Goal: Task Accomplishment & Management: Manage account settings

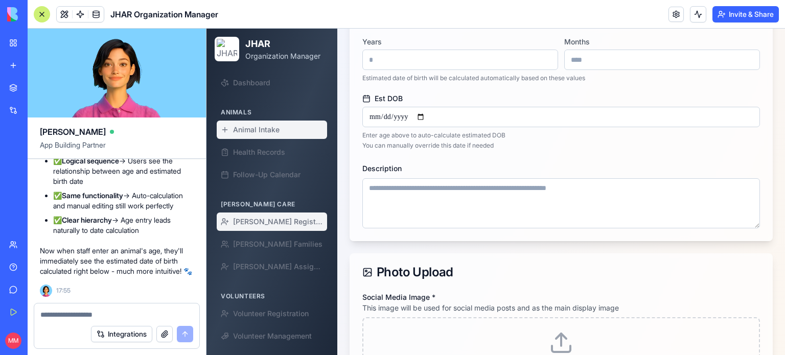
click at [261, 217] on span "[PERSON_NAME] Registration" at bounding box center [278, 222] width 90 height 10
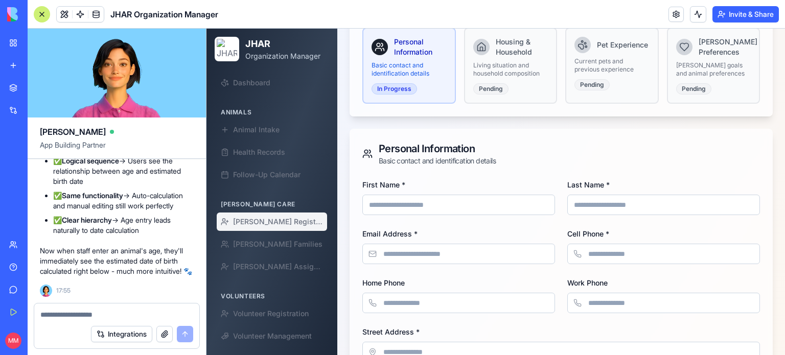
scroll to position [158, 0]
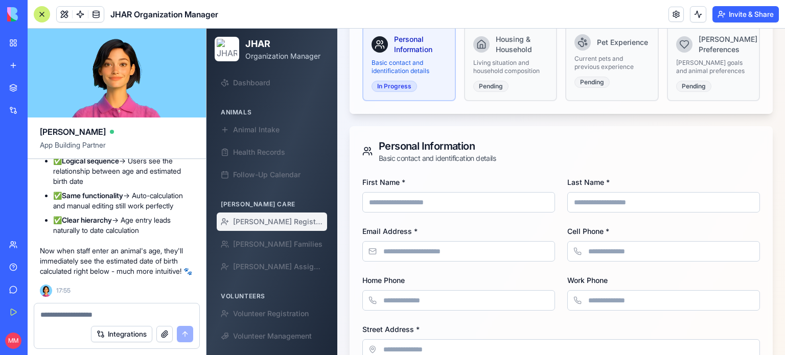
click at [465, 192] on input "First Name *" at bounding box center [458, 202] width 193 height 20
type input "****"
type input "*********"
type input "**********"
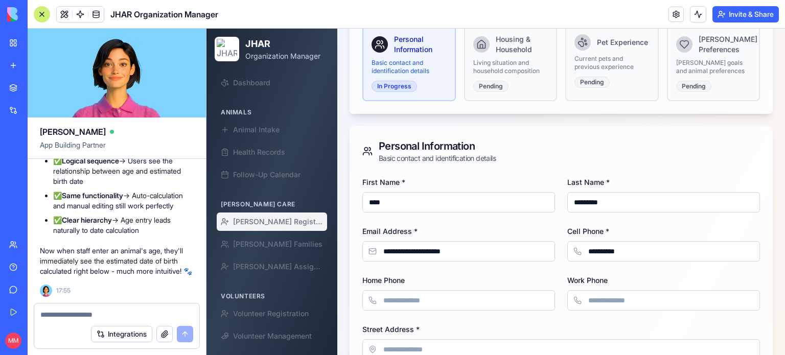
type input "**********"
type input "**"
type input "*****"
type input "**"
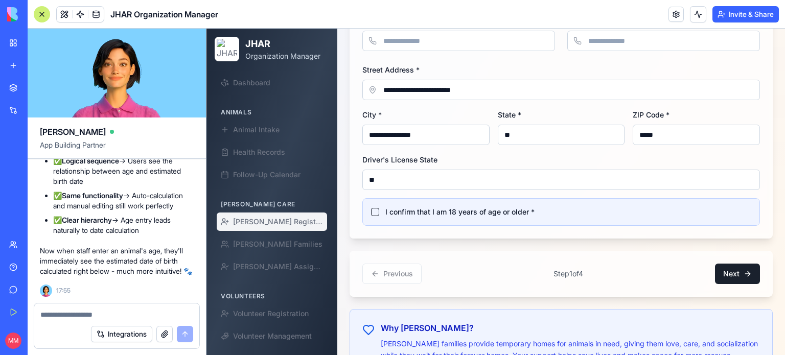
scroll to position [424, 0]
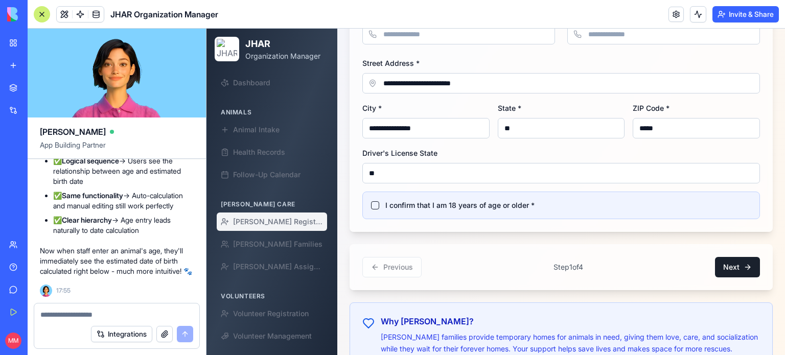
click at [445, 200] on label "I confirm that I am 18 years of age or older *" at bounding box center [459, 205] width 149 height 10
click at [379, 201] on button "I confirm that I am 18 years of age or older *" at bounding box center [375, 205] width 8 height 8
click at [735, 257] on button "Next" at bounding box center [737, 267] width 45 height 20
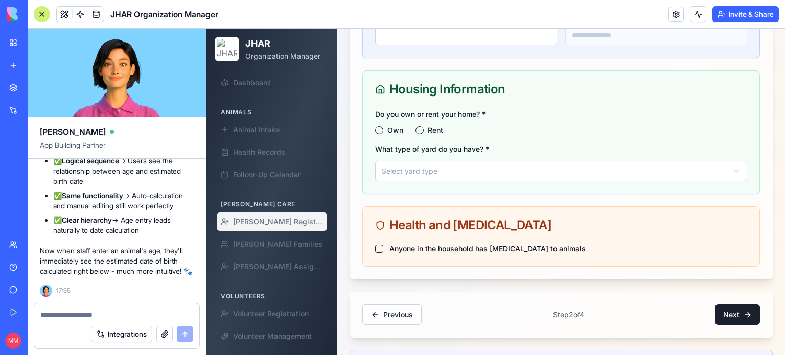
scroll to position [406, 0]
click at [377, 116] on div "Do you own or rent your home? * Own Rent What type of yard do you have? * Selec…" at bounding box center [561, 152] width 397 height 86
click at [377, 127] on button "Own" at bounding box center [379, 131] width 8 height 8
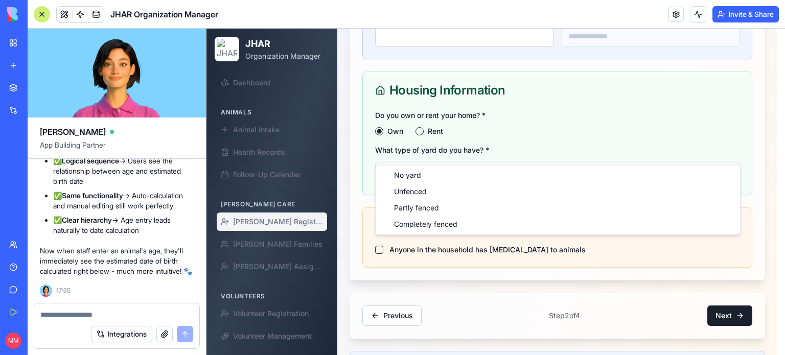
click at [422, 143] on html "JHAR Organization Manager Dashboard Animals Animal Intake Health Records Follow…" at bounding box center [496, 31] width 579 height 818
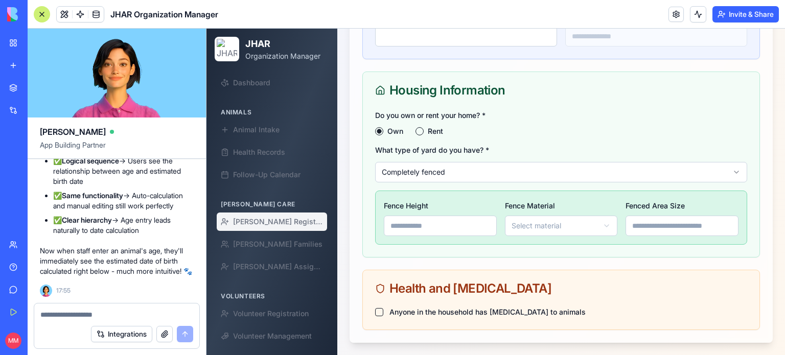
click at [429, 216] on input "Fence Height" at bounding box center [440, 226] width 113 height 20
type input "******"
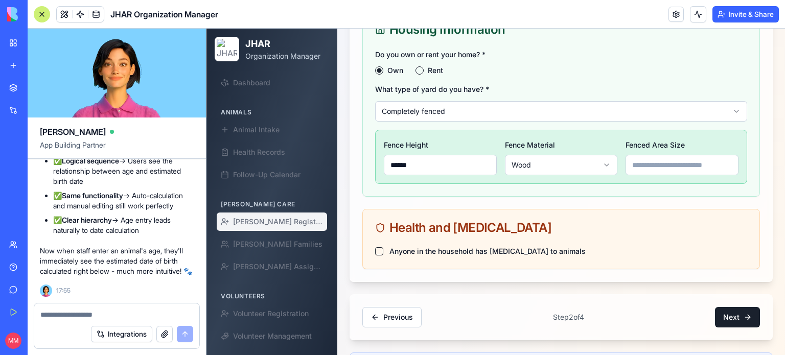
scroll to position [489, 0]
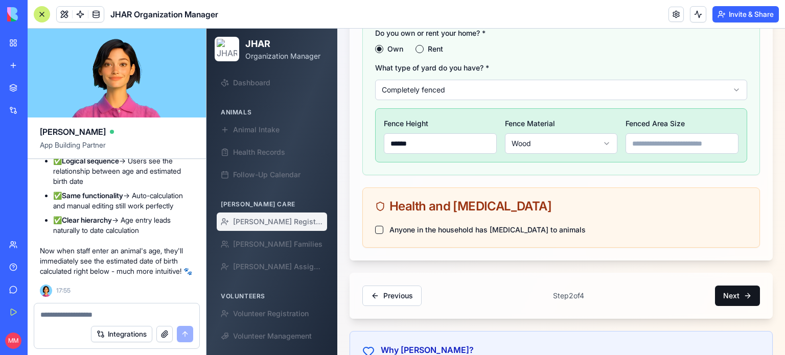
click at [728, 286] on button "Next" at bounding box center [737, 296] width 45 height 20
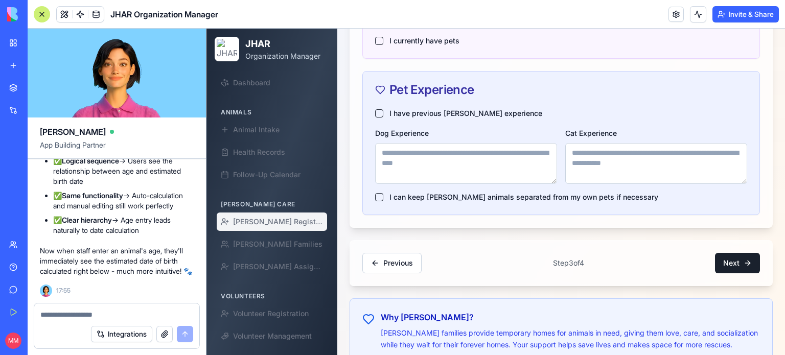
click at [374, 108] on div "I have previous foster experience Dog Experience Cat Experience I can keep fost…" at bounding box center [561, 161] width 397 height 106
click at [377, 109] on button "I have previous foster experience" at bounding box center [379, 113] width 8 height 8
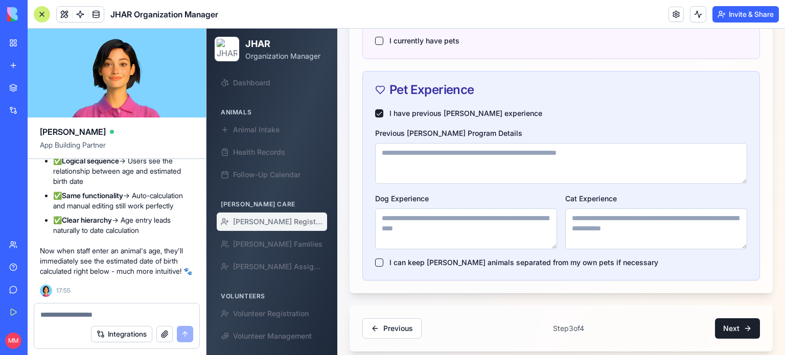
click at [409, 143] on textarea "Previous Foster Program Details" at bounding box center [561, 163] width 372 height 41
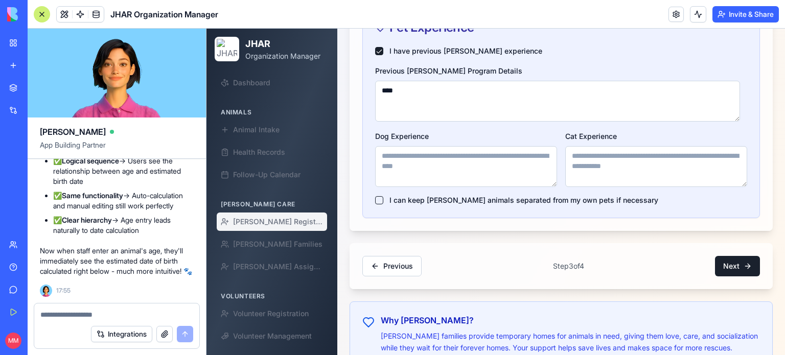
scroll to position [401, 0]
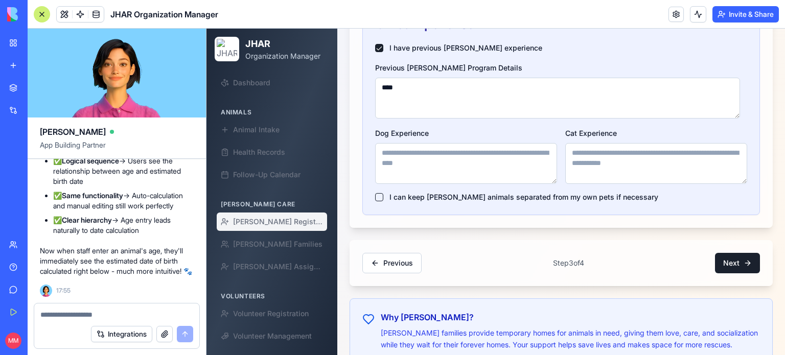
type textarea "****"
click at [420, 192] on label "I can keep foster animals separated from my own pets if necessary" at bounding box center [524, 197] width 269 height 10
click at [383, 193] on button "I can keep foster animals separated from my own pets if necessary" at bounding box center [379, 197] width 8 height 8
click at [732, 253] on button "Next" at bounding box center [737, 263] width 45 height 20
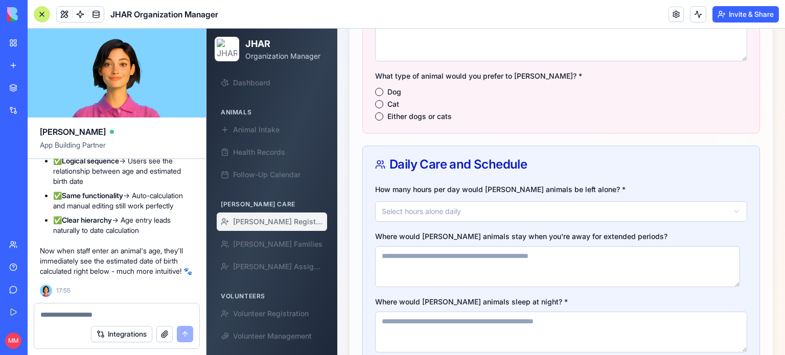
scroll to position [373, 0]
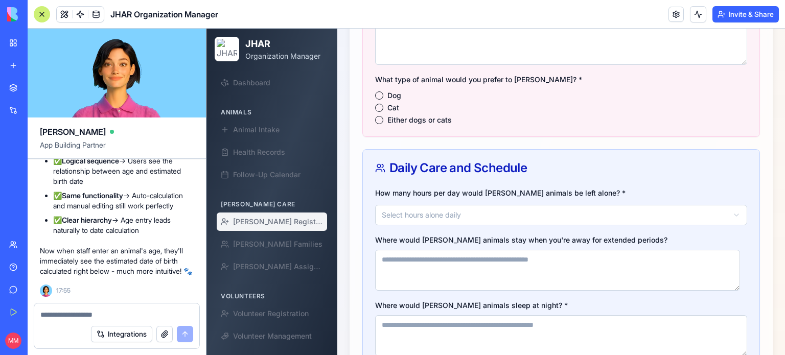
click at [378, 92] on button "Dog" at bounding box center [379, 96] width 8 height 8
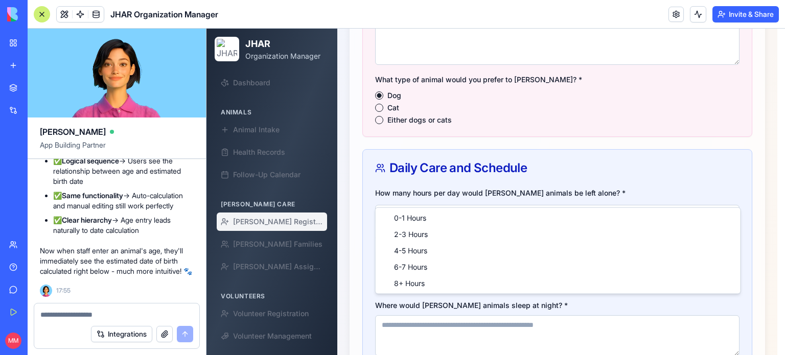
click at [431, 193] on html "JHAR Organization Manager Dashboard Animals Animal Intake Health Records Follow…" at bounding box center [496, 199] width 579 height 1087
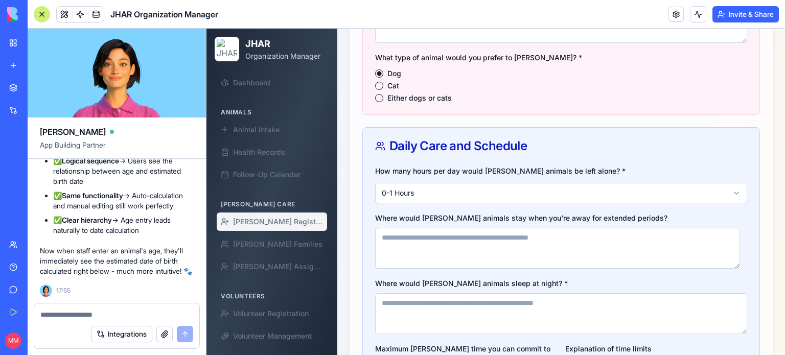
scroll to position [396, 0]
click at [413, 227] on textarea "Where would foster animals stay when you're away for extended periods?" at bounding box center [557, 247] width 365 height 41
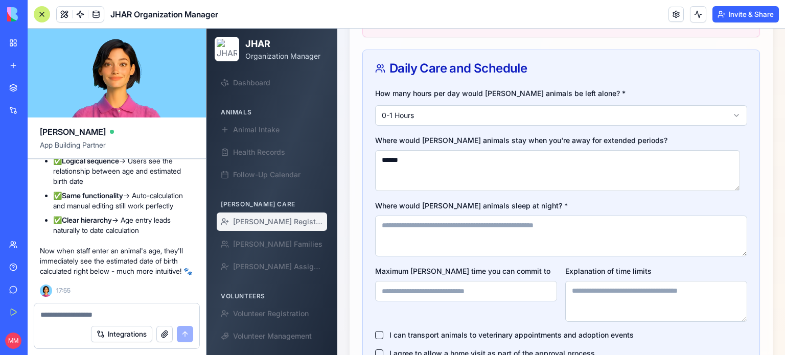
scroll to position [476, 0]
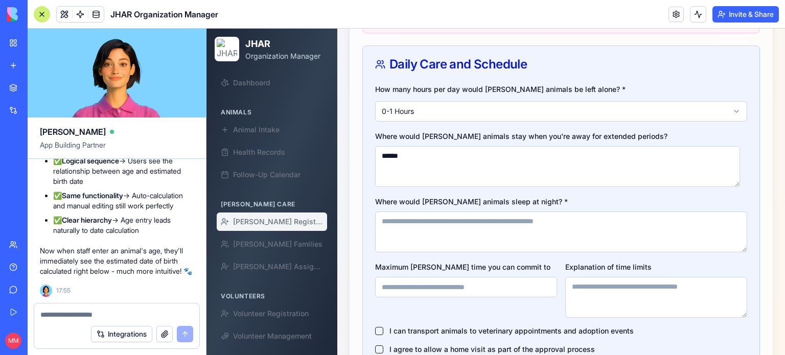
type textarea "******"
click at [413, 212] on textarea "Where would foster animals sleep at night? *" at bounding box center [561, 232] width 372 height 41
type textarea "*********"
click at [439, 277] on input "Maximum foster time you can commit to" at bounding box center [466, 287] width 182 height 20
type input "********"
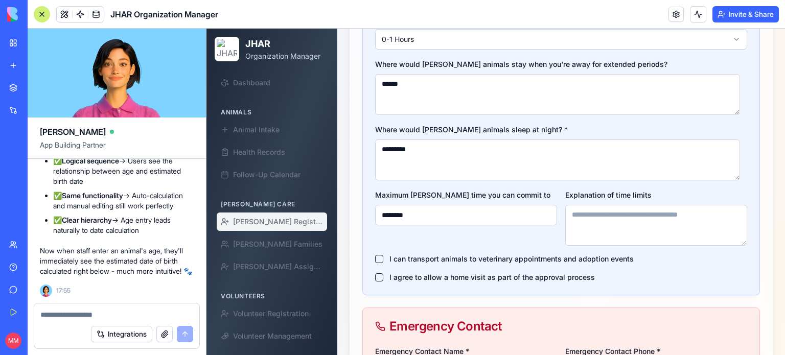
scroll to position [549, 0]
click at [380, 255] on button "I can transport animals to veterinary appointments and adoption events" at bounding box center [379, 259] width 8 height 8
click at [378, 273] on button "I agree to allow a home visit as part of the approval process" at bounding box center [379, 277] width 8 height 8
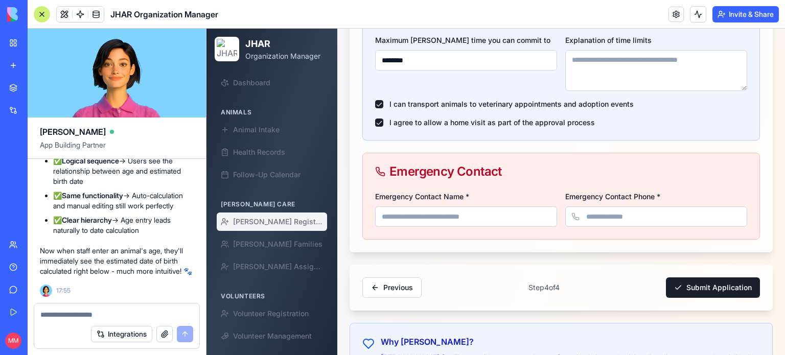
scroll to position [702, 0]
click at [407, 208] on input "Emergency Contact Name *" at bounding box center [466, 218] width 182 height 20
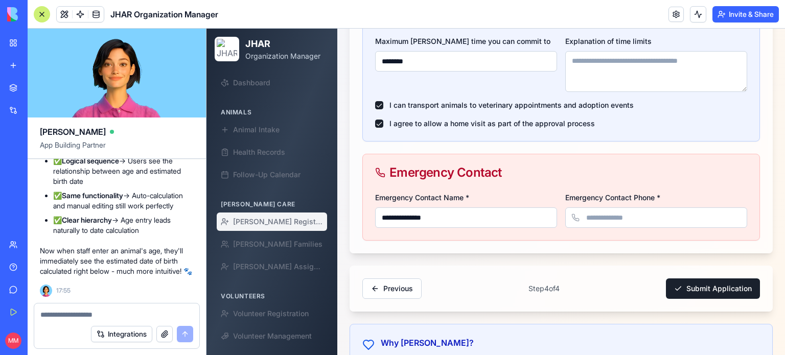
type input "**********"
type input "*"
type input "**********"
click at [695, 279] on button "Submit Application" at bounding box center [713, 289] width 94 height 20
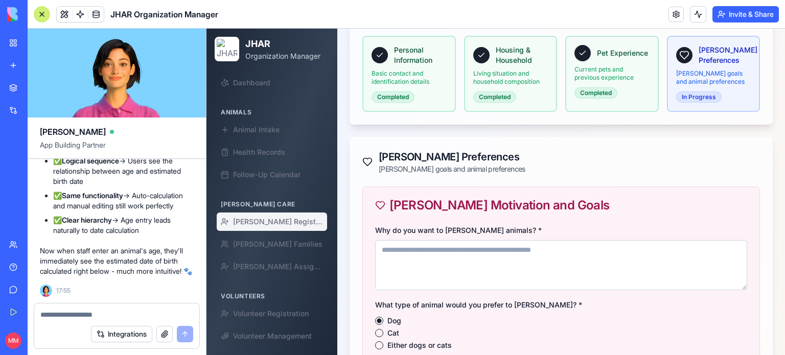
scroll to position [152, 0]
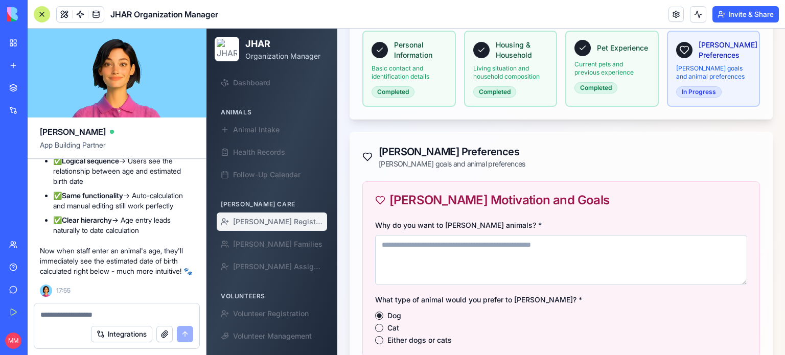
click at [546, 235] on textarea "Why do you want to foster animals? *" at bounding box center [561, 260] width 372 height 50
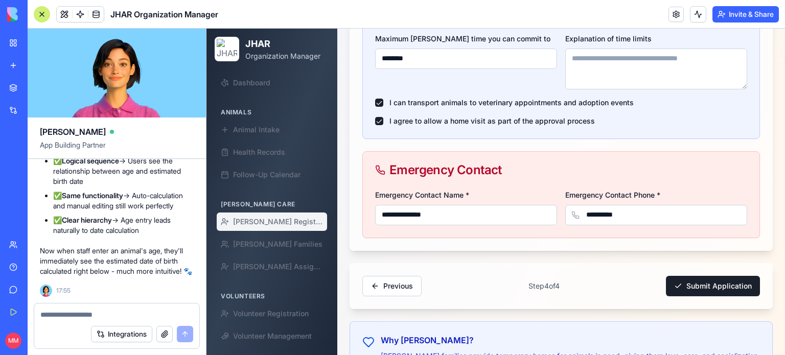
scroll to position [727, 0]
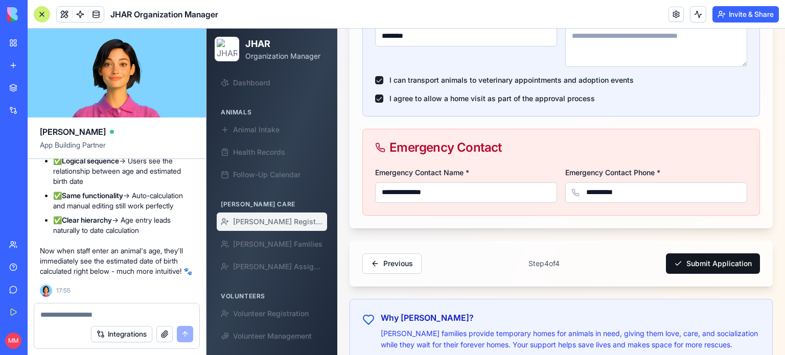
type textarea "**********"
click at [687, 254] on button "Submit Application" at bounding box center [713, 264] width 94 height 20
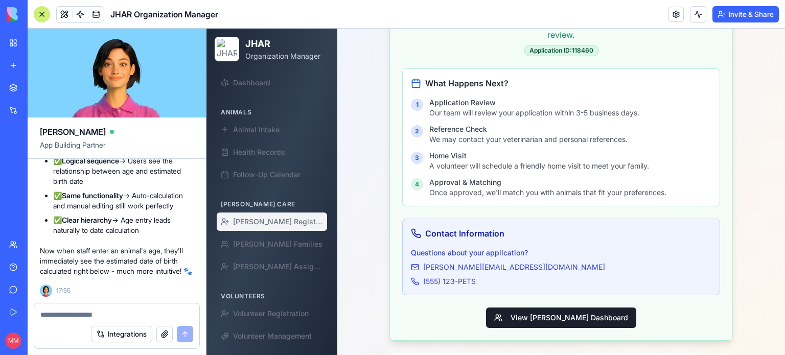
scroll to position [165, 0]
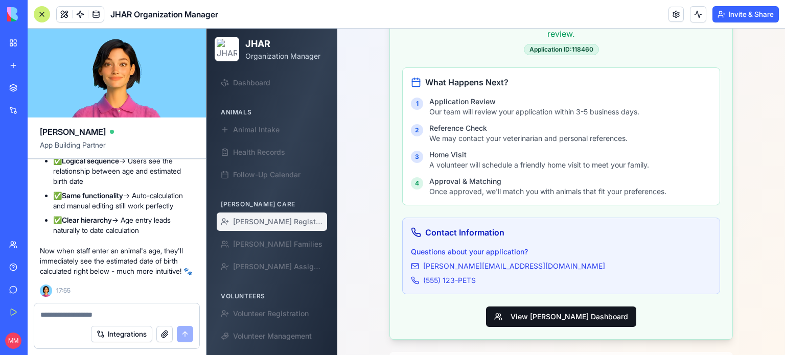
click at [561, 307] on button "View Foster Dashboard" at bounding box center [561, 317] width 150 height 20
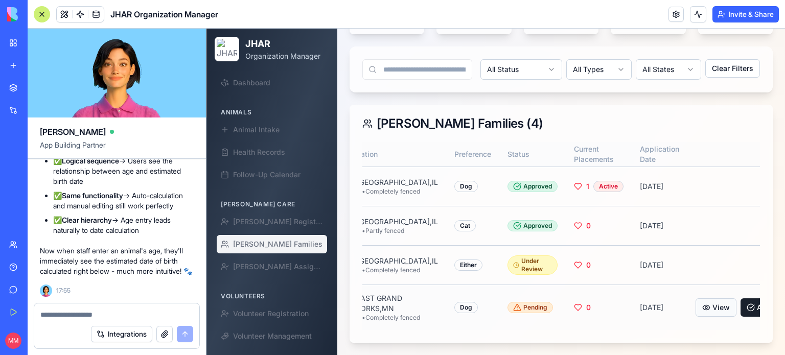
scroll to position [0, 221]
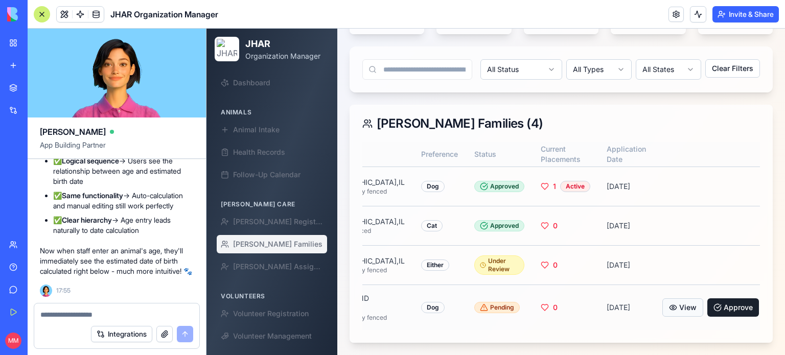
click at [662, 299] on button "View" at bounding box center [682, 308] width 41 height 18
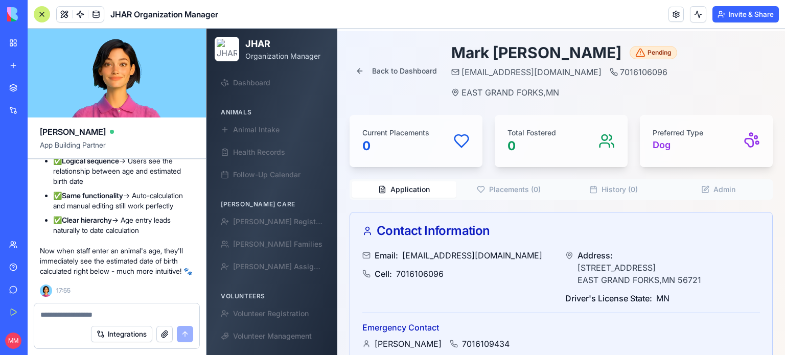
scroll to position [4, 0]
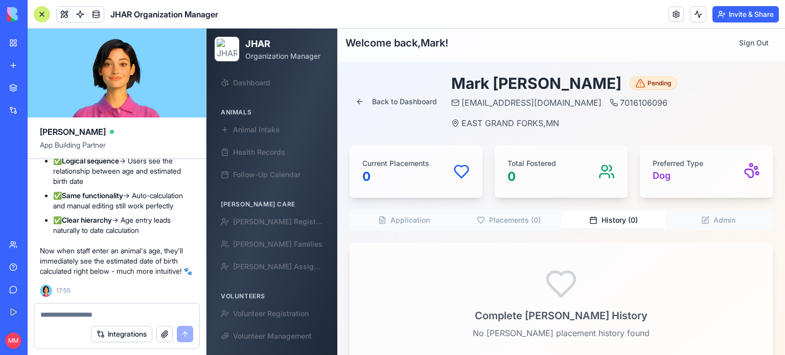
click at [612, 212] on button "History ( 0 )" at bounding box center [613, 220] width 105 height 16
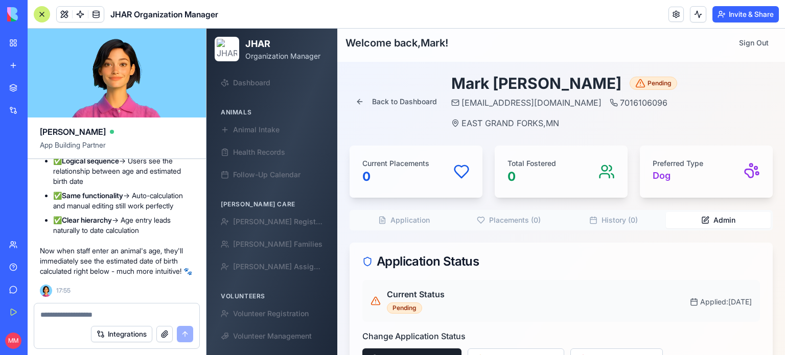
click at [712, 212] on button "Admin" at bounding box center [718, 220] width 105 height 16
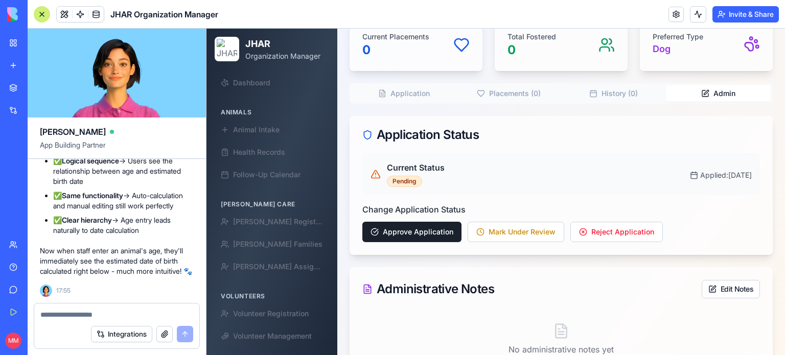
scroll to position [131, 0]
click at [512, 221] on button "Mark Under Review" at bounding box center [516, 231] width 97 height 20
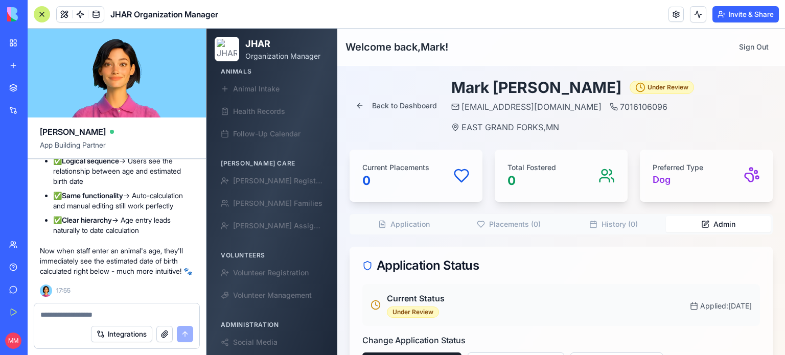
scroll to position [1, 0]
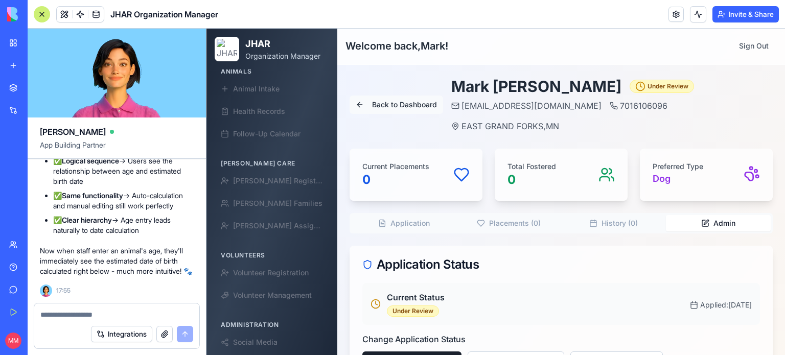
click at [417, 96] on button "Back to Dashboard" at bounding box center [397, 105] width 94 height 18
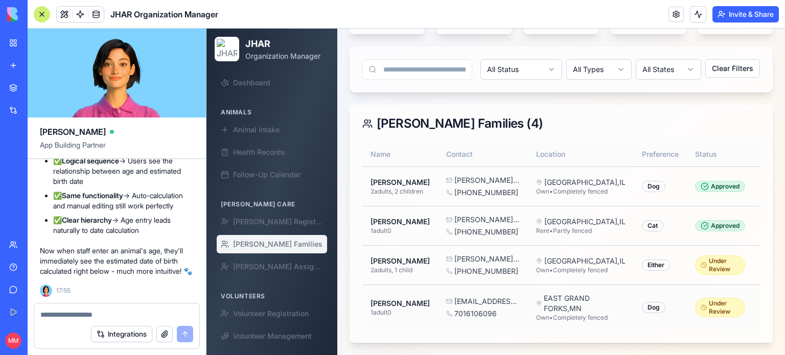
scroll to position [0, 119]
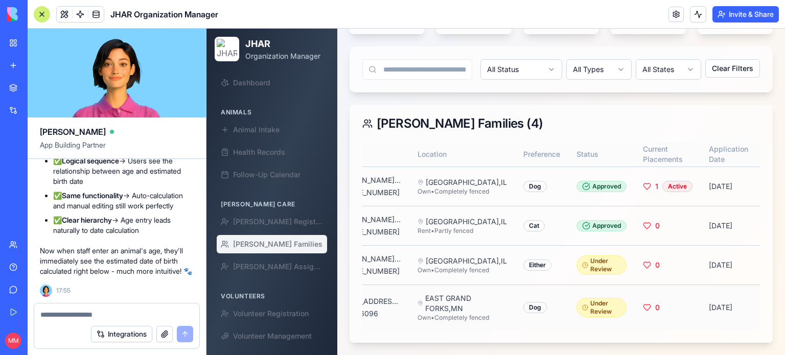
click at [765, 299] on button "View" at bounding box center [785, 308] width 41 height 18
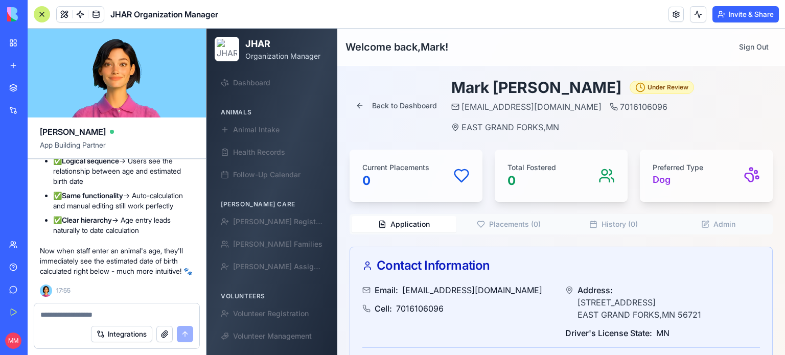
click at [706, 216] on button "Admin" at bounding box center [718, 224] width 105 height 16
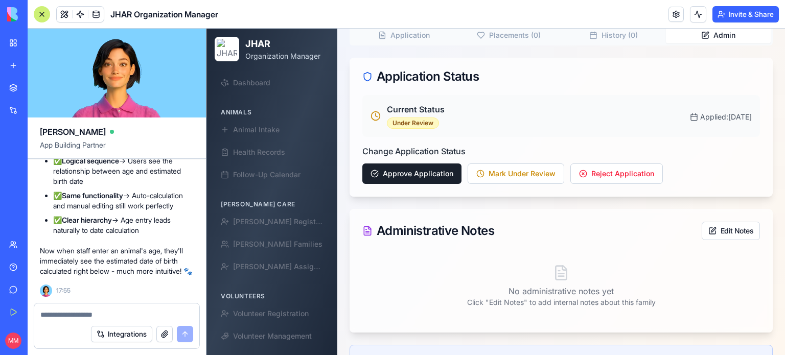
scroll to position [259, 0]
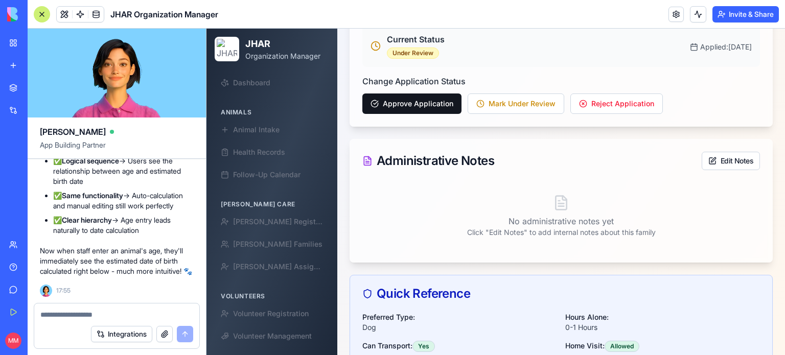
click at [403, 94] on button "Approve Application" at bounding box center [411, 104] width 99 height 20
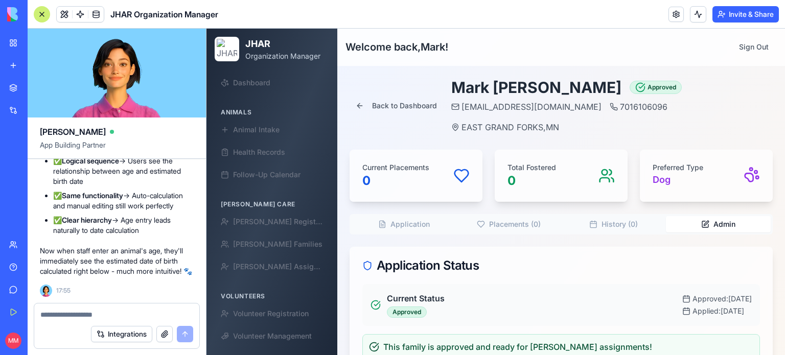
scroll to position [0, 0]
click at [106, 316] on textarea at bounding box center [116, 315] width 153 height 10
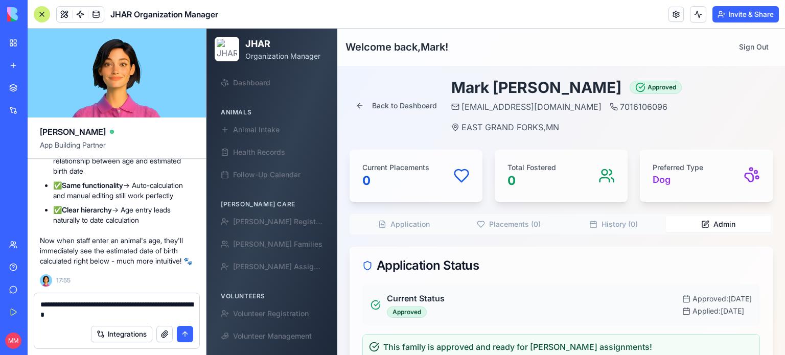
type textarea "**********"
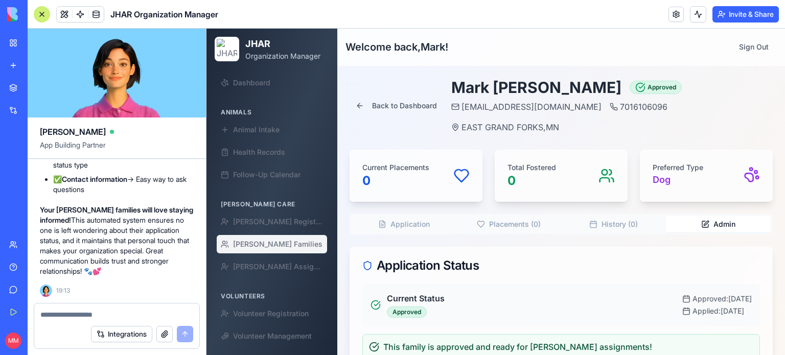
click at [261, 249] on span "[PERSON_NAME] Families" at bounding box center [277, 244] width 89 height 10
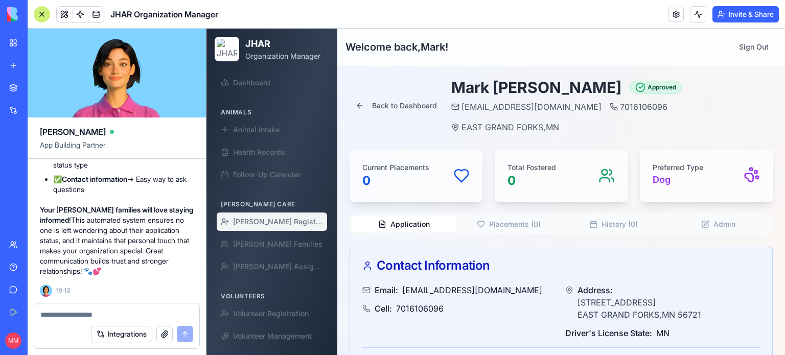
click at [280, 222] on span "[PERSON_NAME] Registration" at bounding box center [278, 222] width 90 height 10
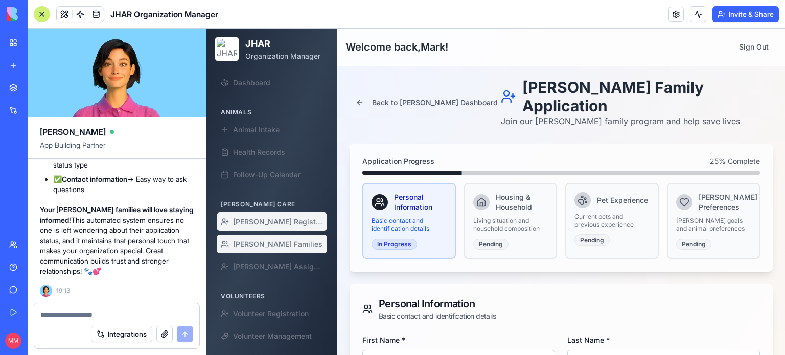
click at [266, 245] on span "[PERSON_NAME] Families" at bounding box center [277, 244] width 89 height 10
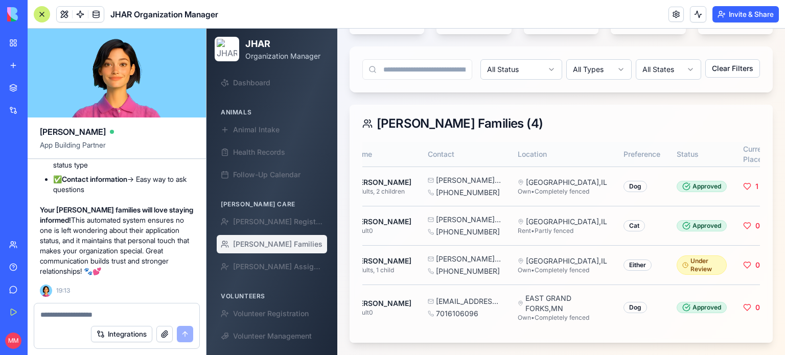
scroll to position [0, 119]
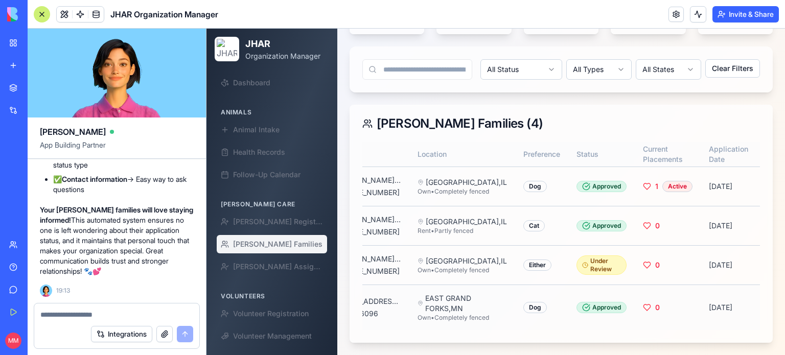
click at [765, 299] on button "View" at bounding box center [785, 308] width 41 height 18
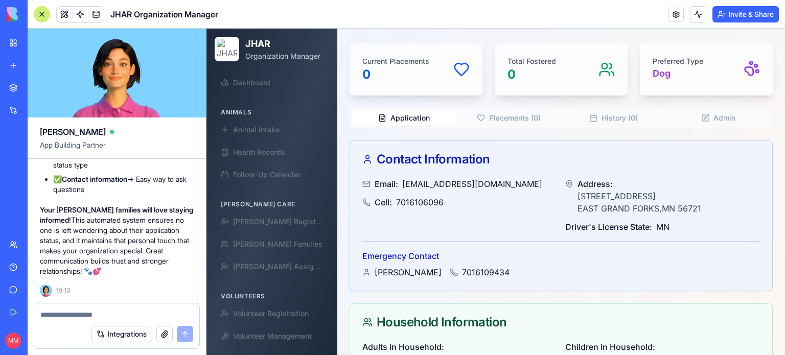
scroll to position [89, 0]
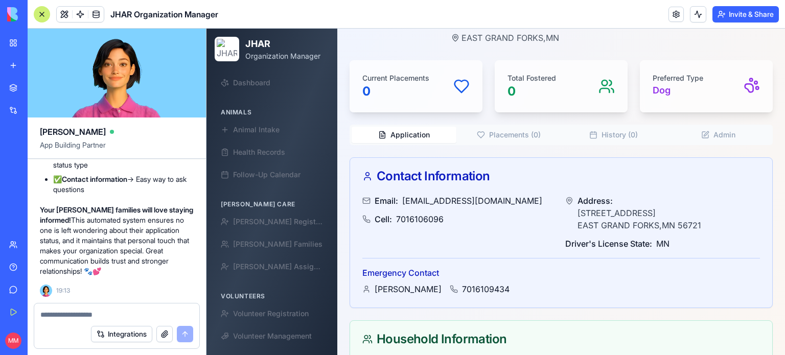
click at [712, 127] on button "Admin" at bounding box center [718, 135] width 105 height 16
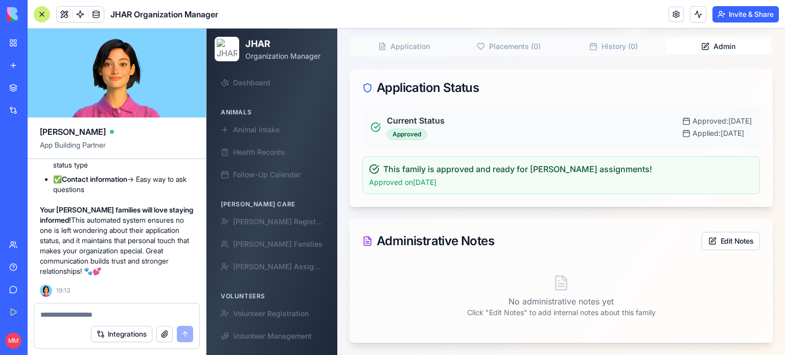
scroll to position [177, 0]
click at [409, 129] on div "Approved" at bounding box center [407, 134] width 40 height 11
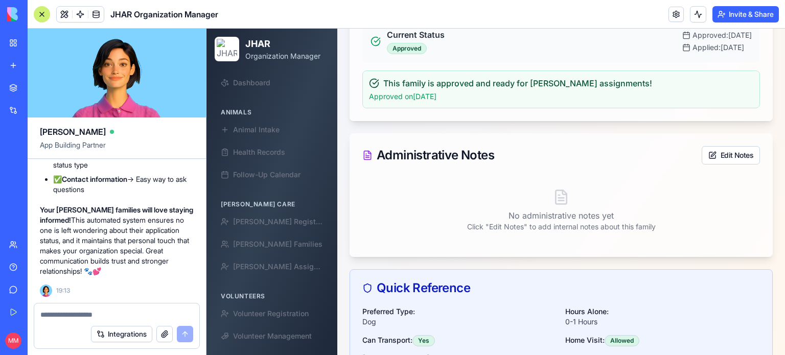
scroll to position [287, 0]
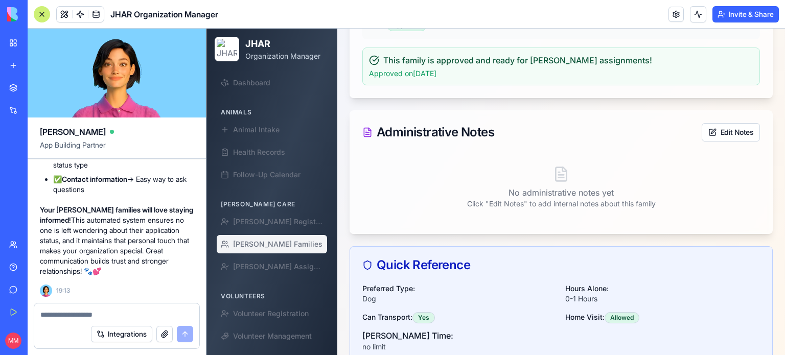
click at [256, 246] on span "[PERSON_NAME] Families" at bounding box center [277, 244] width 89 height 10
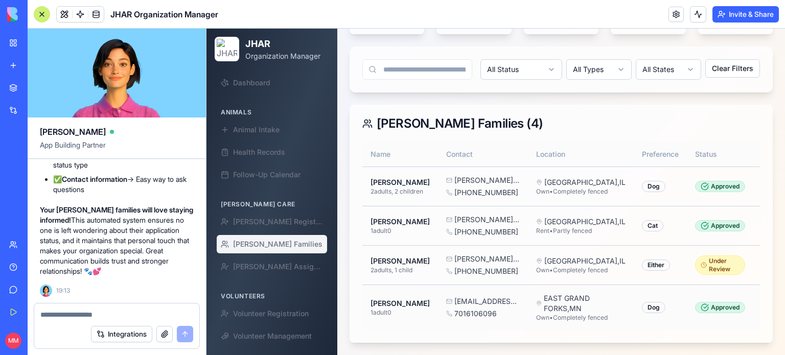
scroll to position [287, 0]
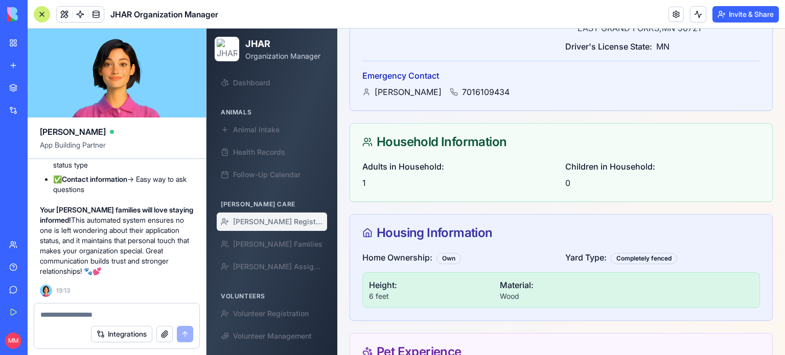
click at [289, 218] on span "[PERSON_NAME] Registration" at bounding box center [278, 222] width 90 height 10
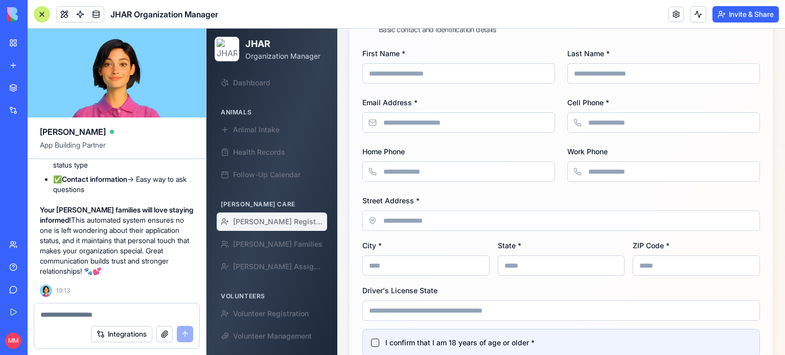
scroll to position [300, 0]
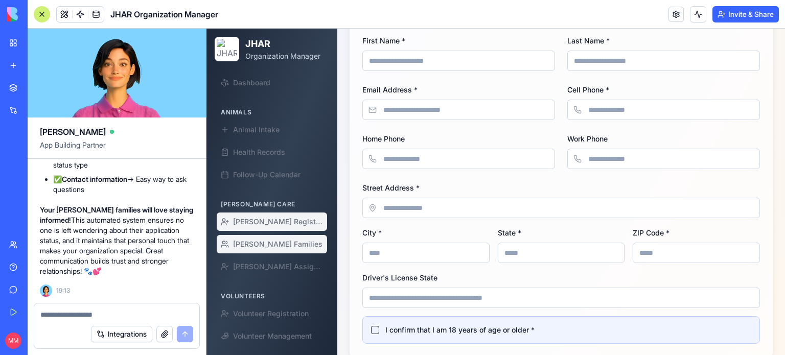
click at [274, 237] on link "[PERSON_NAME] Families" at bounding box center [272, 244] width 110 height 18
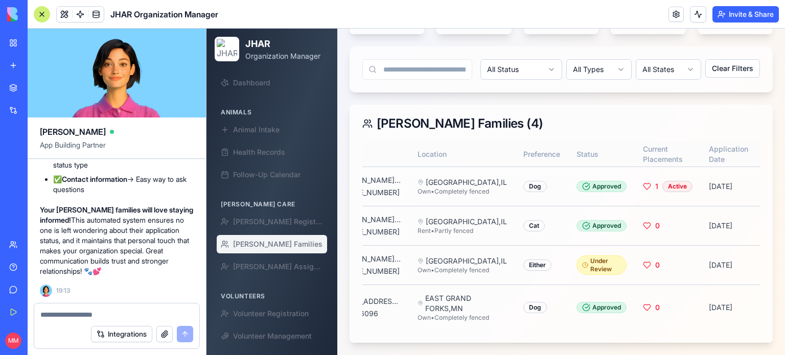
click at [91, 313] on textarea at bounding box center [116, 315] width 153 height 10
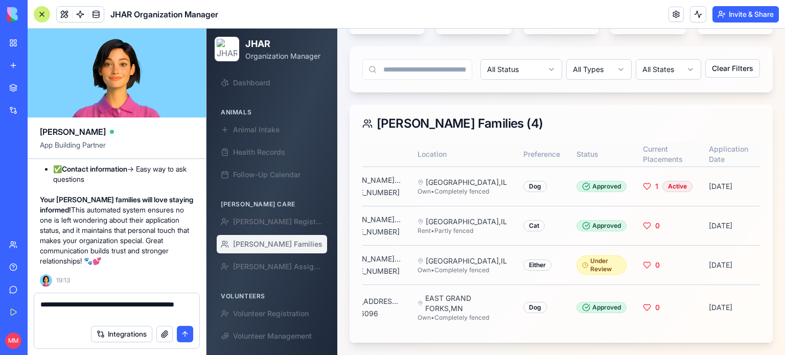
type textarea "**********"
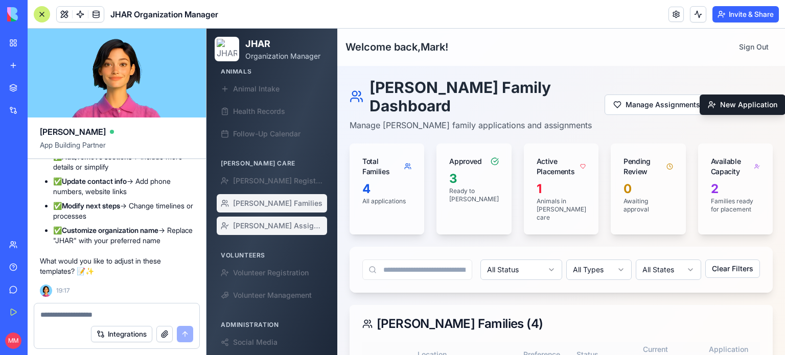
click at [262, 223] on span "[PERSON_NAME] Assignment" at bounding box center [278, 226] width 90 height 10
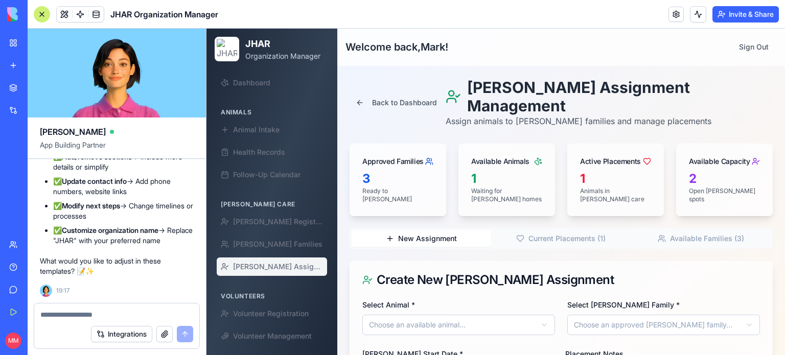
scroll to position [76432, 0]
click at [73, 314] on textarea at bounding box center [116, 315] width 153 height 10
click at [73, 314] on textarea "*" at bounding box center [116, 315] width 153 height 10
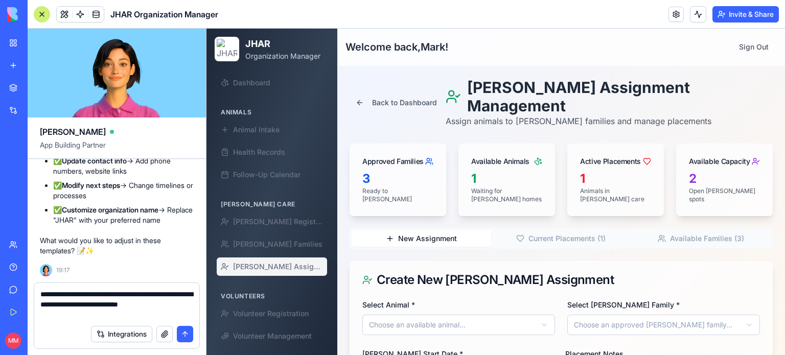
click at [109, 307] on textarea "**********" at bounding box center [116, 304] width 153 height 31
type textarea "**********"
click at [182, 337] on button "submit" at bounding box center [185, 334] width 16 height 16
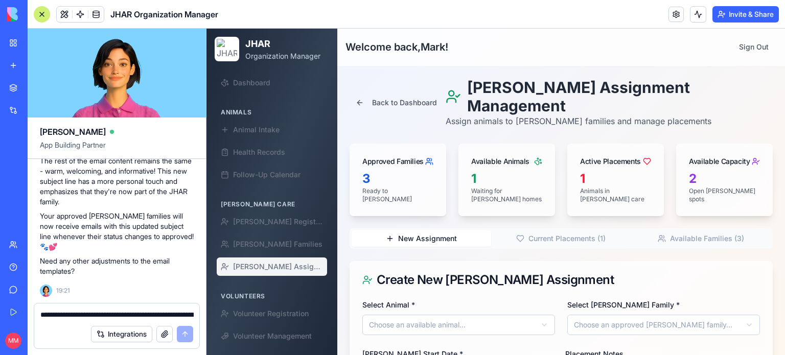
scroll to position [77141, 0]
click at [147, 310] on textarea "**********" at bounding box center [116, 315] width 153 height 10
type textarea "**********"
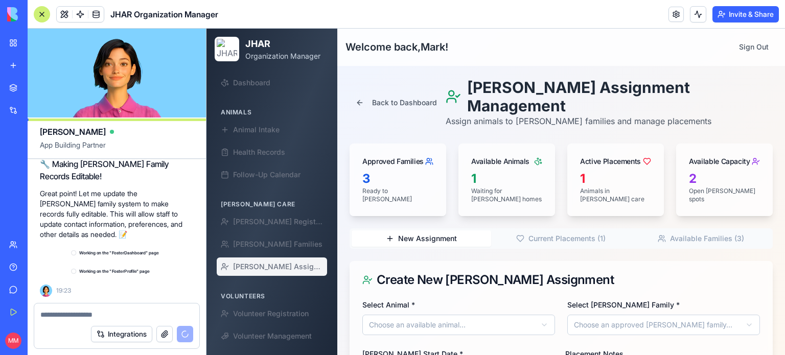
scroll to position [78201, 0]
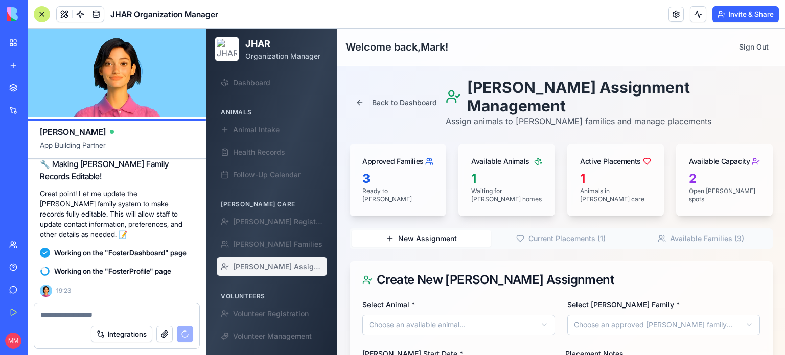
click at [449, 299] on div "Select Animal * Choose an available animal..." at bounding box center [458, 317] width 193 height 37
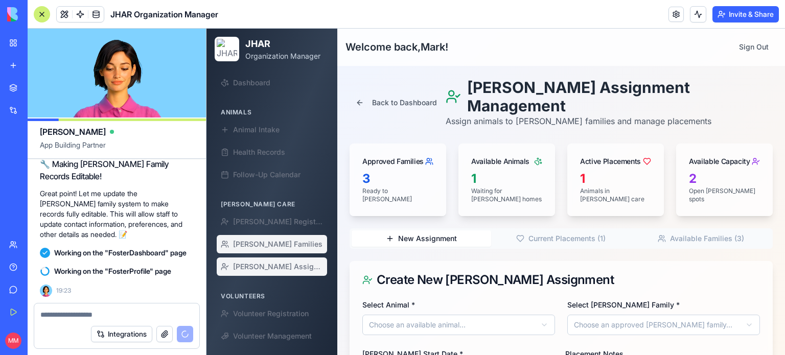
click at [250, 248] on span "[PERSON_NAME] Families" at bounding box center [277, 244] width 89 height 10
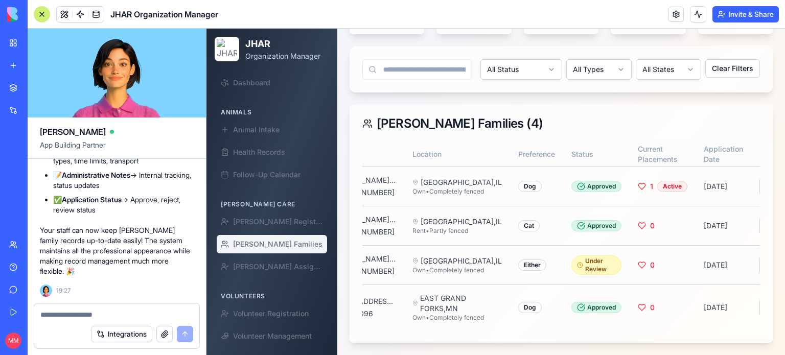
scroll to position [0, 159]
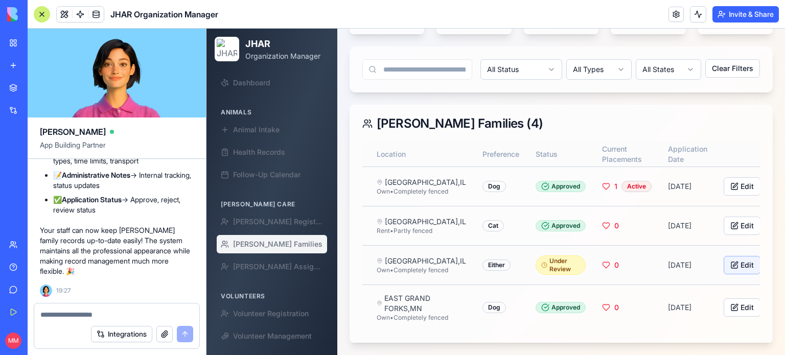
click at [724, 262] on button "Edit" at bounding box center [742, 265] width 37 height 18
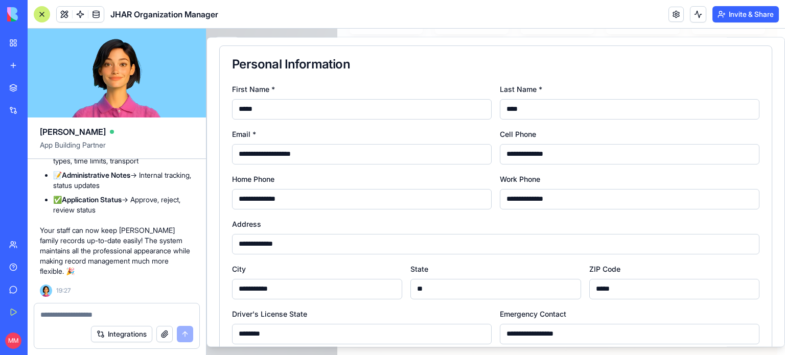
scroll to position [0, 0]
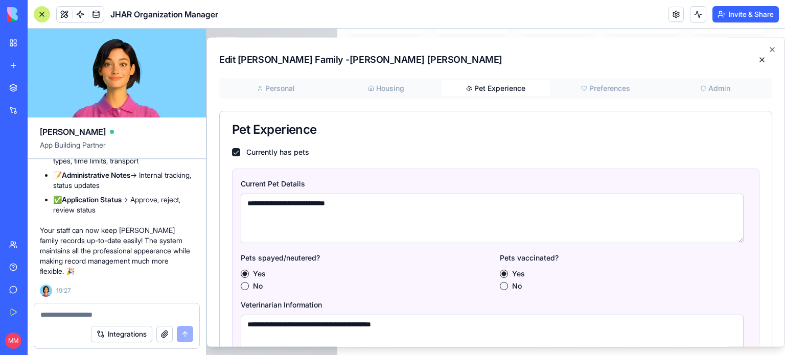
click at [481, 87] on button "Pet Experience" at bounding box center [496, 88] width 110 height 16
click at [598, 79] on div "Personal Housing Pet Experience Preferences Admin" at bounding box center [495, 88] width 553 height 20
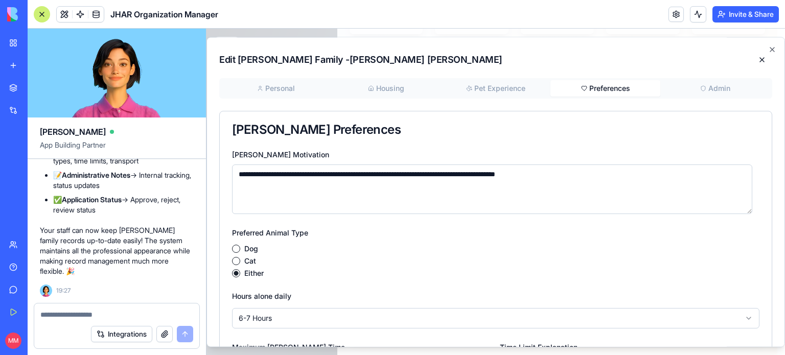
click at [601, 85] on button "Preferences" at bounding box center [606, 88] width 110 height 16
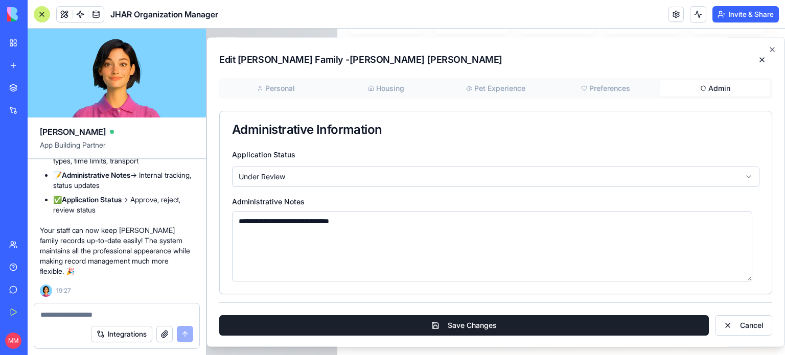
click at [708, 89] on button "Admin" at bounding box center [715, 88] width 110 height 16
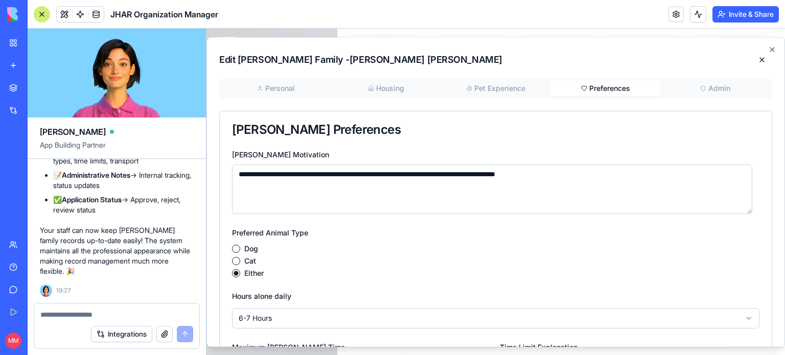
click at [598, 87] on button "Preferences" at bounding box center [606, 88] width 110 height 16
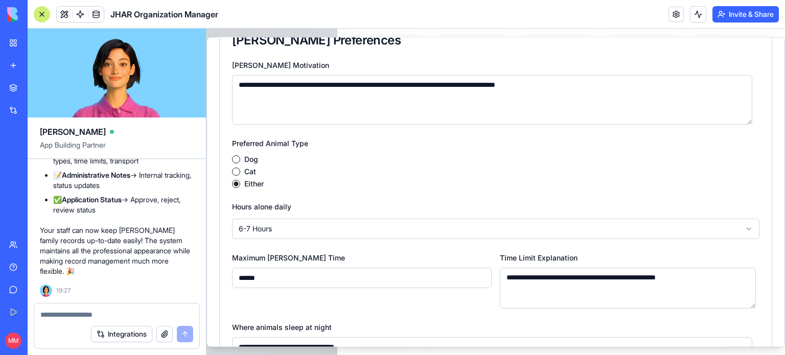
scroll to position [89, 0]
click at [149, 313] on textarea at bounding box center [116, 315] width 153 height 10
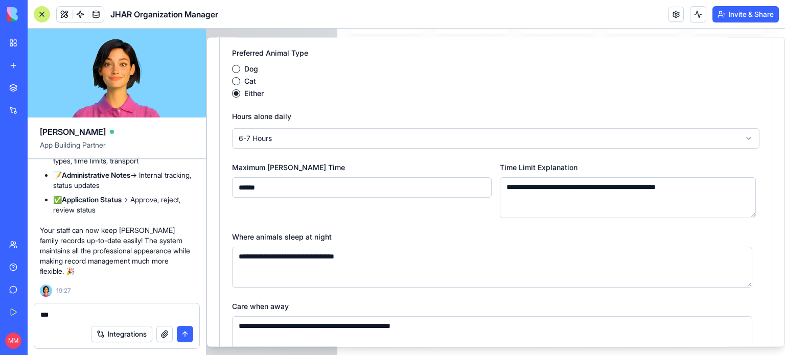
scroll to position [193, 0]
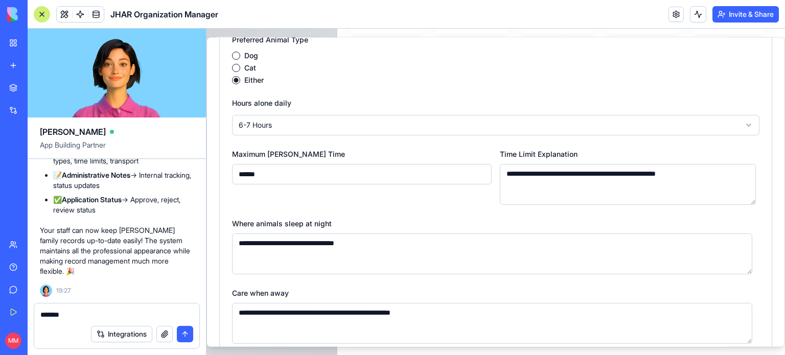
click at [89, 316] on textarea "******" at bounding box center [116, 315] width 153 height 10
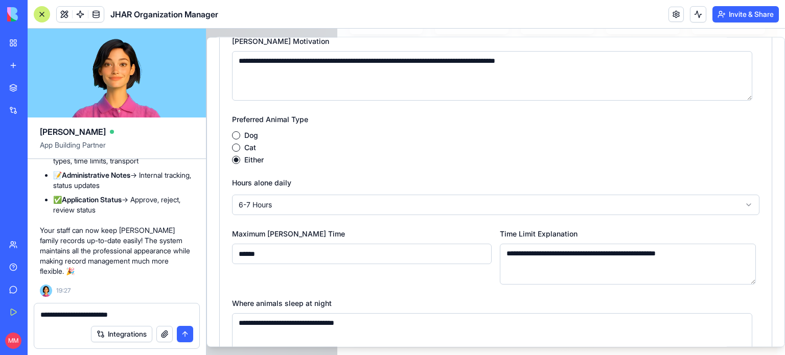
scroll to position [94, 0]
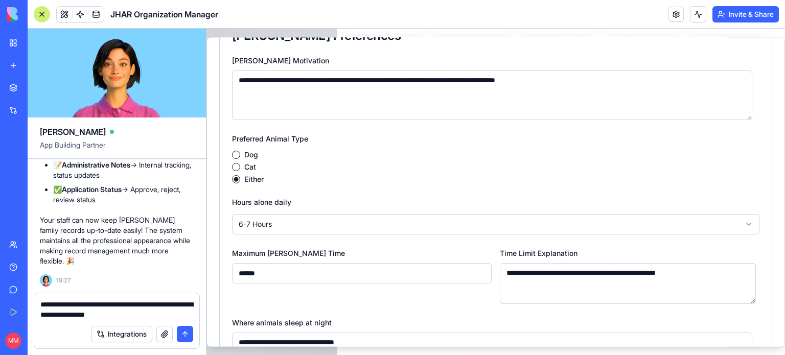
click at [55, 314] on textarea "**********" at bounding box center [116, 310] width 153 height 20
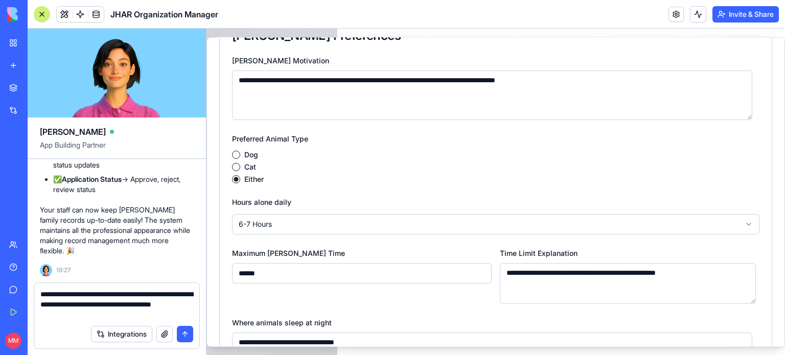
click at [103, 305] on textarea "**********" at bounding box center [116, 304] width 153 height 31
click at [129, 306] on textarea "**********" at bounding box center [116, 304] width 153 height 31
click at [123, 315] on textarea "**********" at bounding box center [116, 304] width 153 height 31
type textarea "**********"
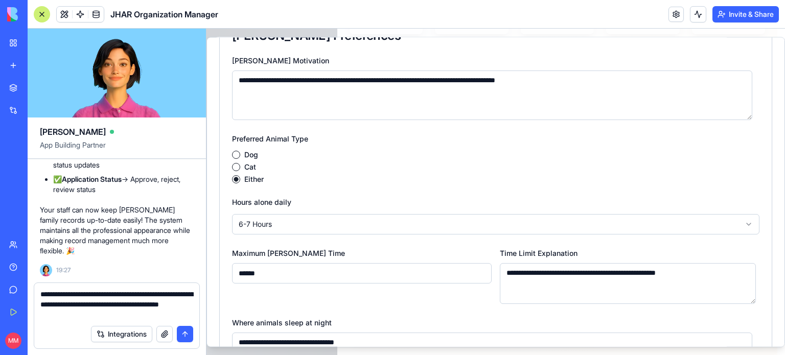
click at [188, 336] on button "submit" at bounding box center [185, 334] width 16 height 16
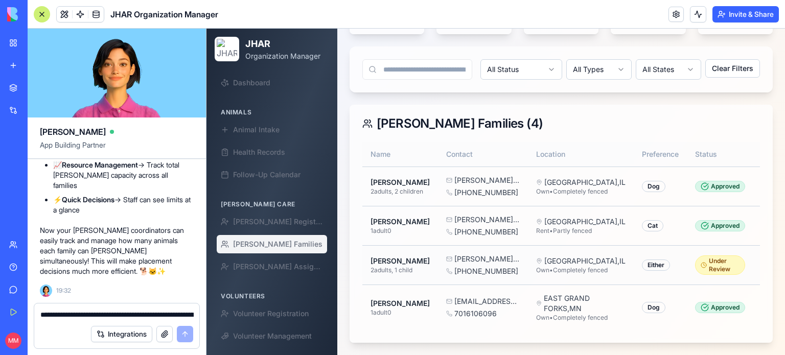
scroll to position [0, 159]
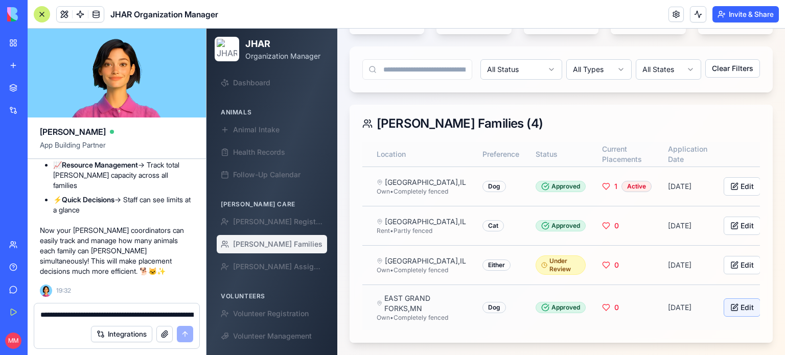
click at [724, 317] on button "Edit" at bounding box center [742, 308] width 37 height 18
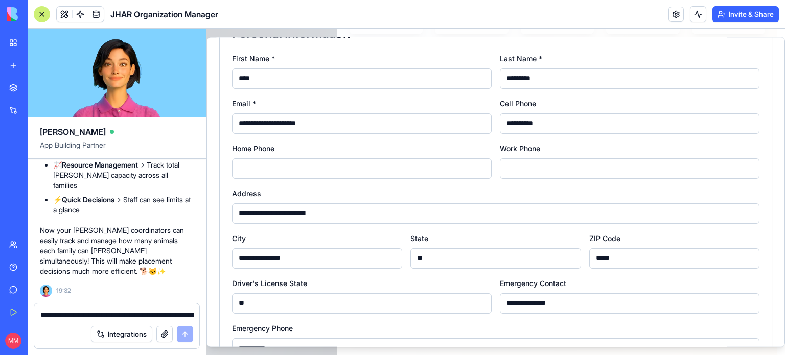
scroll to position [0, 0]
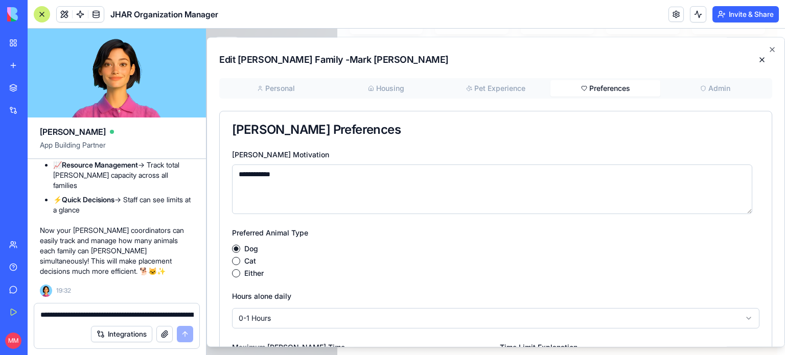
click at [608, 96] on button "Preferences" at bounding box center [606, 88] width 110 height 16
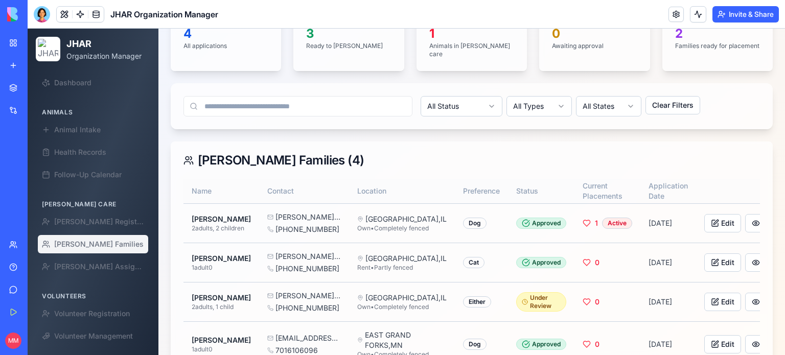
scroll to position [187, 0]
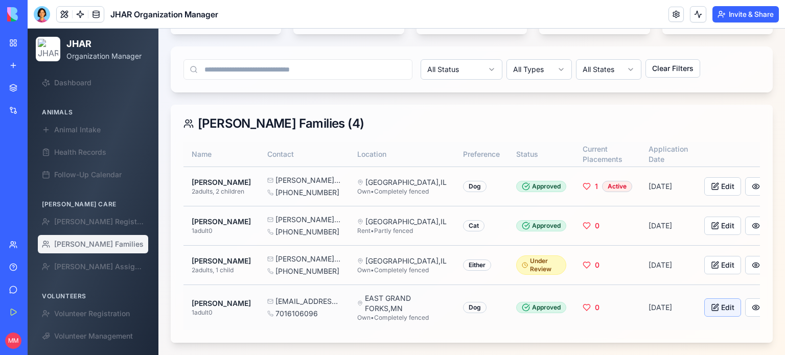
click at [704, 301] on button "Edit" at bounding box center [722, 308] width 37 height 18
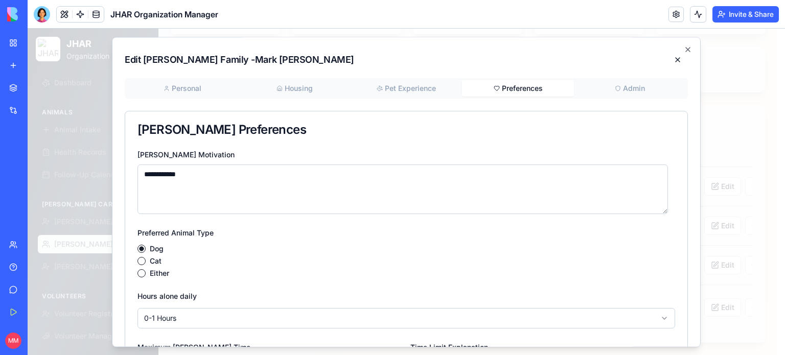
click at [513, 93] on button "Preferences" at bounding box center [518, 88] width 112 height 16
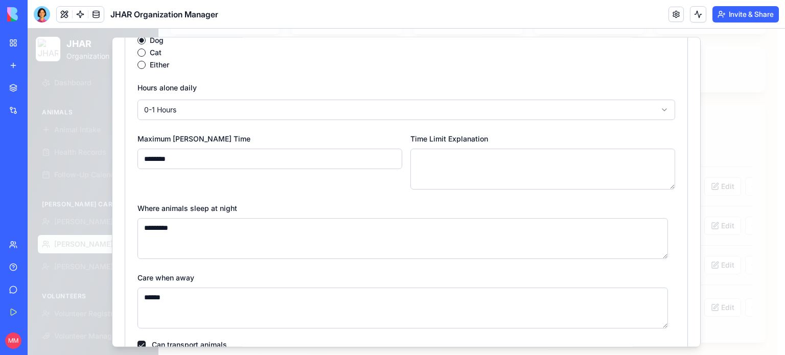
scroll to position [0, 0]
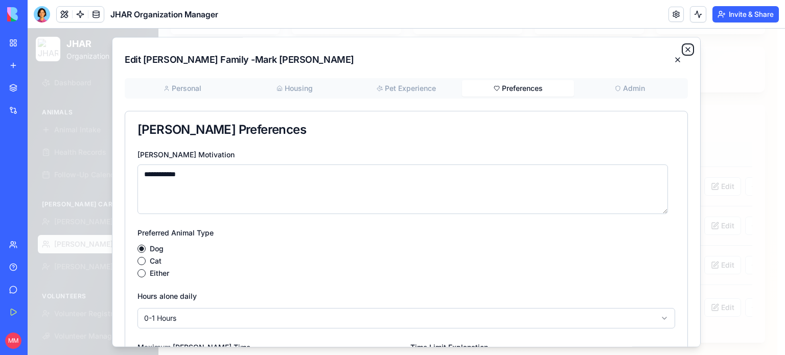
click at [686, 50] on icon "button" at bounding box center [688, 50] width 4 height 4
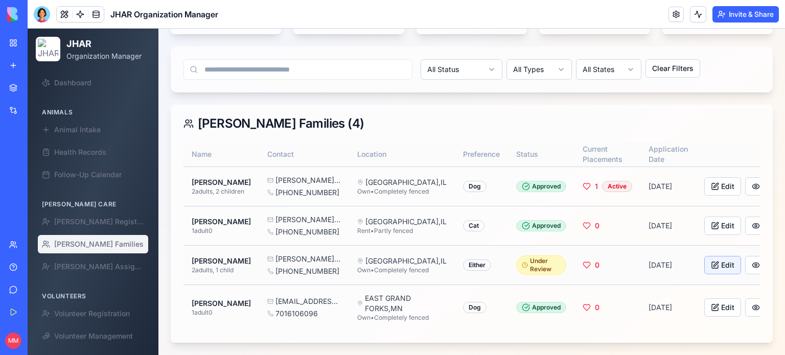
click at [704, 259] on button "Edit" at bounding box center [722, 265] width 37 height 18
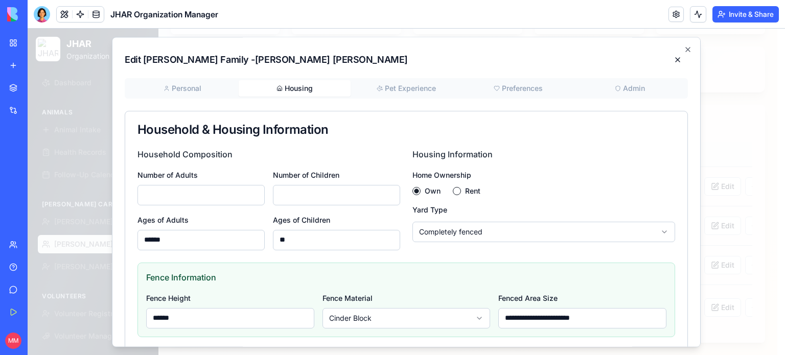
click at [305, 85] on button "Housing" at bounding box center [295, 88] width 112 height 16
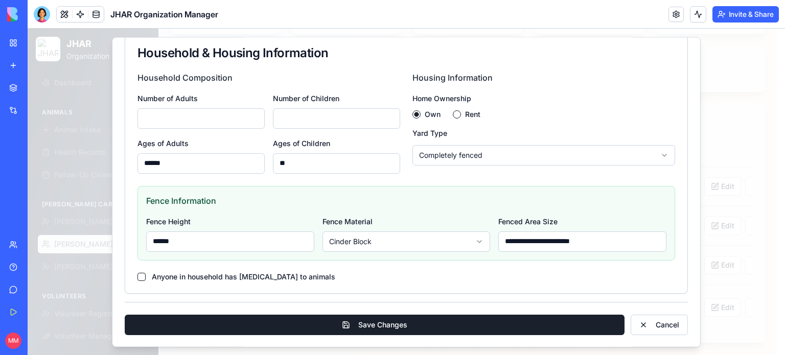
scroll to position [76, 0]
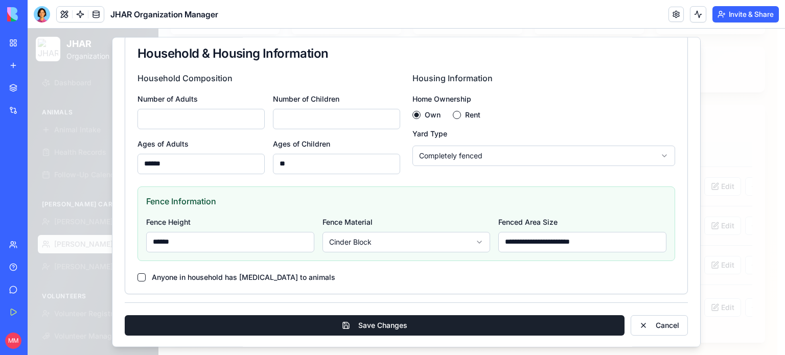
click at [141, 276] on button "Anyone in household has allergies to animals" at bounding box center [142, 277] width 8 height 8
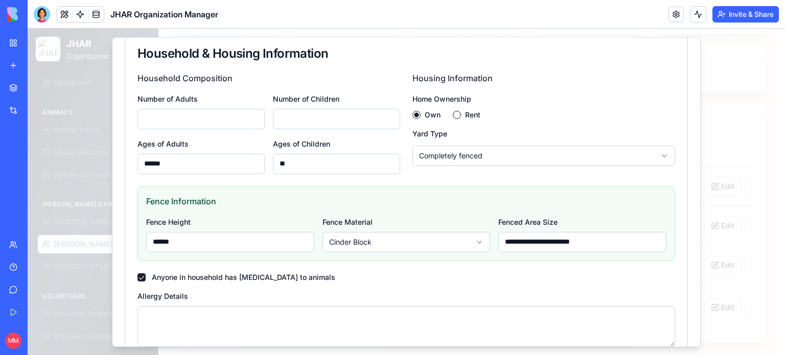
click at [141, 276] on button "Anyone in household has allergies to animals" at bounding box center [142, 277] width 8 height 8
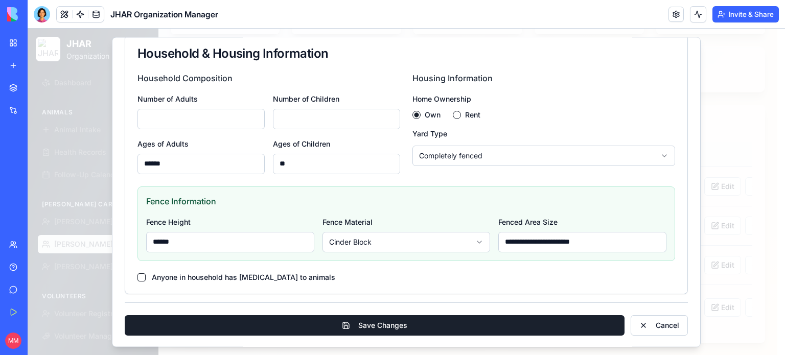
scroll to position [0, 0]
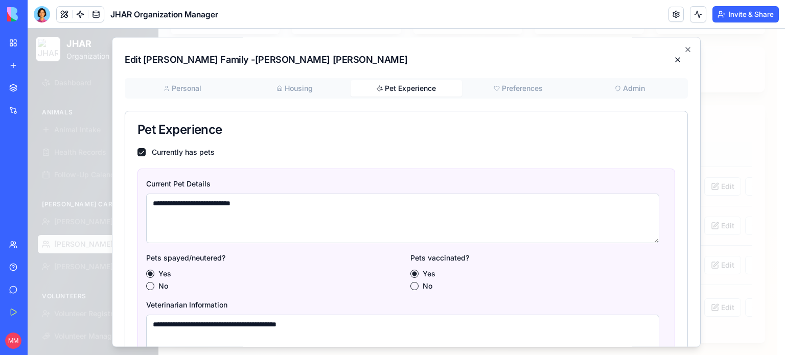
click at [401, 84] on button "Pet Experience" at bounding box center [407, 88] width 112 height 16
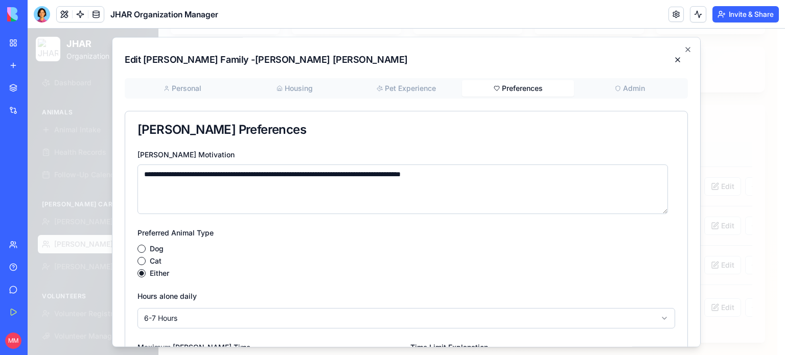
click at [525, 82] on button "Preferences" at bounding box center [518, 88] width 112 height 16
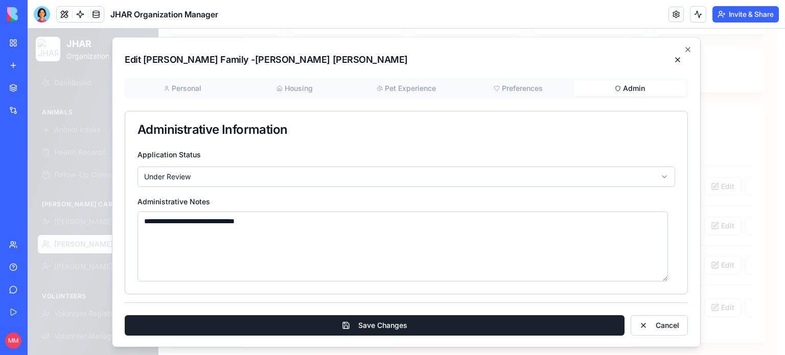
click at [629, 81] on button "Admin" at bounding box center [630, 88] width 112 height 16
click at [686, 48] on icon "button" at bounding box center [688, 50] width 4 height 4
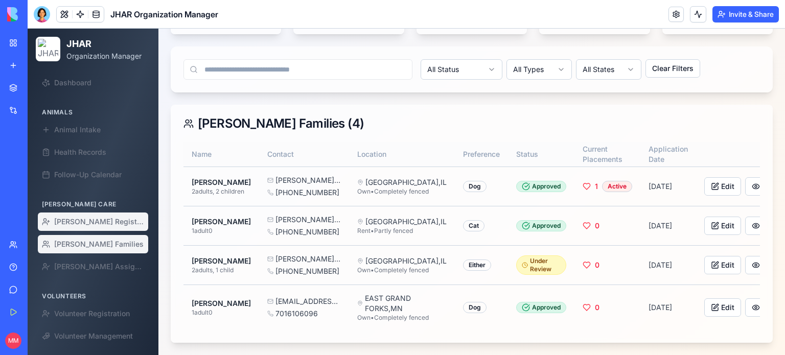
click at [92, 225] on span "[PERSON_NAME] Registration" at bounding box center [99, 222] width 90 height 10
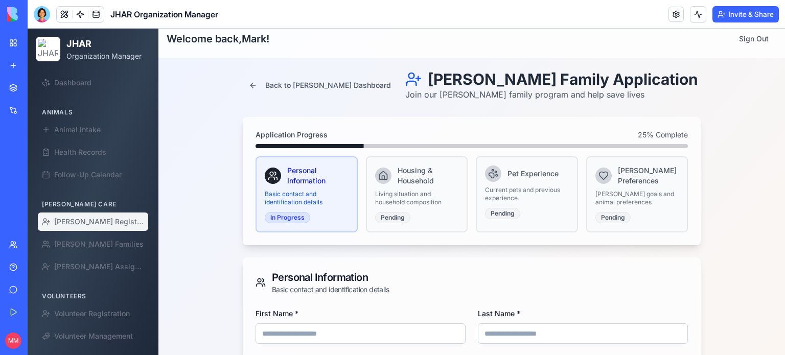
scroll to position [39, 0]
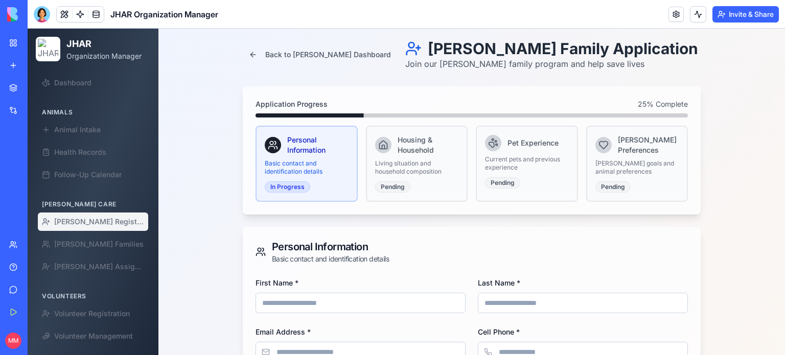
click at [609, 151] on div "[PERSON_NAME] Preferences" at bounding box center [638, 145] width 84 height 20
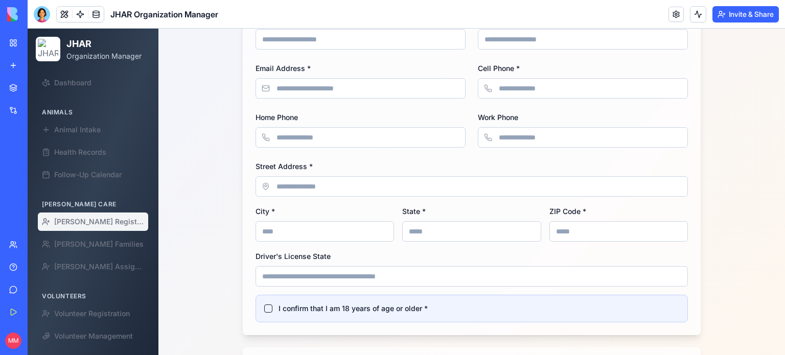
scroll to position [316, 0]
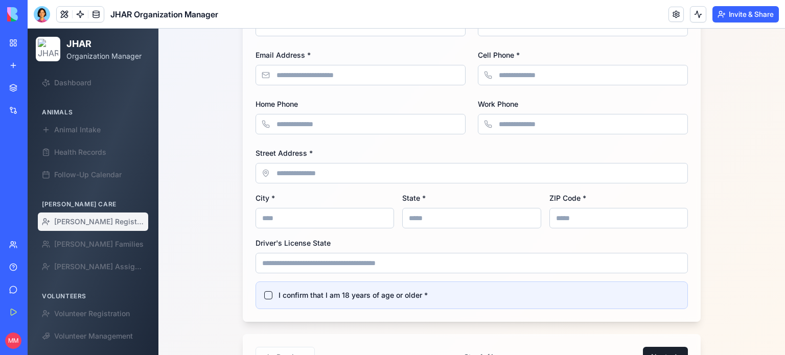
click at [44, 17] on div at bounding box center [42, 14] width 16 height 16
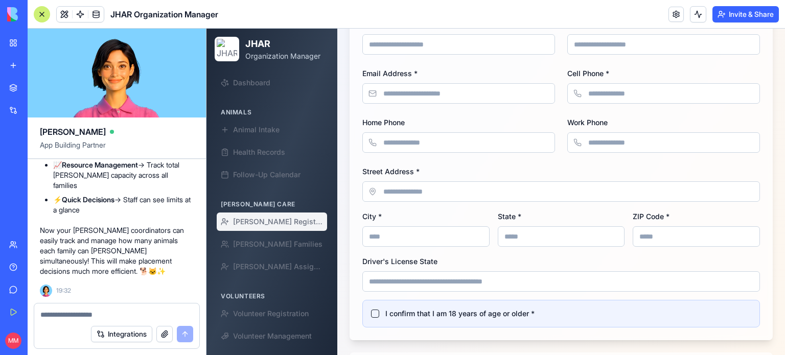
scroll to position [79506, 0]
click at [84, 309] on div at bounding box center [116, 312] width 165 height 16
click at [85, 313] on textarea at bounding box center [116, 315] width 153 height 10
type textarea "**********"
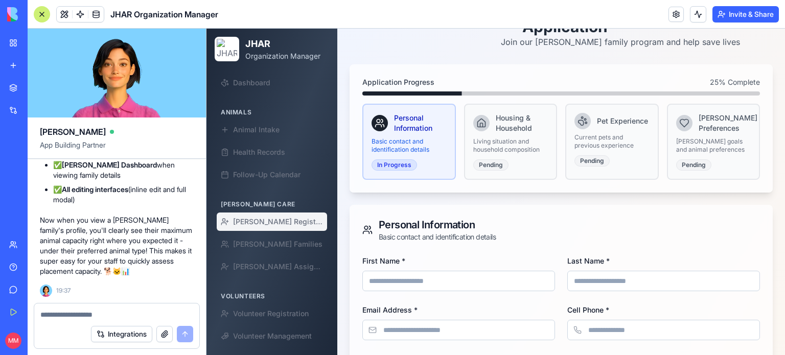
scroll to position [0, 0]
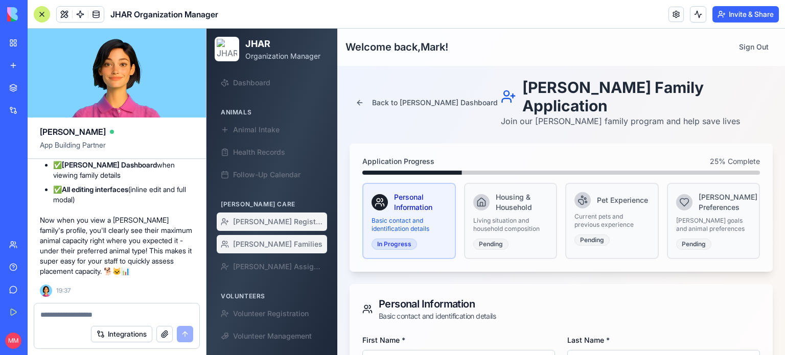
click at [263, 246] on span "[PERSON_NAME] Families" at bounding box center [277, 244] width 89 height 10
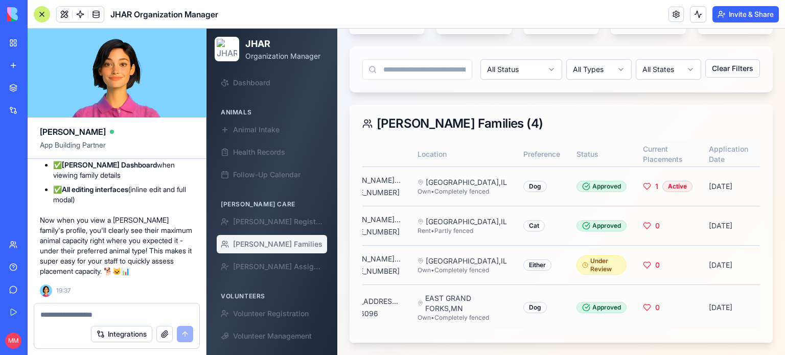
scroll to position [0, 159]
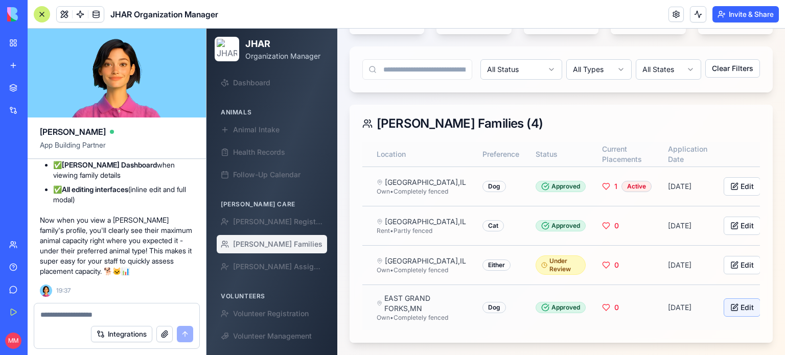
click at [724, 299] on button "Edit" at bounding box center [742, 308] width 37 height 18
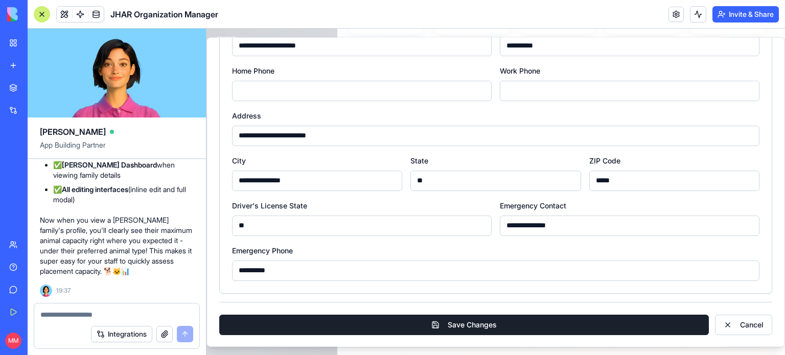
scroll to position [0, 0]
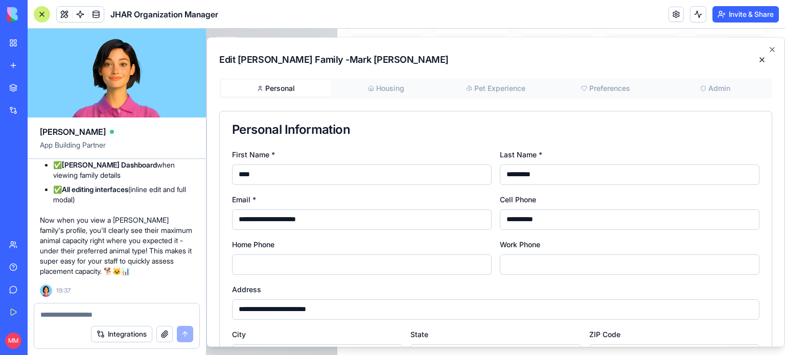
click at [607, 92] on button "Preferences" at bounding box center [606, 88] width 110 height 16
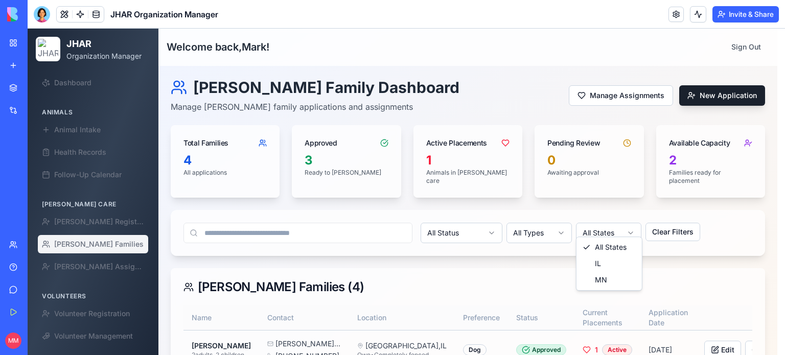
click at [606, 228] on html "JHAR Organization Manager Dashboard Animals Animal Intake Health Records Follow…" at bounding box center [407, 274] width 758 height 490
click at [538, 216] on html "JHAR Organization Manager Dashboard Animals Animal Intake Health Records Follow…" at bounding box center [407, 274] width 758 height 490
click at [541, 219] on html "JHAR Organization Manager Dashboard Animals Animal Intake Health Records Follow…" at bounding box center [407, 274] width 758 height 490
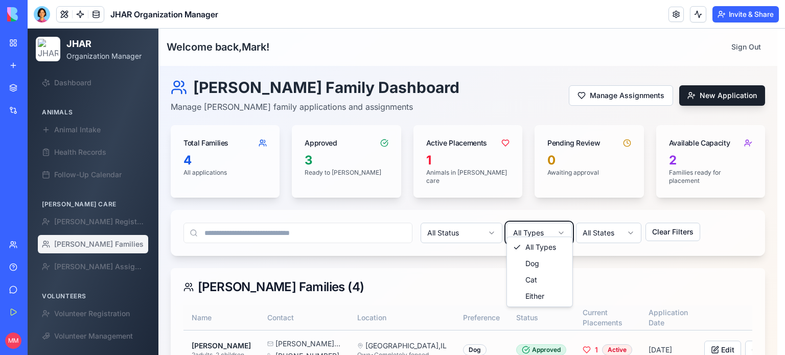
click at [468, 220] on html "JHAR Organization Manager Dashboard Animals Animal Intake Health Records Follow…" at bounding box center [407, 274] width 758 height 490
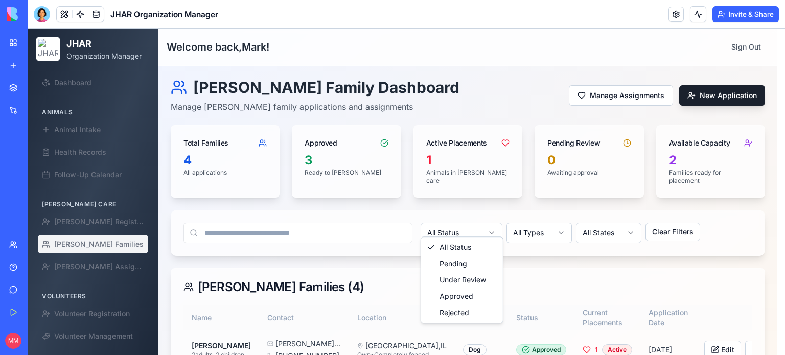
click at [468, 220] on html "JHAR Organization Manager Dashboard Animals Animal Intake Health Records Follow…" at bounding box center [407, 274] width 758 height 490
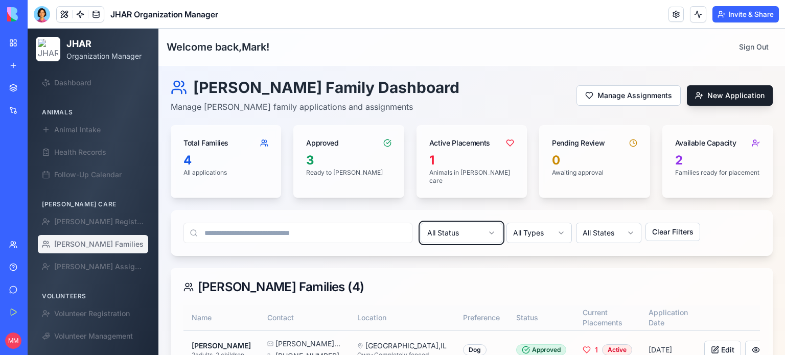
click at [402, 277] on html "JHAR Organization Manager Dashboard Animals Animal Intake Health Records Follow…" at bounding box center [407, 274] width 758 height 490
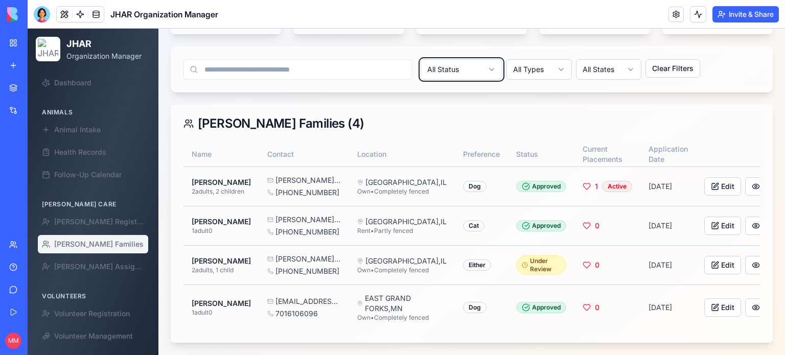
scroll to position [187, 0]
click at [745, 302] on button "View" at bounding box center [765, 308] width 41 height 18
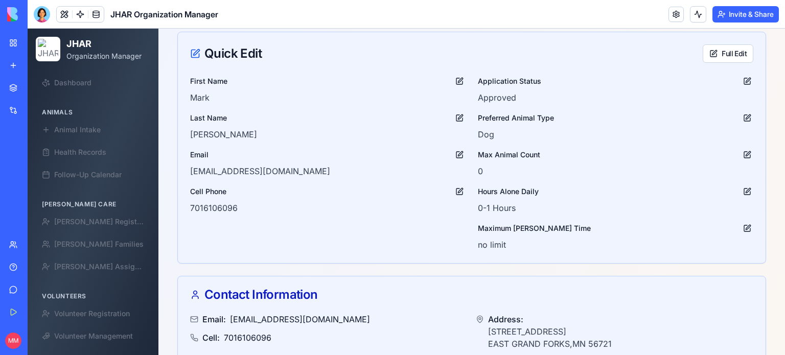
scroll to position [197, 0]
click at [729, 48] on button "Full Edit" at bounding box center [728, 53] width 51 height 18
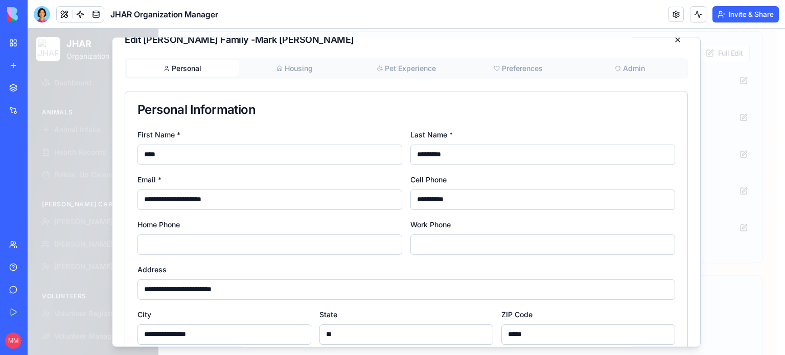
scroll to position [0, 0]
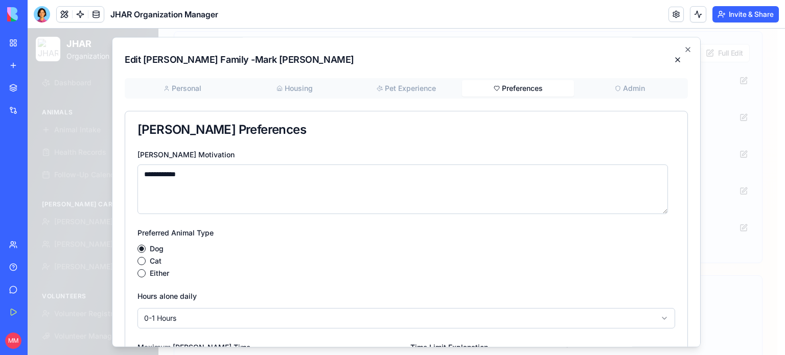
click at [512, 88] on button "Preferences" at bounding box center [518, 88] width 112 height 16
click at [684, 48] on icon "button" at bounding box center [688, 49] width 8 height 8
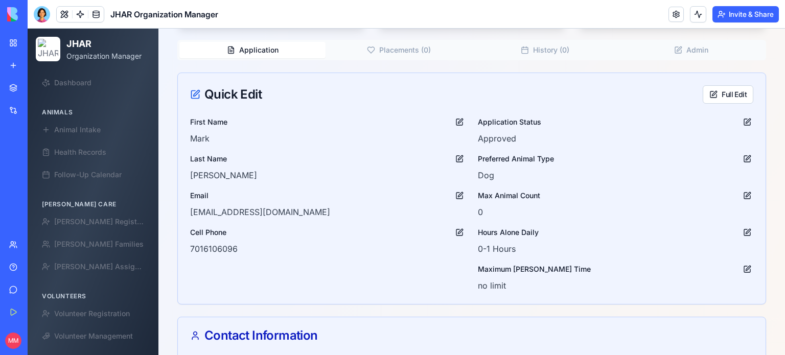
scroll to position [155, 0]
click at [743, 192] on button at bounding box center [747, 196] width 12 height 12
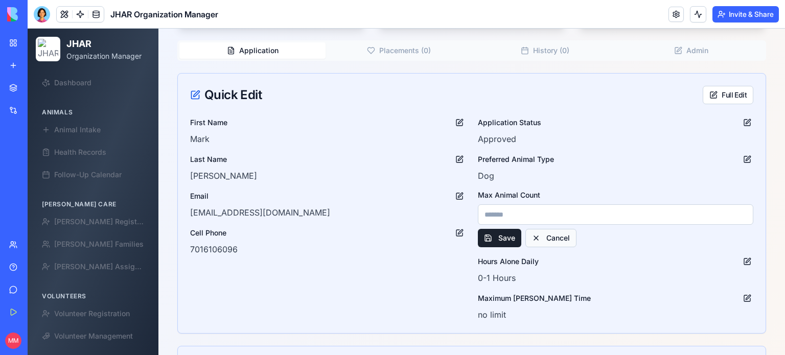
click at [545, 235] on button "Cancel" at bounding box center [550, 238] width 51 height 18
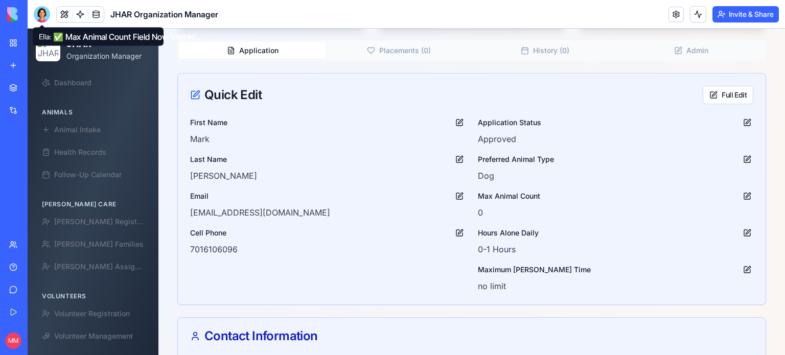
click at [43, 19] on div at bounding box center [42, 14] width 16 height 16
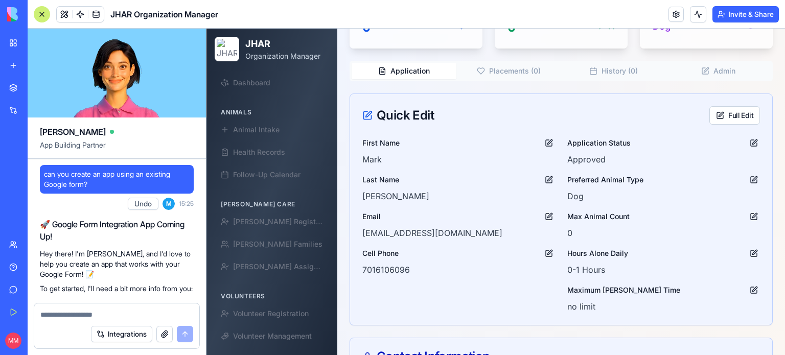
scroll to position [0, 0]
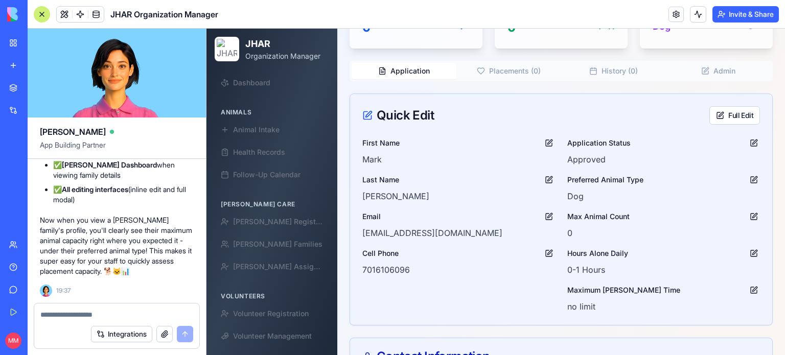
click at [102, 313] on textarea at bounding box center [116, 315] width 153 height 10
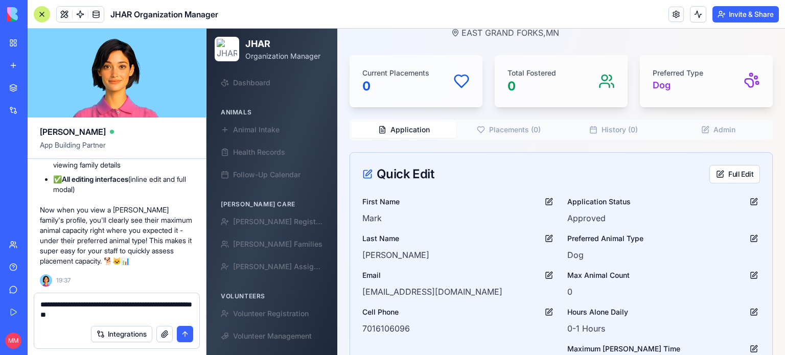
scroll to position [96, 0]
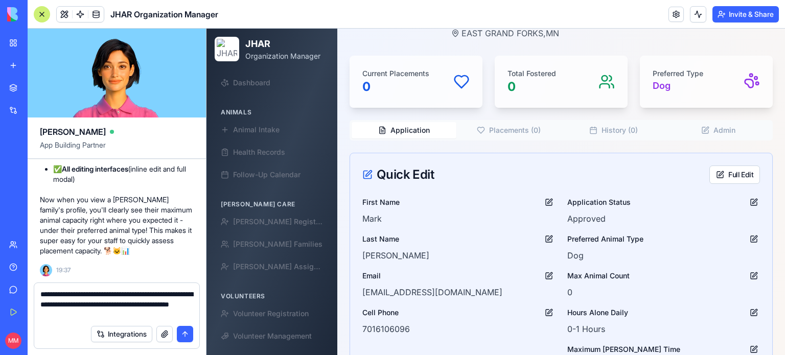
type textarea "**********"
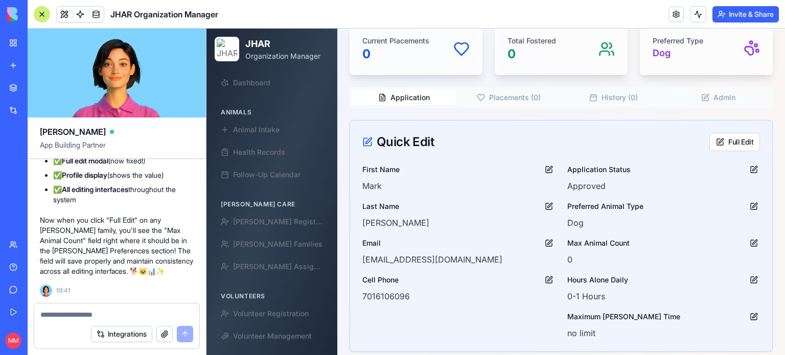
scroll to position [129, 0]
click at [719, 133] on button "Full Edit" at bounding box center [735, 142] width 51 height 18
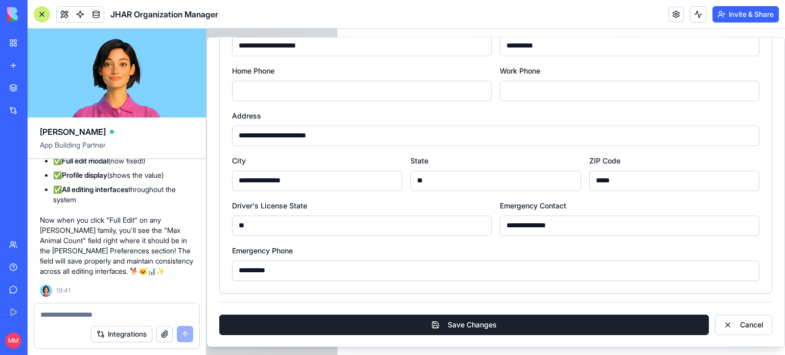
scroll to position [0, 0]
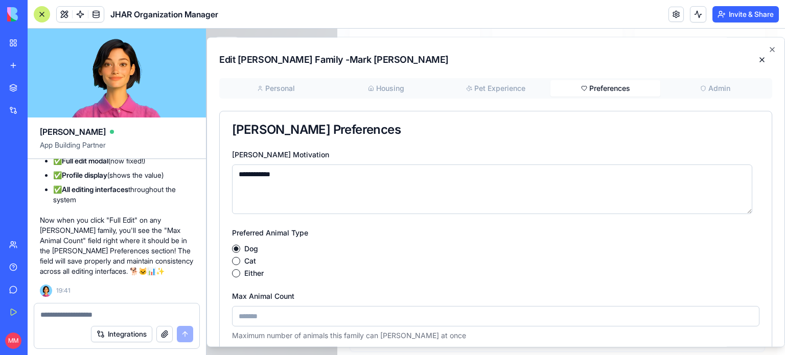
click at [600, 96] on button "Preferences" at bounding box center [606, 88] width 110 height 16
click at [768, 48] on icon "button" at bounding box center [772, 49] width 8 height 8
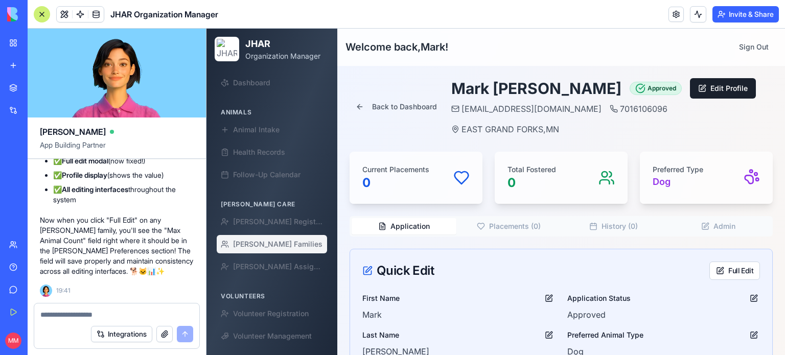
click at [268, 239] on span "[PERSON_NAME] Families" at bounding box center [277, 244] width 89 height 10
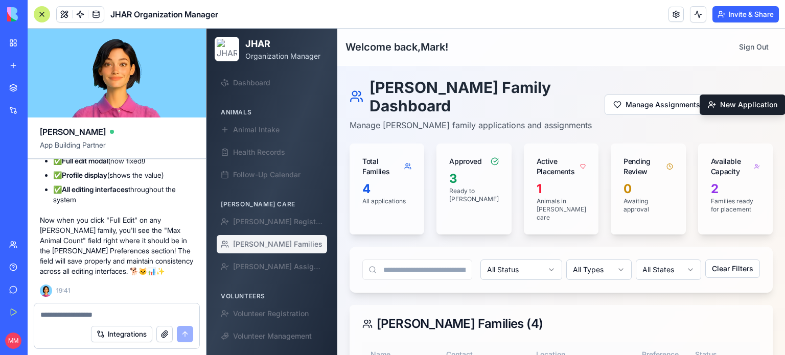
click at [136, 316] on textarea at bounding box center [116, 315] width 153 height 10
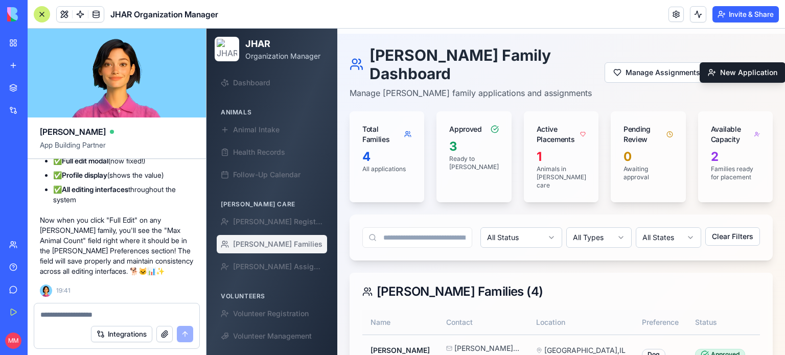
scroll to position [31, 0]
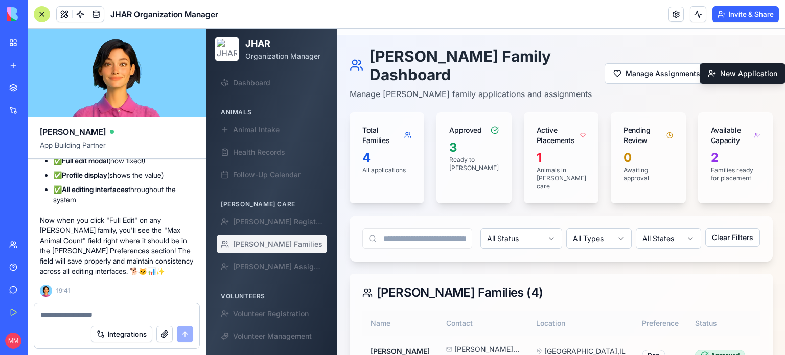
click at [129, 310] on textarea at bounding box center [116, 315] width 153 height 10
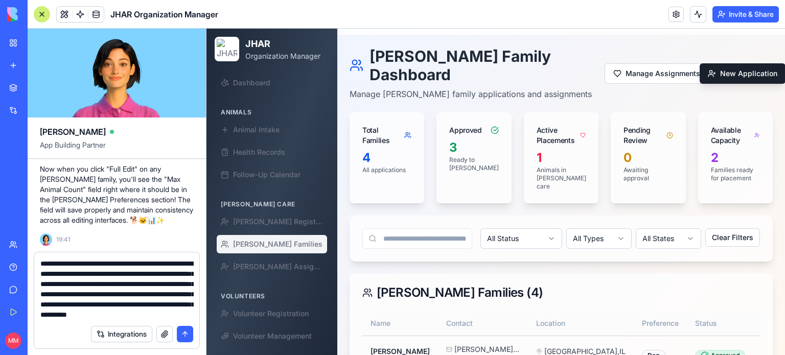
scroll to position [19, 0]
type textarea "**********"
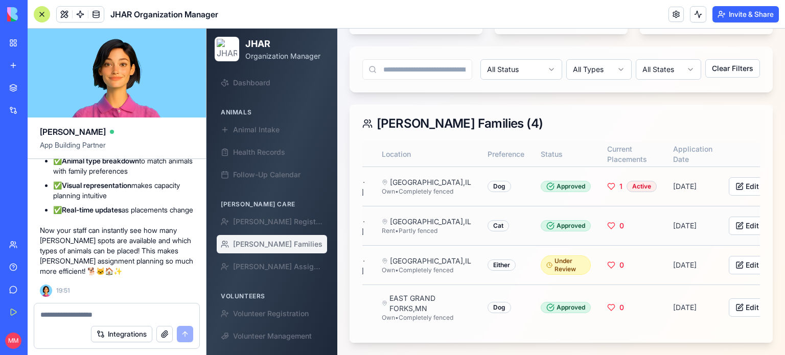
scroll to position [0, 159]
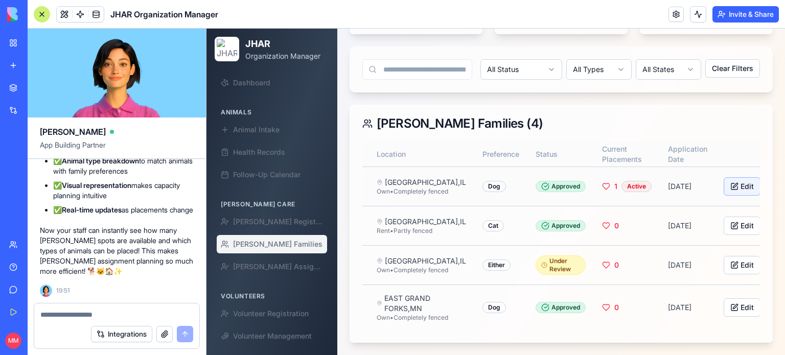
click at [724, 177] on button "Edit" at bounding box center [742, 186] width 37 height 18
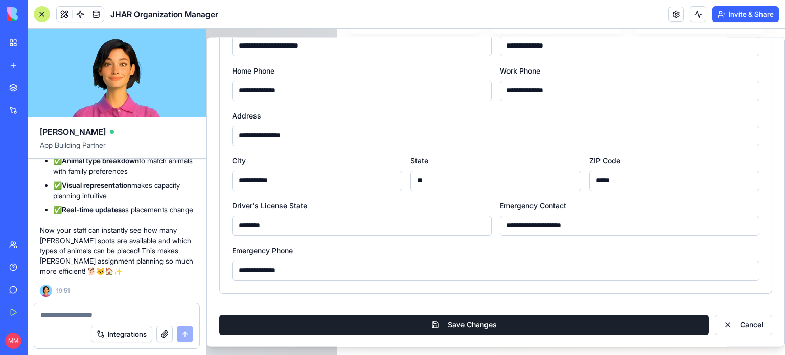
scroll to position [0, 0]
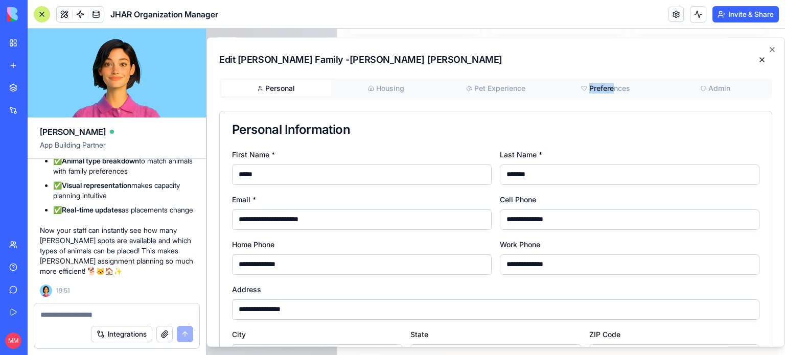
drag, startPoint x: 609, startPoint y: 77, endPoint x: 609, endPoint y: 86, distance: 9.7
click at [609, 86] on div "**********" at bounding box center [496, 192] width 579 height 310
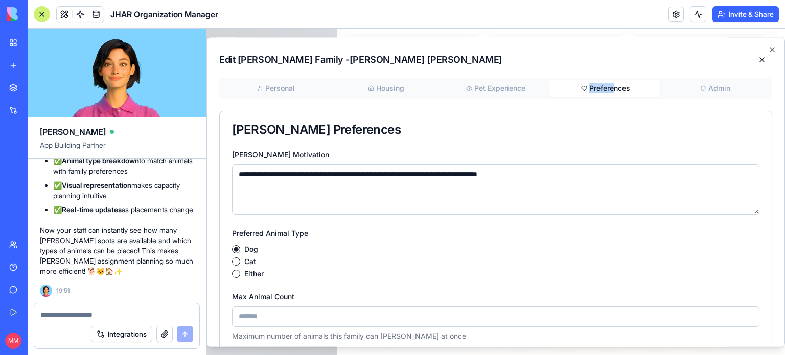
click at [609, 86] on button "Preferences" at bounding box center [606, 88] width 110 height 16
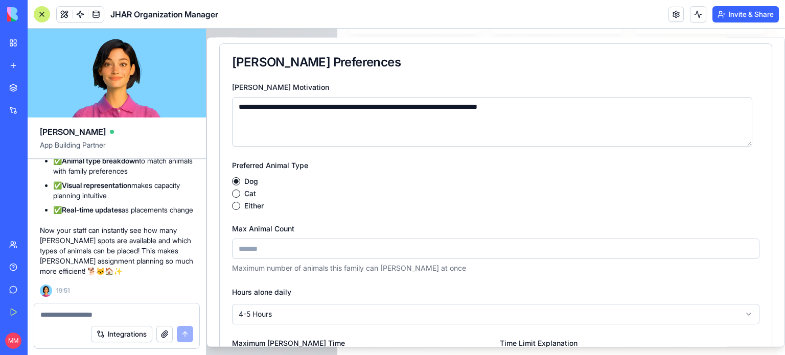
click at [260, 245] on input "*" at bounding box center [496, 249] width 528 height 20
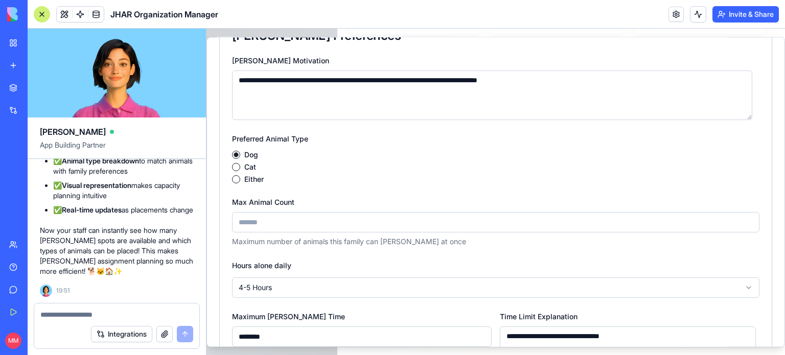
scroll to position [81, 0]
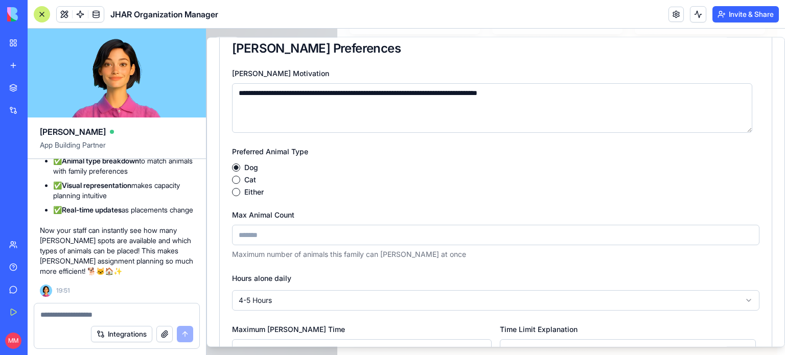
click at [322, 239] on input "*" at bounding box center [496, 235] width 528 height 20
click at [743, 237] on input "*" at bounding box center [496, 235] width 528 height 20
click at [742, 233] on input "*" at bounding box center [496, 235] width 528 height 20
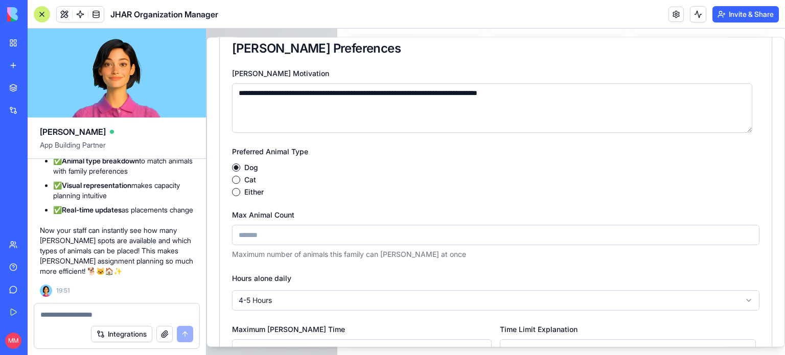
click at [742, 233] on input "*" at bounding box center [496, 235] width 528 height 20
type input "*"
click at [742, 233] on input "*" at bounding box center [496, 235] width 528 height 20
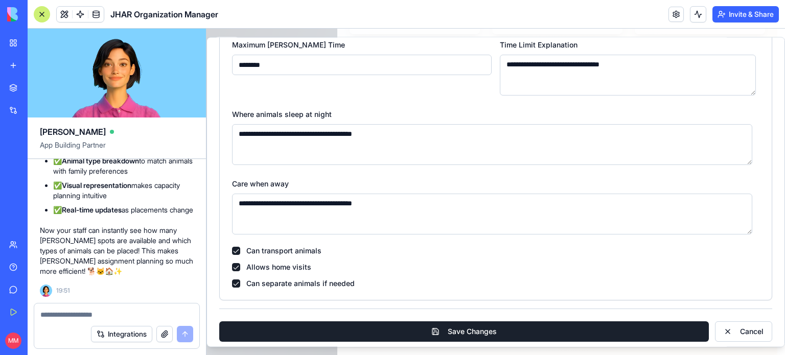
scroll to position [373, 0]
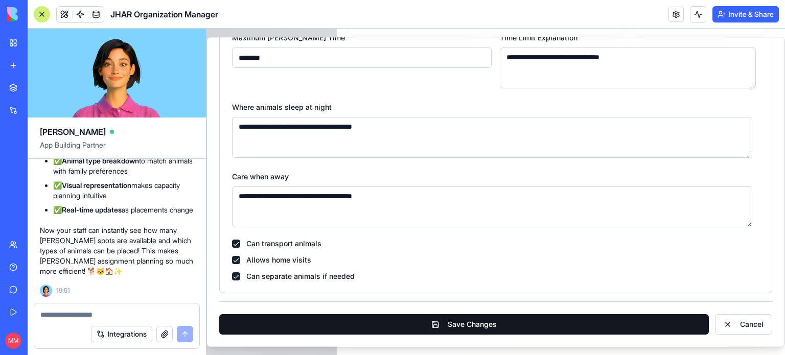
click at [658, 330] on button "Save Changes" at bounding box center [464, 324] width 490 height 20
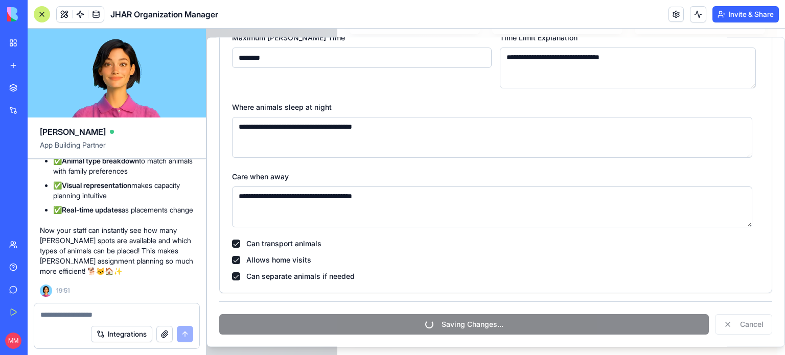
scroll to position [0, 151]
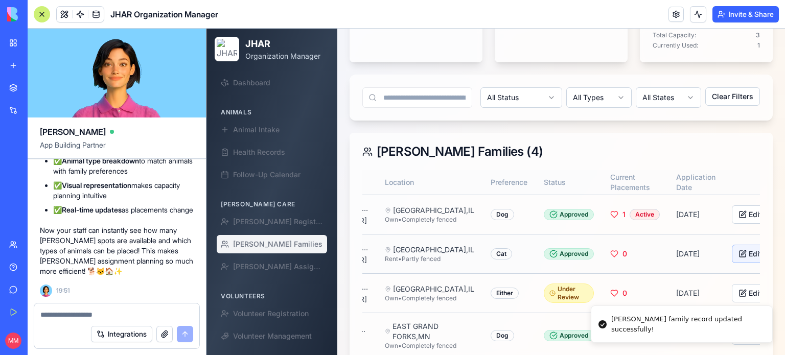
click at [732, 247] on button "Edit" at bounding box center [750, 254] width 37 height 18
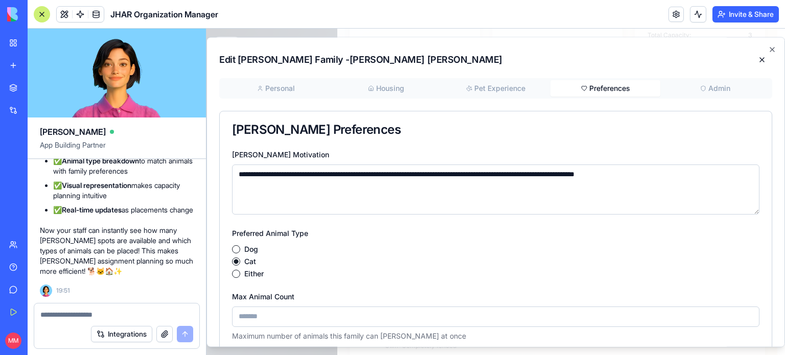
click at [601, 85] on button "Preferences" at bounding box center [606, 88] width 110 height 16
click at [246, 308] on input "*" at bounding box center [496, 316] width 528 height 20
click at [743, 314] on input "*" at bounding box center [496, 316] width 528 height 20
click at [741, 315] on input "*" at bounding box center [496, 316] width 528 height 20
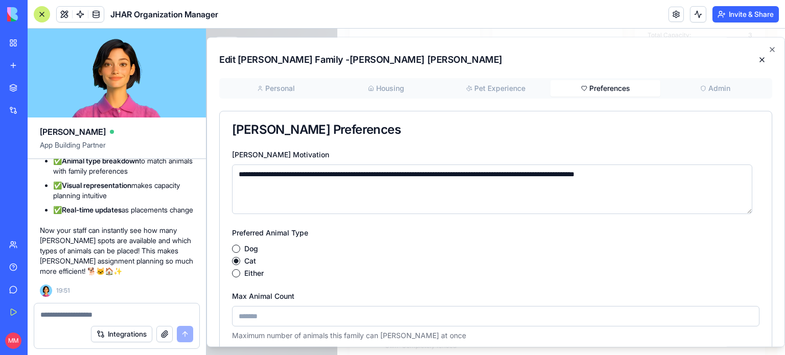
click at [741, 315] on input "*" at bounding box center [496, 316] width 528 height 20
type input "*"
click at [741, 315] on input "*" at bounding box center [496, 316] width 528 height 20
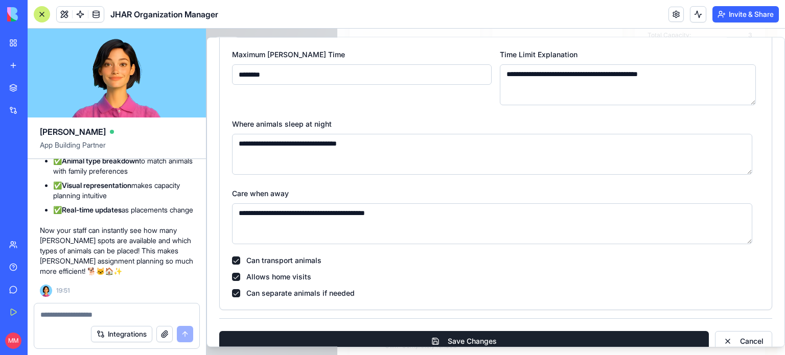
scroll to position [373, 0]
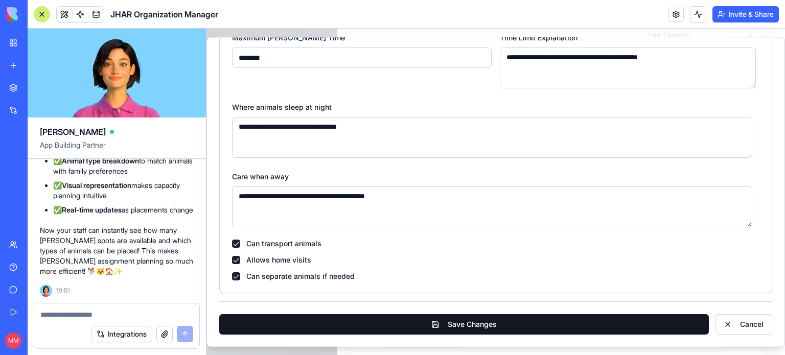
click at [530, 322] on button "Save Changes" at bounding box center [464, 324] width 490 height 20
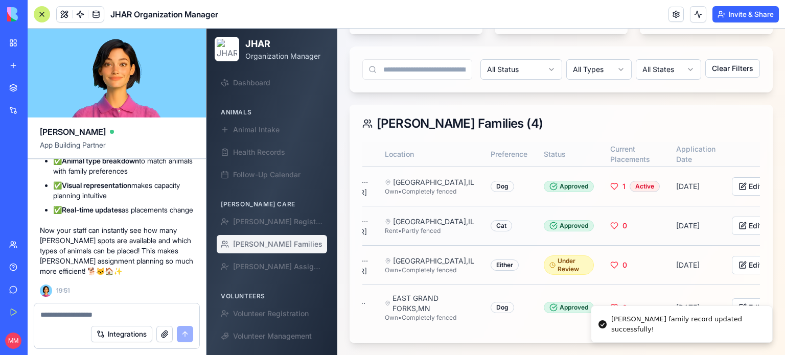
scroll to position [490, 0]
click at [732, 256] on button "Edit" at bounding box center [750, 265] width 37 height 18
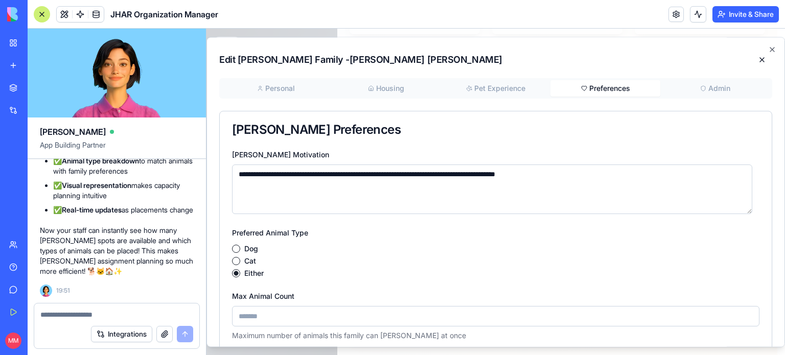
click at [601, 89] on button "Preferences" at bounding box center [606, 88] width 110 height 16
click at [254, 318] on input "*" at bounding box center [496, 316] width 528 height 20
type input "*"
click at [742, 313] on input "*" at bounding box center [496, 316] width 528 height 20
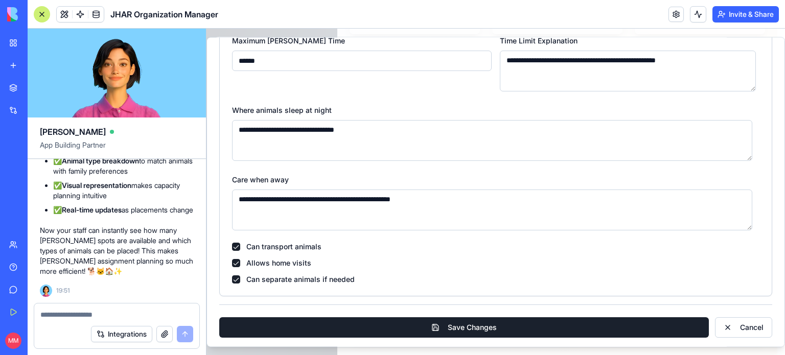
scroll to position [373, 0]
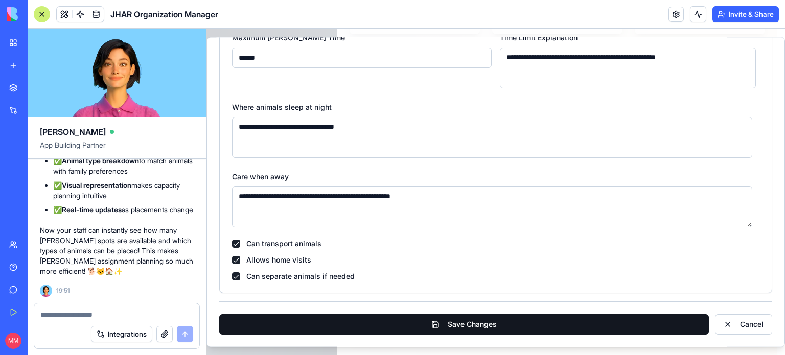
click at [660, 326] on button "Save Changes" at bounding box center [464, 324] width 490 height 20
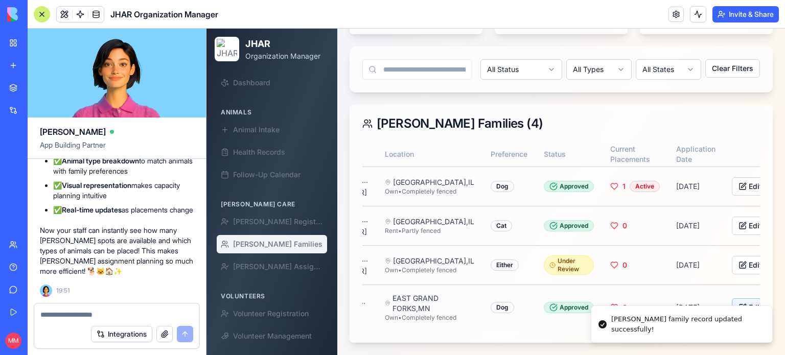
click at [732, 299] on button "Edit" at bounding box center [750, 308] width 37 height 18
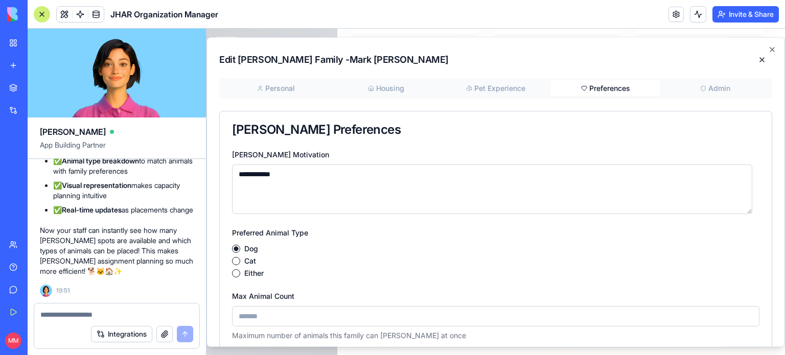
click at [605, 89] on button "Preferences" at bounding box center [606, 88] width 110 height 16
click at [259, 314] on input "*" at bounding box center [496, 316] width 528 height 20
click at [743, 312] on input "*" at bounding box center [496, 316] width 528 height 20
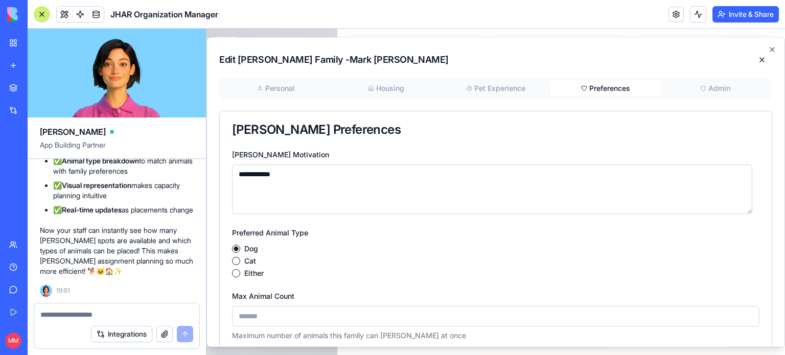
click at [743, 312] on input "*" at bounding box center [496, 316] width 528 height 20
type input "*"
click at [743, 312] on input "*" at bounding box center [496, 316] width 528 height 20
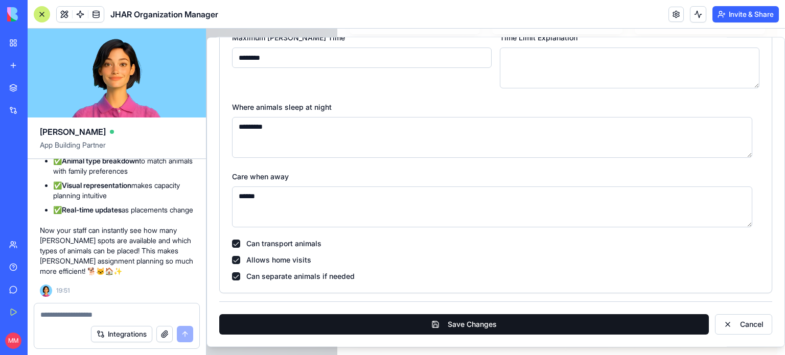
click at [591, 329] on button "Save Changes" at bounding box center [464, 324] width 490 height 20
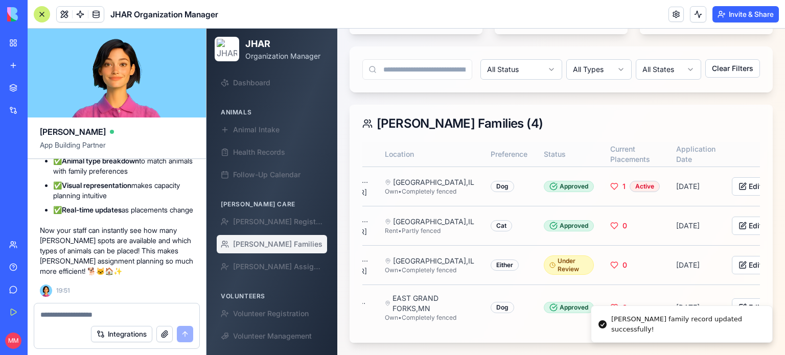
drag, startPoint x: 180, startPoint y: 308, endPoint x: 164, endPoint y: 298, distance: 19.3
click at [262, 243] on span "[PERSON_NAME] Families" at bounding box center [277, 244] width 89 height 10
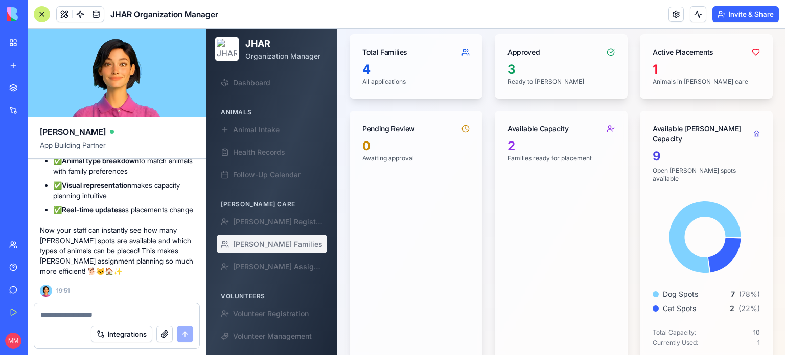
scroll to position [105, 0]
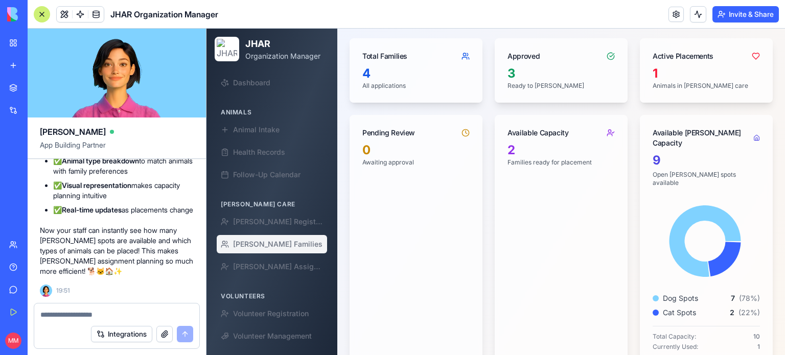
click at [135, 308] on div at bounding box center [116, 312] width 165 height 16
click at [131, 316] on textarea at bounding box center [116, 315] width 153 height 10
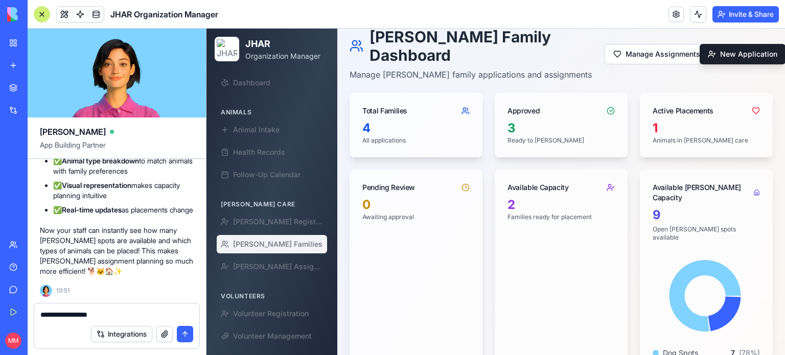
scroll to position [50, 0]
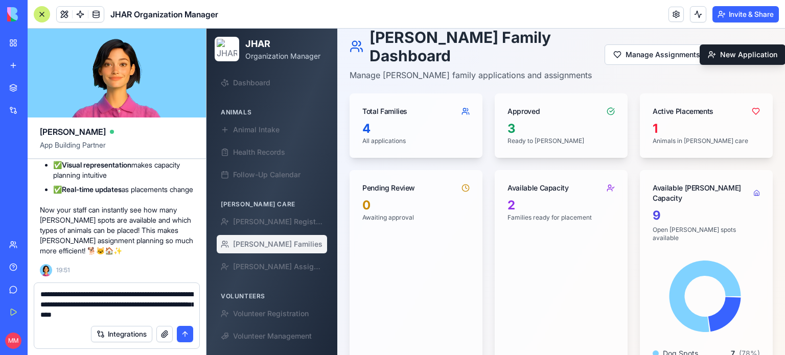
click at [175, 312] on textarea "**********" at bounding box center [116, 304] width 153 height 31
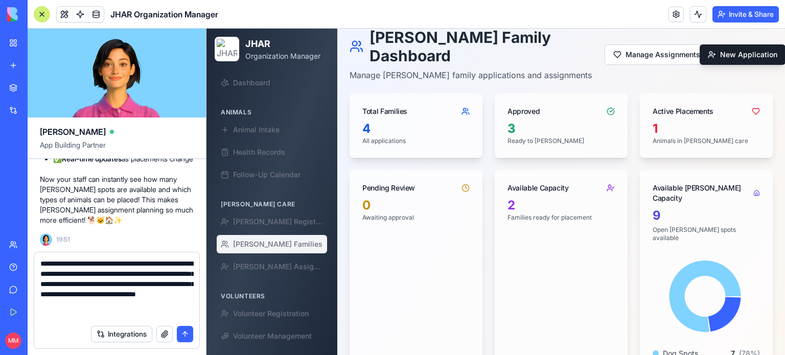
type textarea "**********"
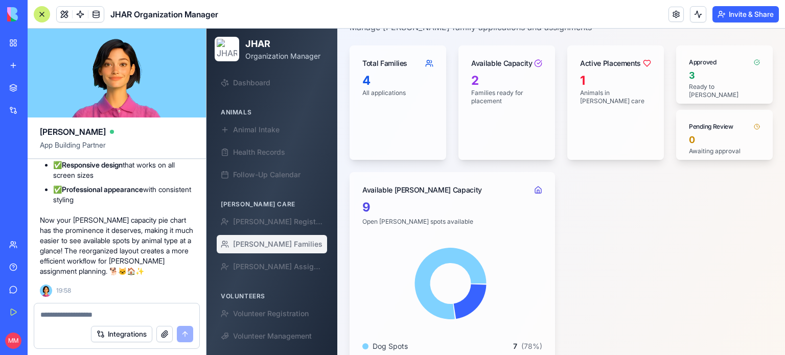
scroll to position [98, 0]
click at [137, 306] on div at bounding box center [116, 312] width 165 height 16
click at [135, 312] on textarea at bounding box center [116, 315] width 153 height 10
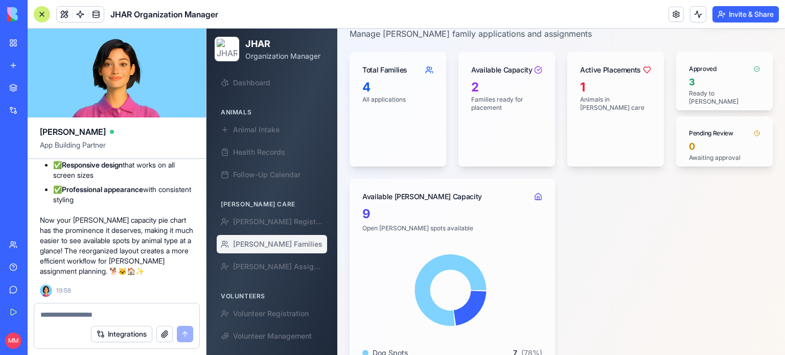
scroll to position [88, 0]
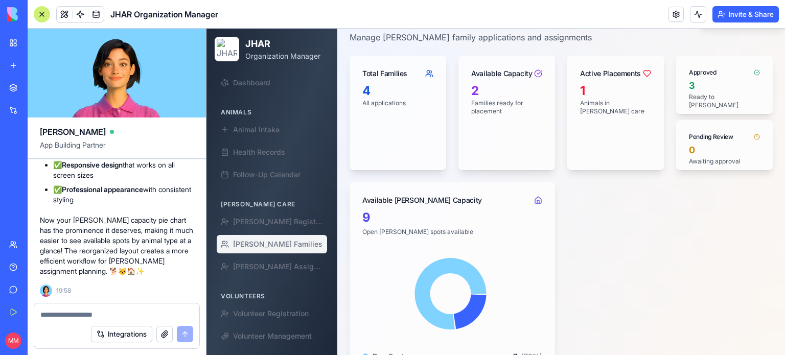
click at [129, 316] on textarea at bounding box center [116, 315] width 153 height 10
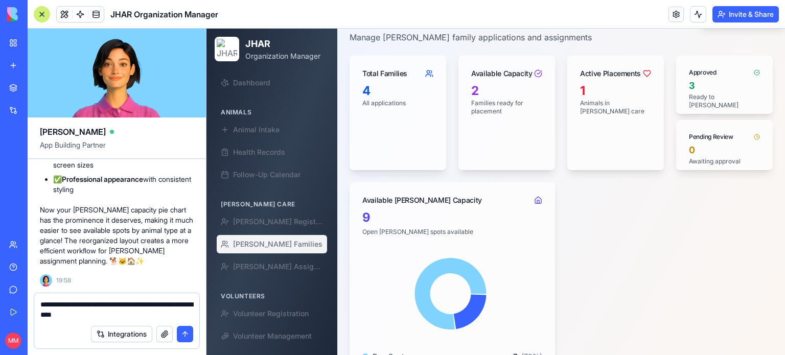
click at [146, 306] on textarea "**********" at bounding box center [116, 310] width 153 height 20
click at [129, 313] on textarea "**********" at bounding box center [116, 310] width 153 height 20
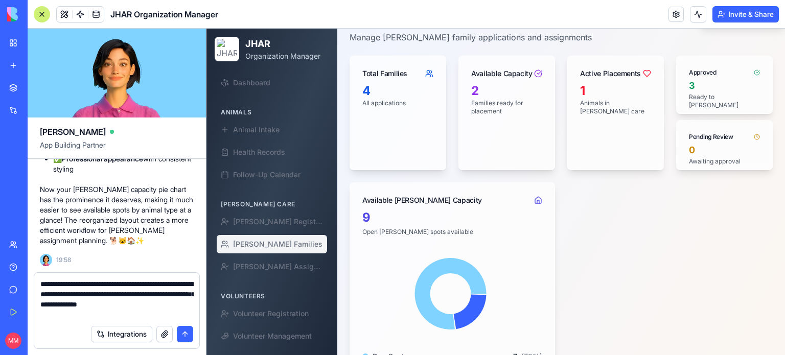
type textarea "**********"
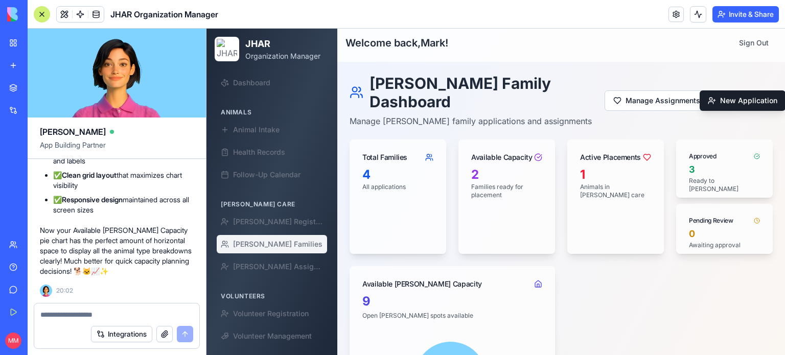
scroll to position [0, 0]
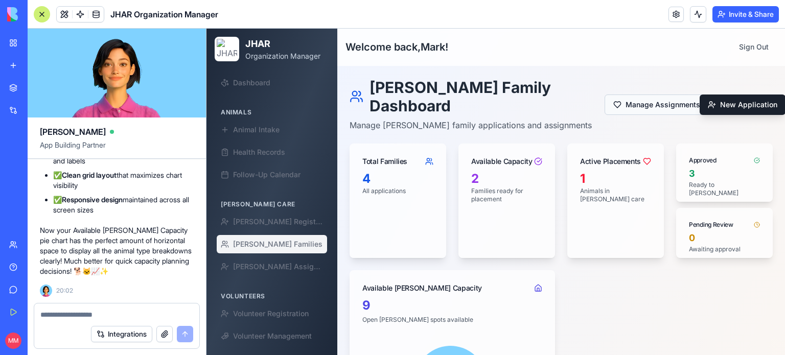
click at [625, 98] on button "Manage Assignments" at bounding box center [657, 105] width 104 height 20
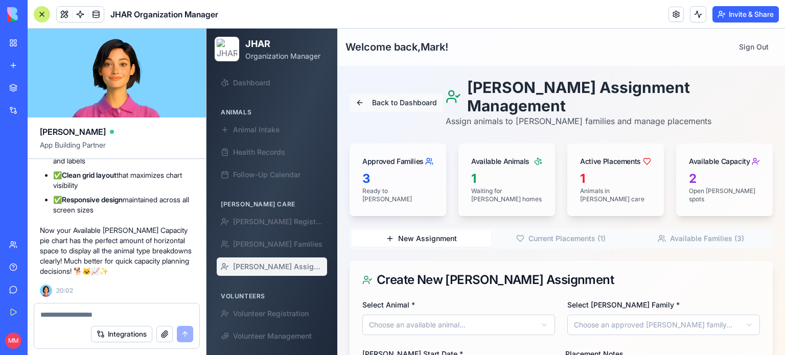
click at [387, 94] on button "Back to Dashboard" at bounding box center [397, 103] width 94 height 18
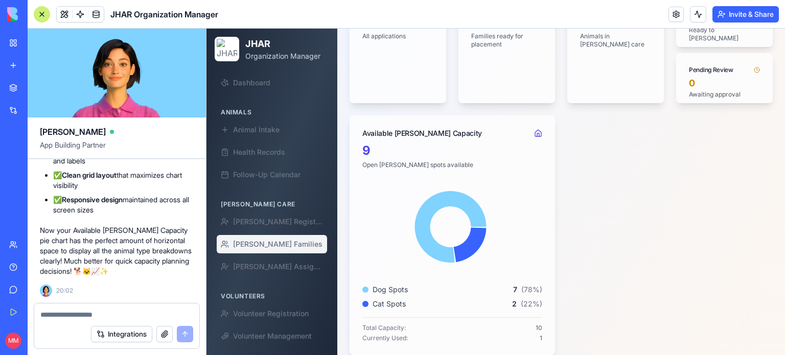
scroll to position [155, 0]
click at [128, 308] on div at bounding box center [116, 312] width 165 height 16
click at [124, 315] on textarea at bounding box center [116, 315] width 153 height 10
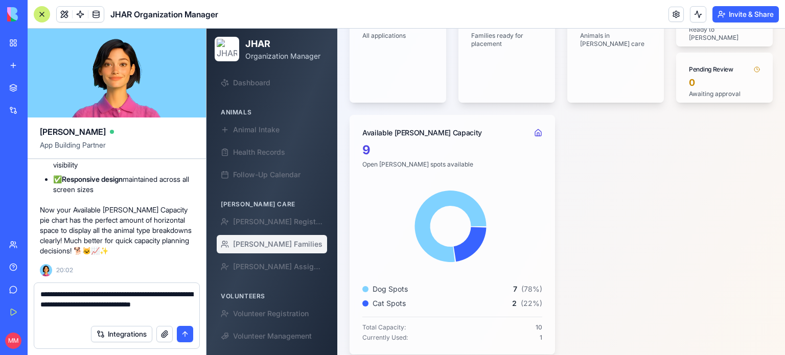
type textarea "**********"
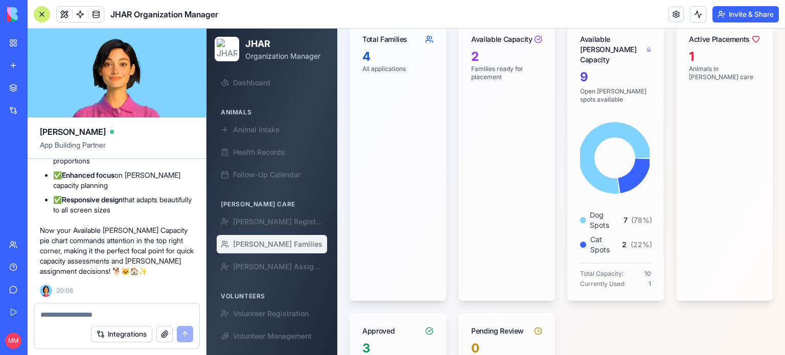
scroll to position [123, 0]
click at [131, 314] on textarea at bounding box center [116, 315] width 153 height 10
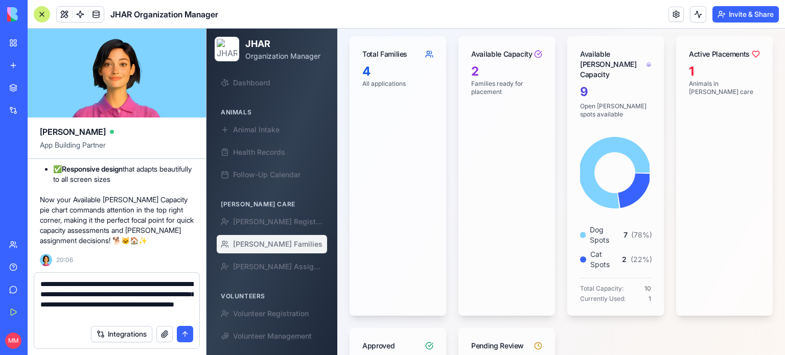
scroll to position [108, 0]
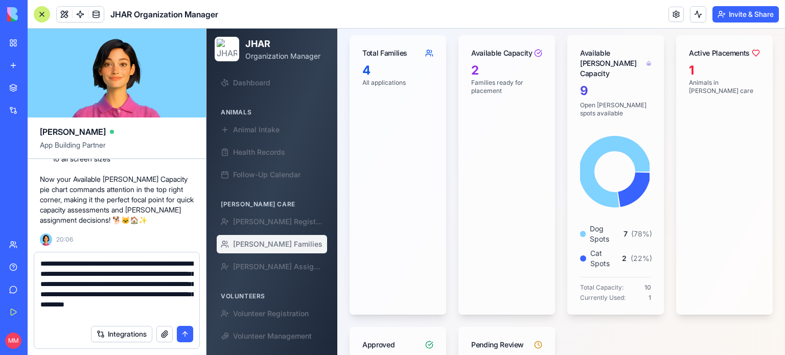
type textarea "**********"
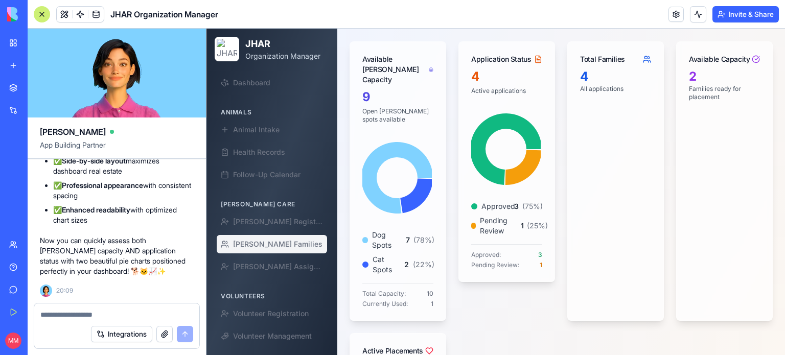
scroll to position [103, 0]
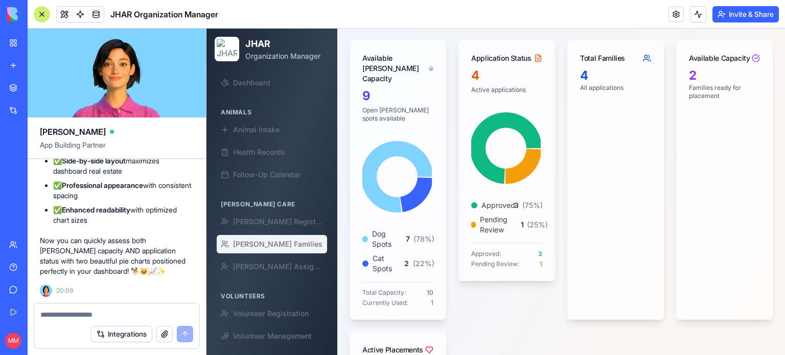
click at [90, 308] on div at bounding box center [116, 312] width 165 height 16
click at [90, 318] on textarea at bounding box center [116, 315] width 153 height 10
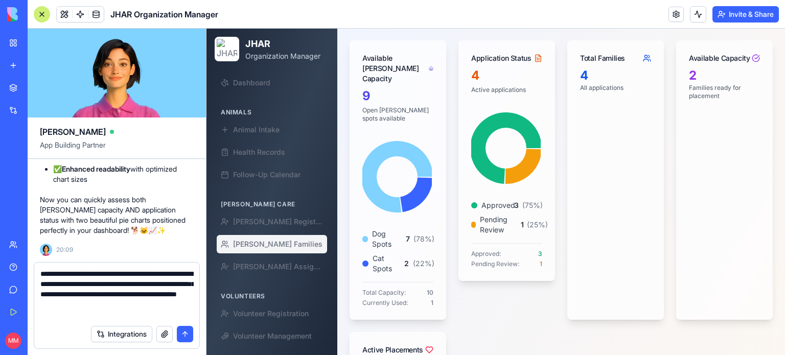
type textarea "**********"
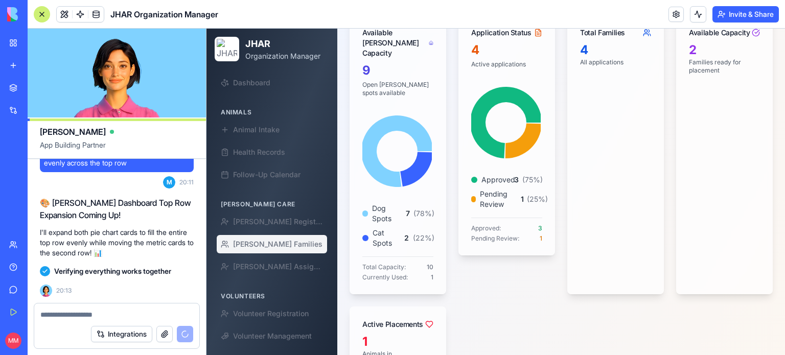
scroll to position [85276, 0]
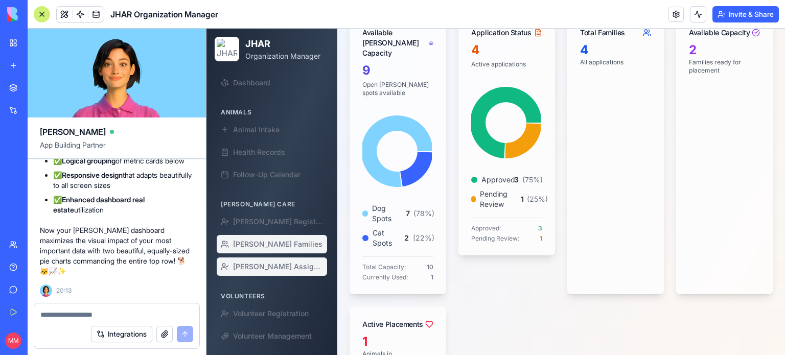
click at [280, 266] on span "[PERSON_NAME] Assignment" at bounding box center [278, 267] width 90 height 10
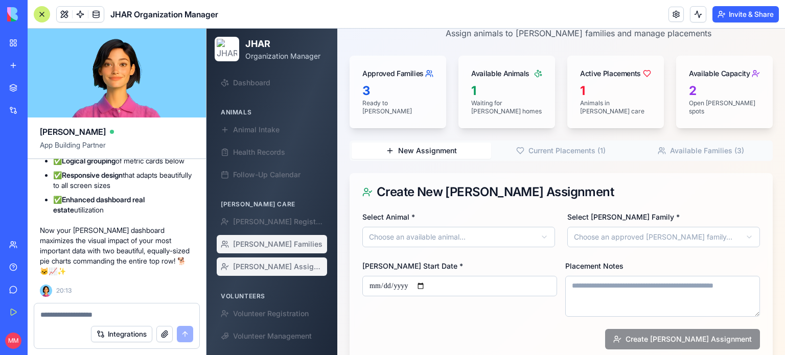
click at [272, 245] on span "[PERSON_NAME] Families" at bounding box center [277, 244] width 89 height 10
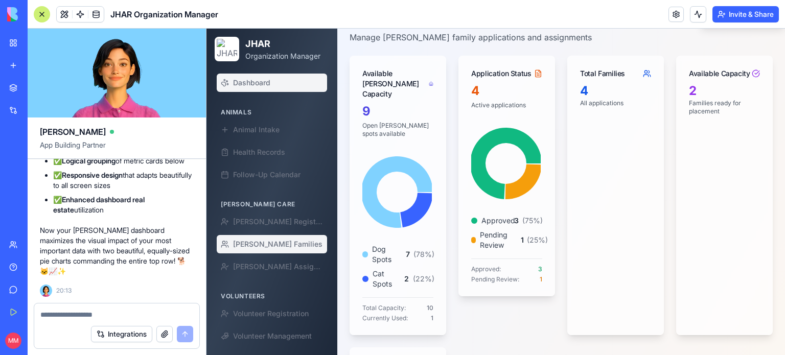
click at [249, 77] on link "Dashboard" at bounding box center [272, 83] width 110 height 18
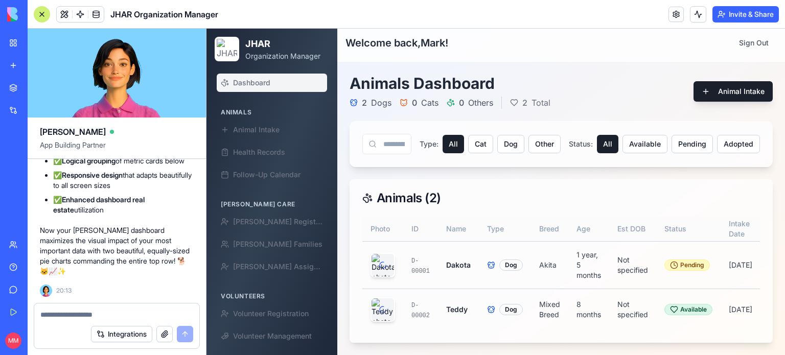
scroll to position [17, 0]
click at [270, 245] on span "[PERSON_NAME] Families" at bounding box center [277, 244] width 89 height 10
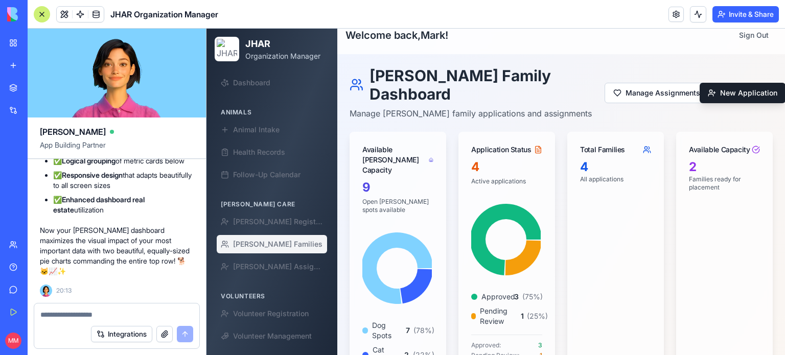
scroll to position [85077, 0]
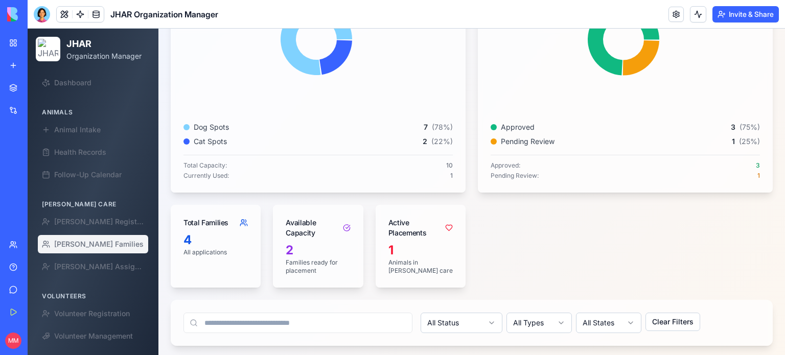
scroll to position [223, 0]
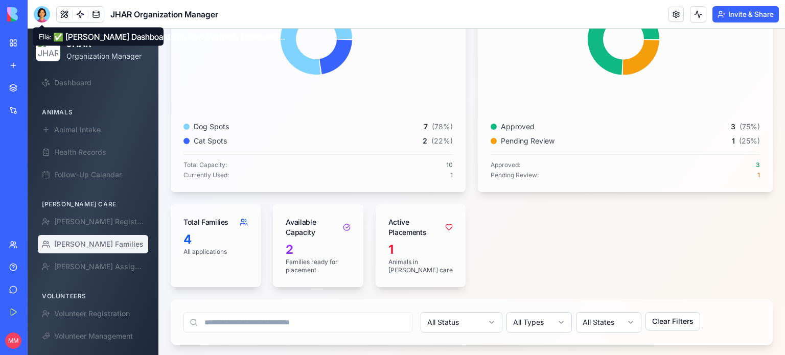
click at [38, 12] on div at bounding box center [42, 14] width 16 height 16
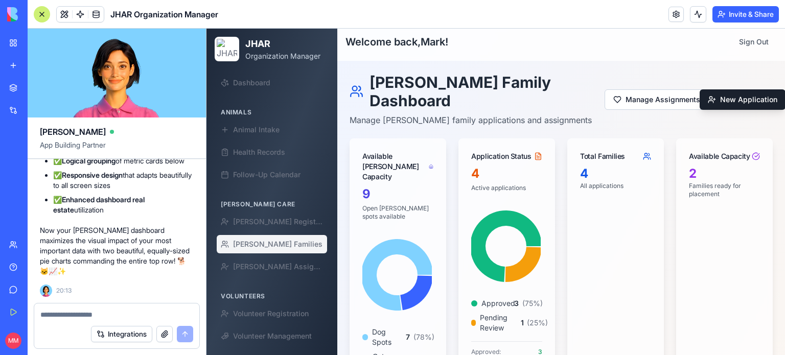
scroll to position [0, 0]
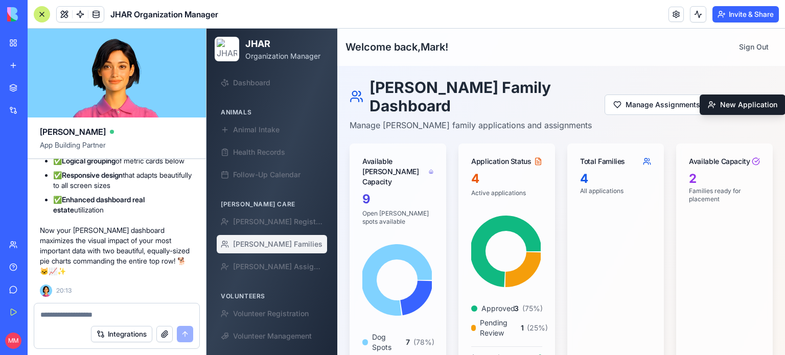
click at [104, 317] on textarea at bounding box center [116, 315] width 153 height 10
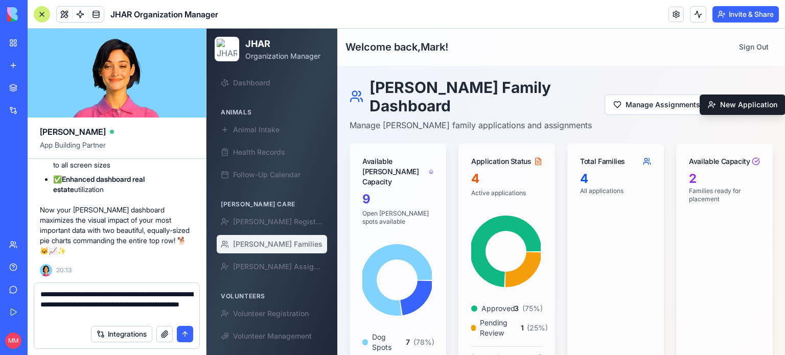
type textarea "**********"
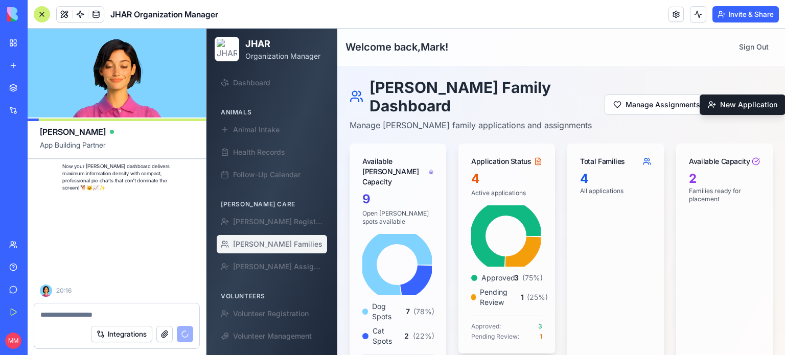
scroll to position [86042, 0]
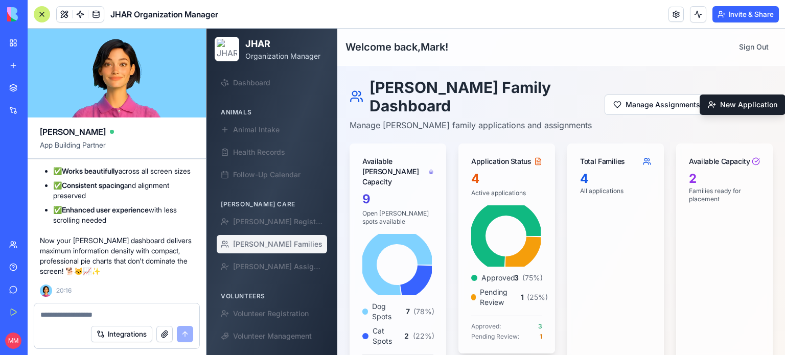
click at [40, 15] on div at bounding box center [42, 14] width 16 height 16
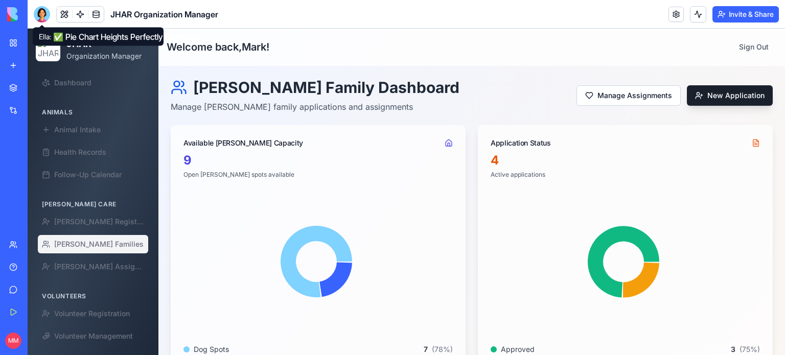
click at [40, 18] on div at bounding box center [42, 14] width 16 height 16
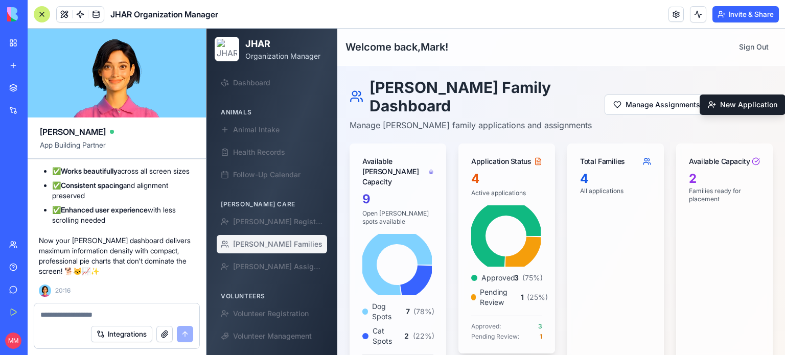
scroll to position [86042, 1]
click at [39, 13] on div at bounding box center [42, 14] width 16 height 16
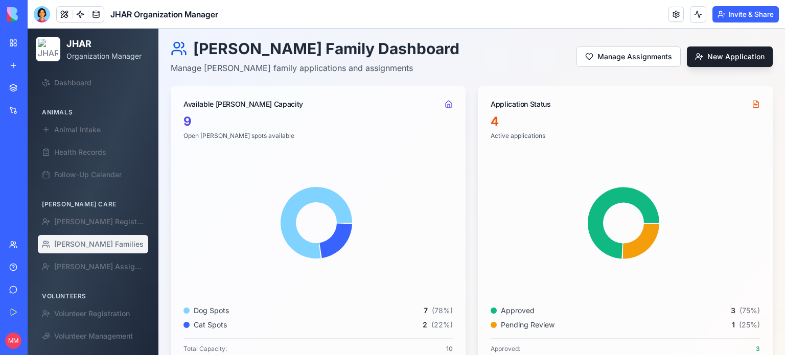
scroll to position [41, 0]
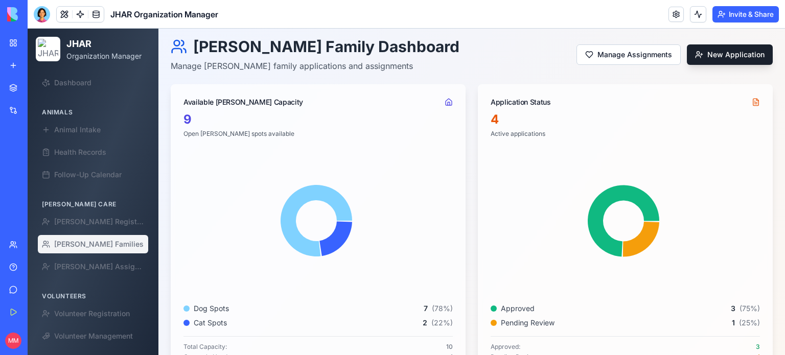
click at [752, 102] on icon at bounding box center [756, 102] width 8 height 8
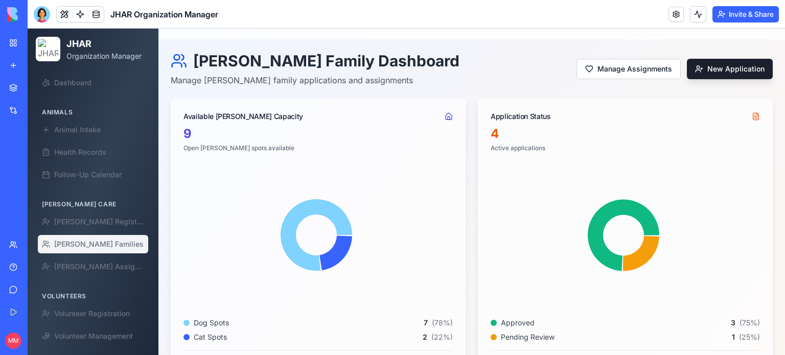
scroll to position [24, 0]
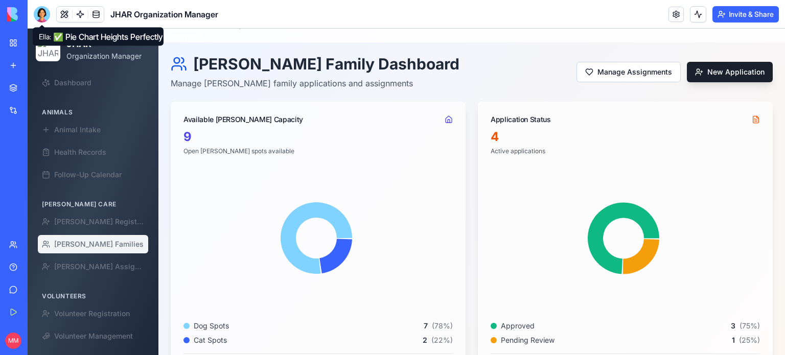
click at [40, 14] on div at bounding box center [42, 14] width 16 height 16
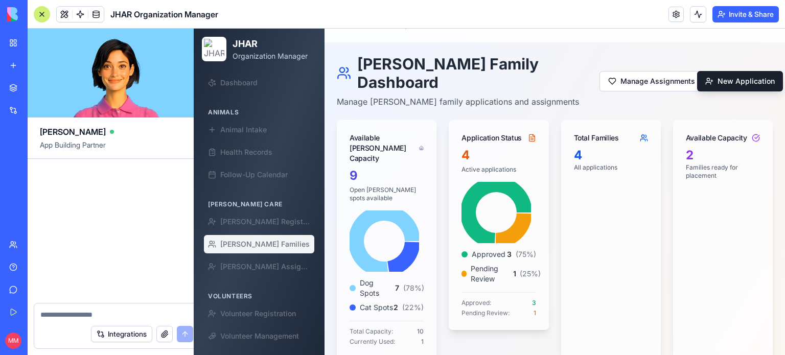
scroll to position [86042, 0]
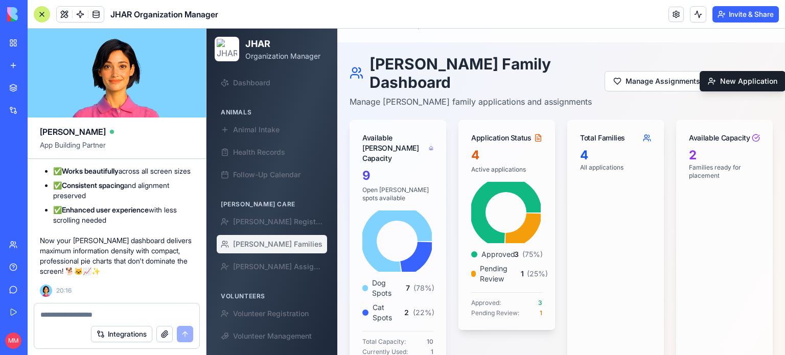
click at [65, 318] on textarea at bounding box center [116, 315] width 153 height 10
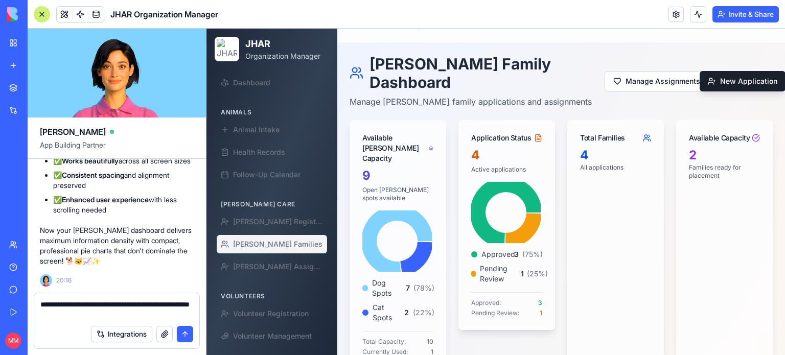
type textarea "**********"
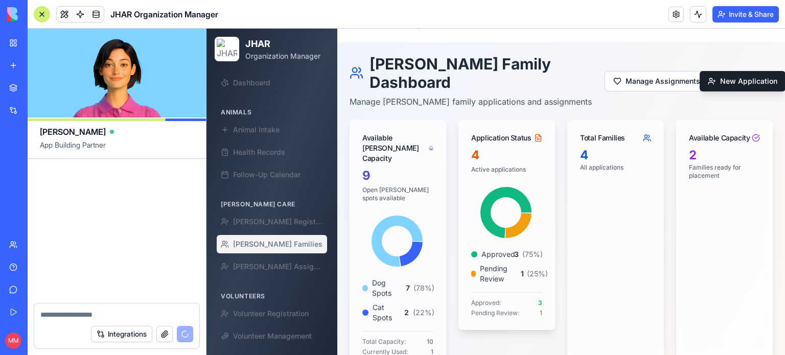
scroll to position [86732, 0]
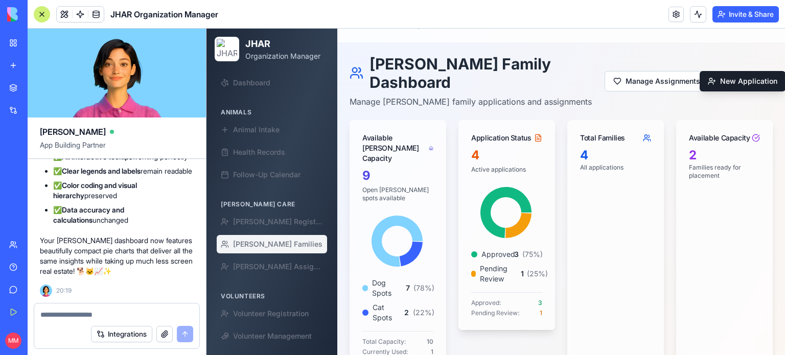
click at [41, 12] on div at bounding box center [42, 14] width 16 height 16
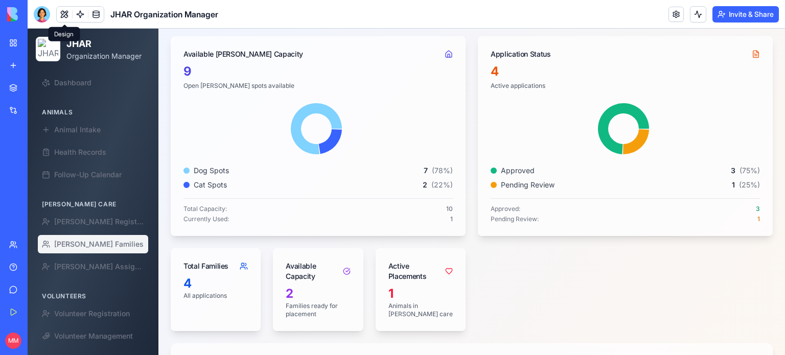
scroll to position [0, 0]
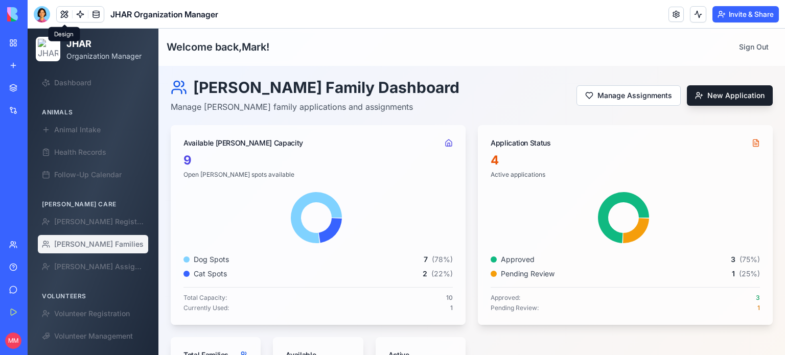
click at [63, 245] on span "[PERSON_NAME] Families" at bounding box center [98, 244] width 89 height 10
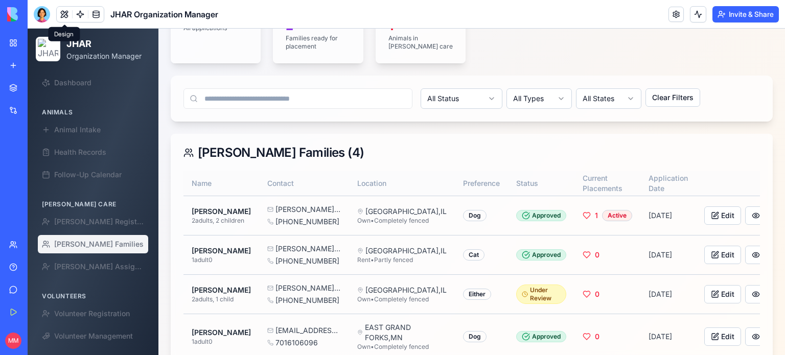
scroll to position [417, 0]
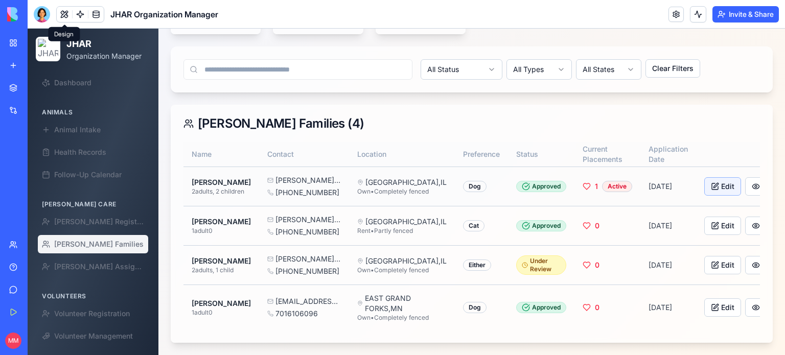
click at [704, 177] on button "Edit" at bounding box center [722, 186] width 37 height 18
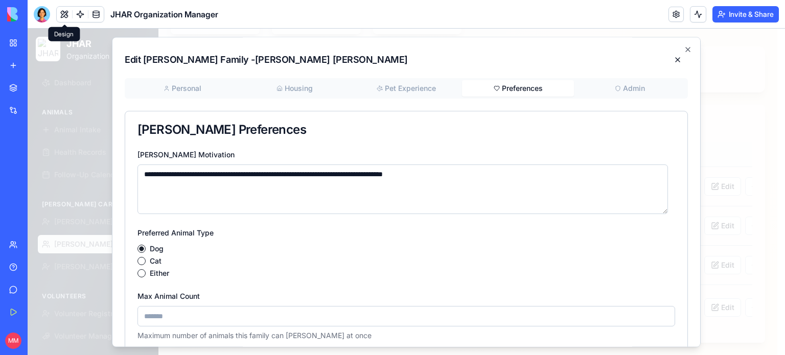
click at [520, 85] on button "Preferences" at bounding box center [518, 88] width 112 height 16
click at [684, 49] on icon "button" at bounding box center [688, 49] width 8 height 8
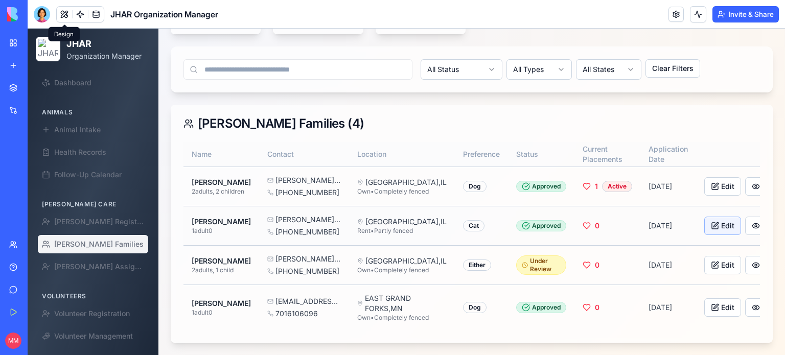
click at [704, 217] on button "Edit" at bounding box center [722, 226] width 37 height 18
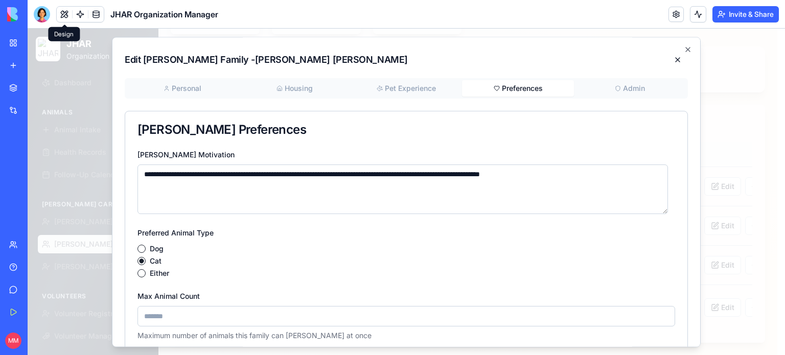
click at [514, 96] on button "Preferences" at bounding box center [518, 88] width 112 height 16
click at [684, 50] on div "**********" at bounding box center [406, 192] width 589 height 310
click at [684, 47] on icon "button" at bounding box center [688, 49] width 8 height 8
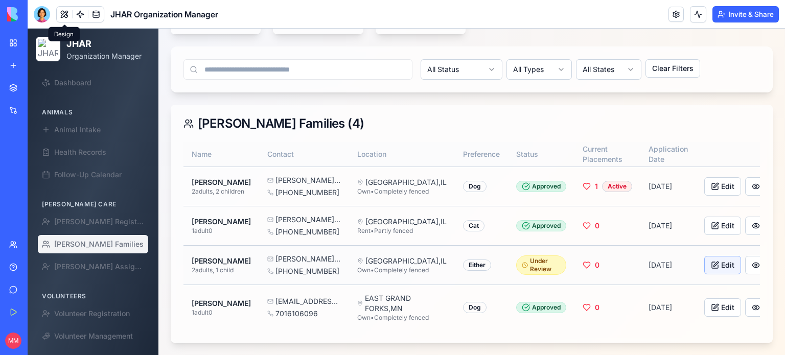
click at [704, 258] on button "Edit" at bounding box center [722, 265] width 37 height 18
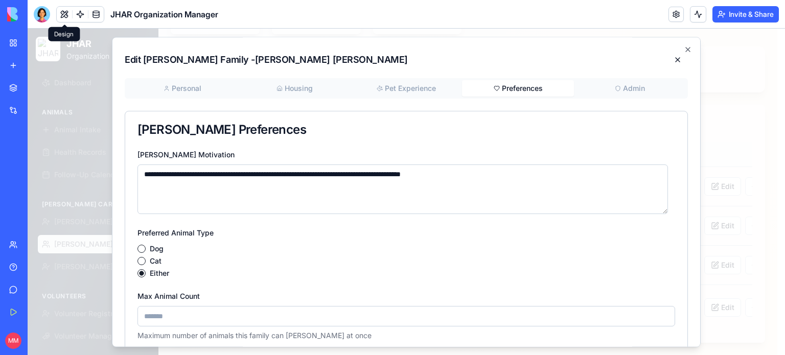
click at [513, 85] on button "Preferences" at bounding box center [518, 88] width 112 height 16
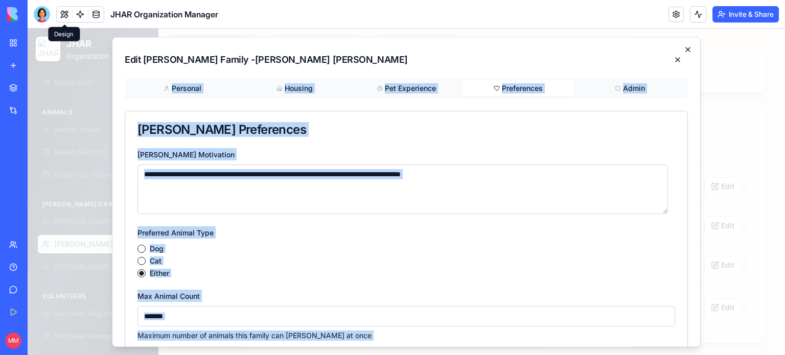
click at [682, 48] on div "**********" at bounding box center [406, 192] width 589 height 310
click at [686, 48] on icon "button" at bounding box center [688, 50] width 4 height 4
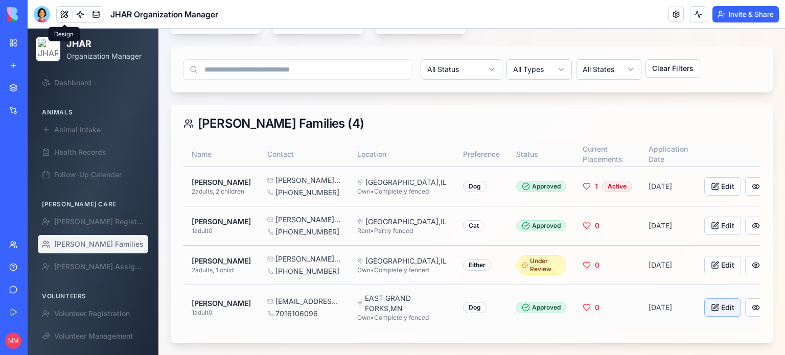
click at [704, 303] on button "Edit" at bounding box center [722, 308] width 37 height 18
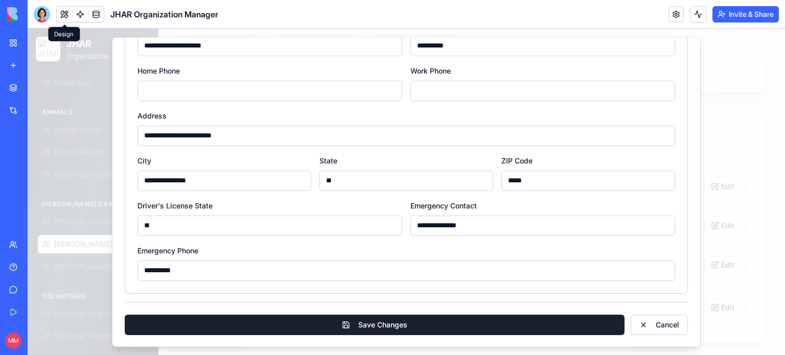
scroll to position [0, 0]
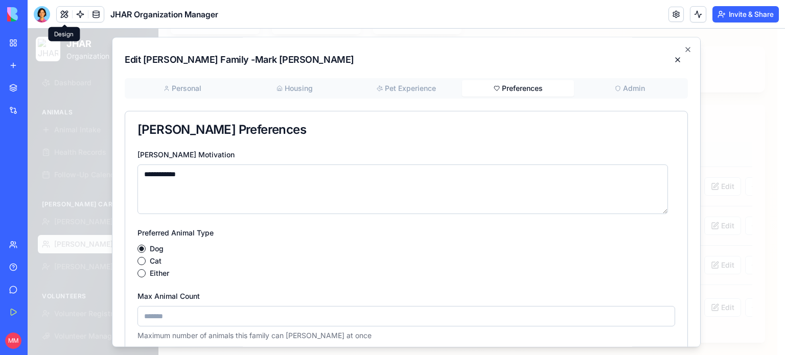
click at [515, 84] on button "Preferences" at bounding box center [518, 88] width 112 height 16
click at [684, 49] on icon "button" at bounding box center [688, 49] width 8 height 8
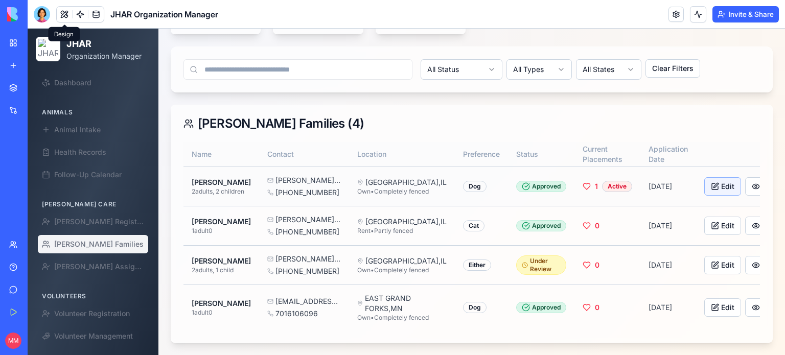
click at [704, 177] on button "Edit" at bounding box center [722, 186] width 37 height 18
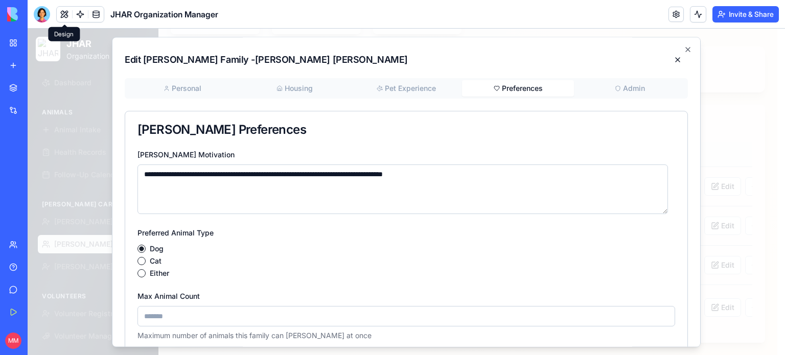
click at [530, 87] on button "Preferences" at bounding box center [518, 88] width 112 height 16
click at [684, 47] on icon "button" at bounding box center [688, 49] width 8 height 8
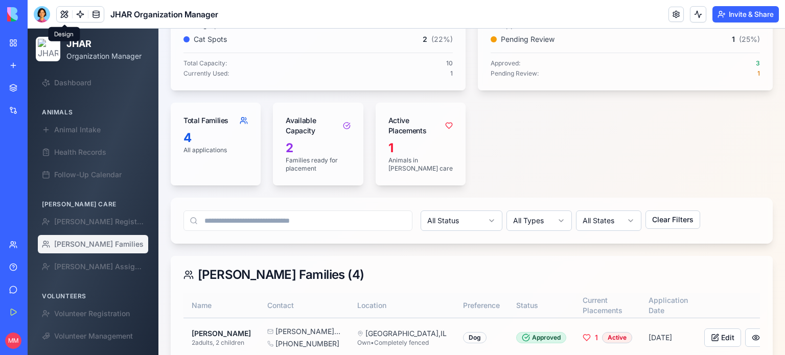
scroll to position [417, 0]
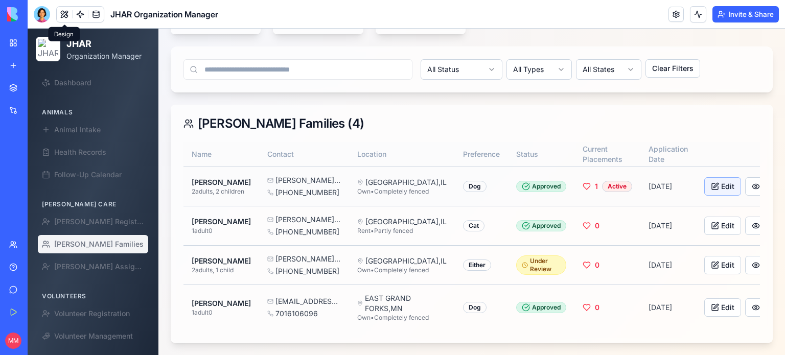
click at [704, 177] on button "Edit" at bounding box center [722, 186] width 37 height 18
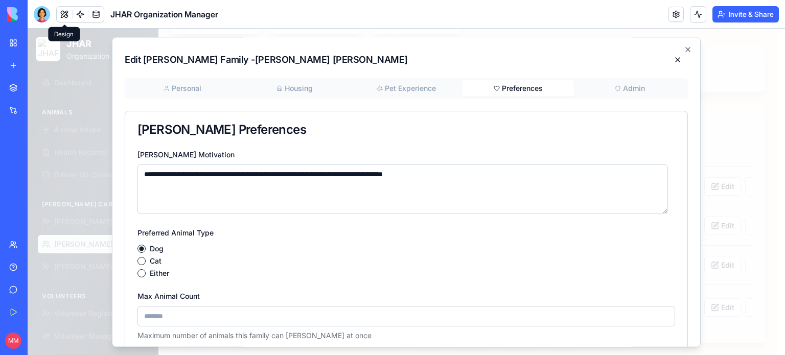
click at [532, 90] on button "Preferences" at bounding box center [518, 88] width 112 height 16
click at [684, 48] on icon "button" at bounding box center [688, 49] width 8 height 8
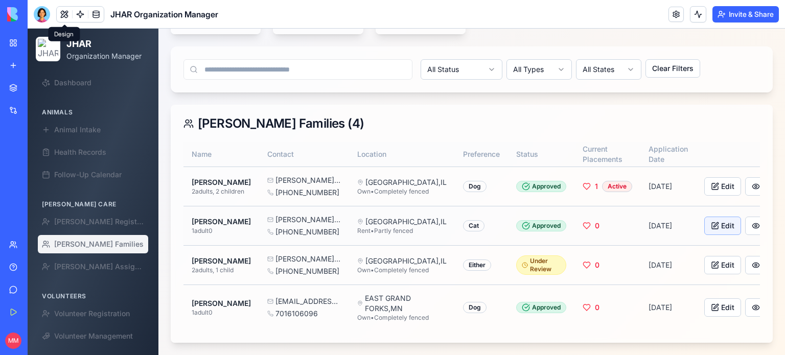
click at [704, 217] on button "Edit" at bounding box center [722, 226] width 37 height 18
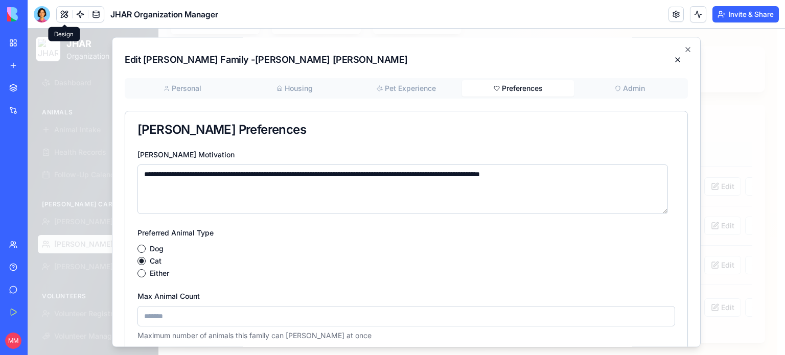
click at [529, 93] on button "Preferences" at bounding box center [518, 88] width 112 height 16
click at [684, 51] on icon "button" at bounding box center [688, 49] width 8 height 8
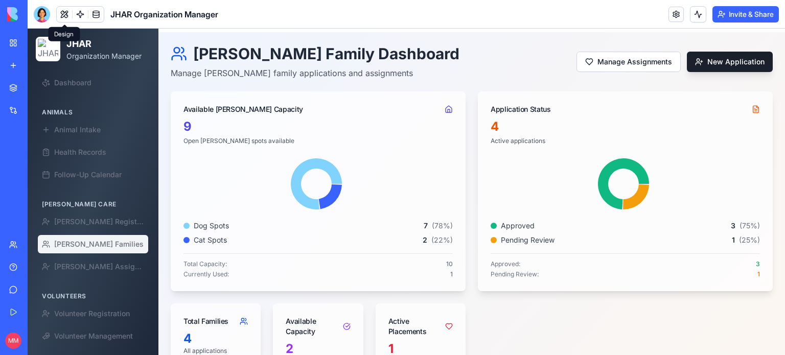
scroll to position [33, 0]
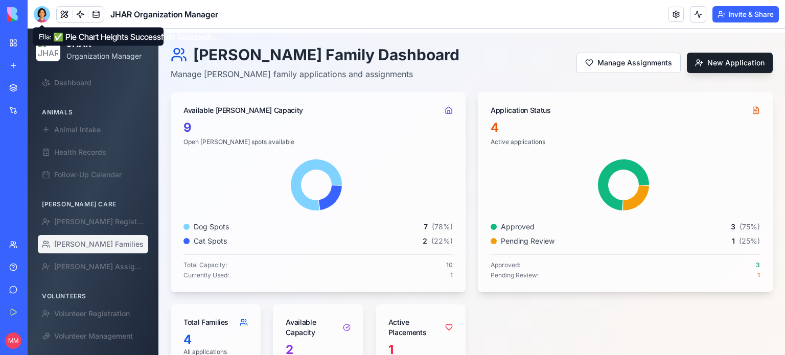
click at [39, 13] on div at bounding box center [42, 14] width 16 height 16
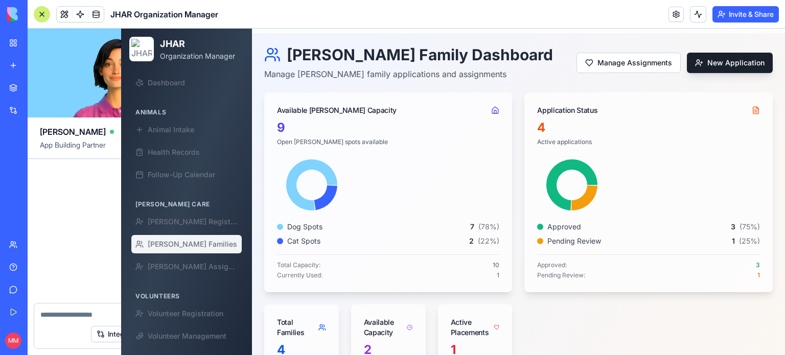
scroll to position [86732, 0]
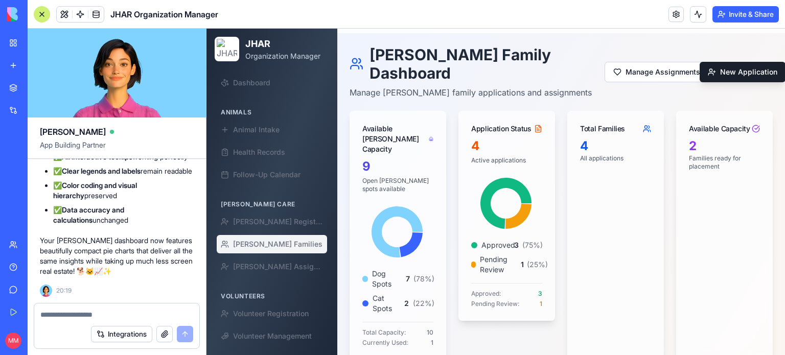
click at [80, 313] on textarea at bounding box center [116, 315] width 153 height 10
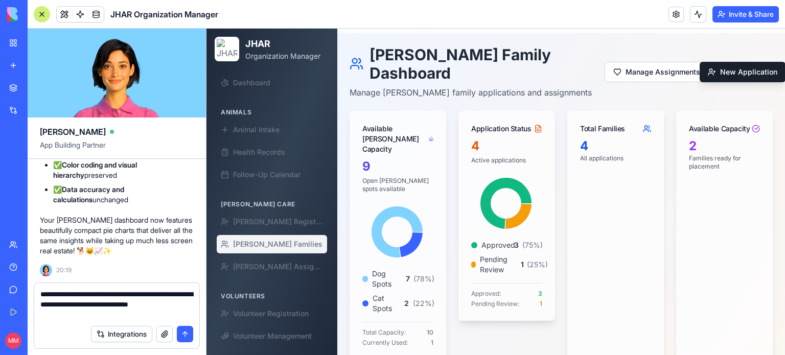
type textarea "**********"
click at [188, 337] on button "submit" at bounding box center [185, 334] width 16 height 16
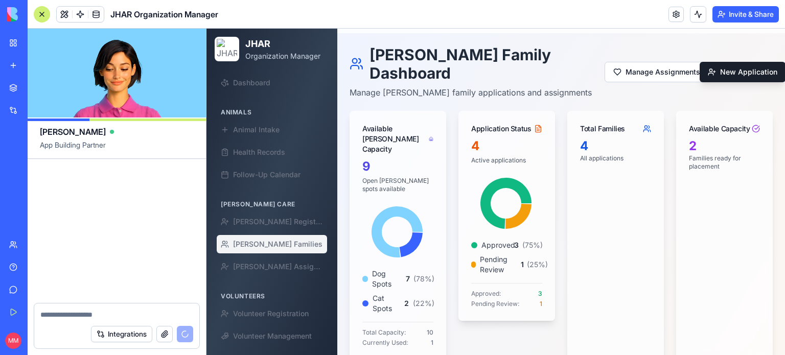
scroll to position [87451, 0]
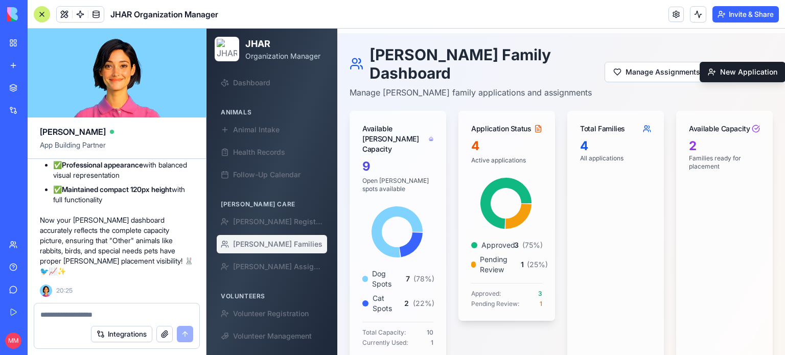
click at [34, 8] on div at bounding box center [42, 14] width 16 height 16
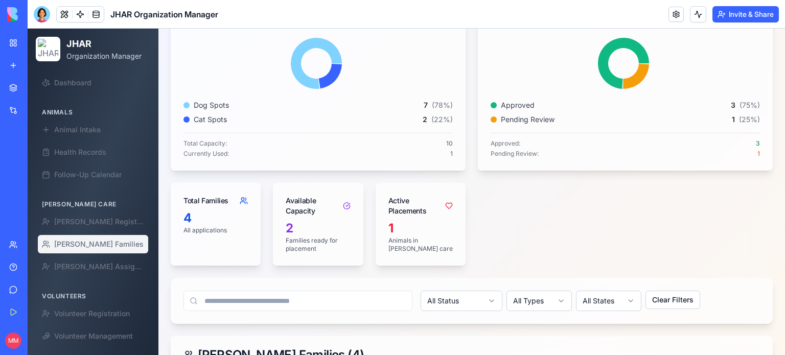
scroll to position [155, 0]
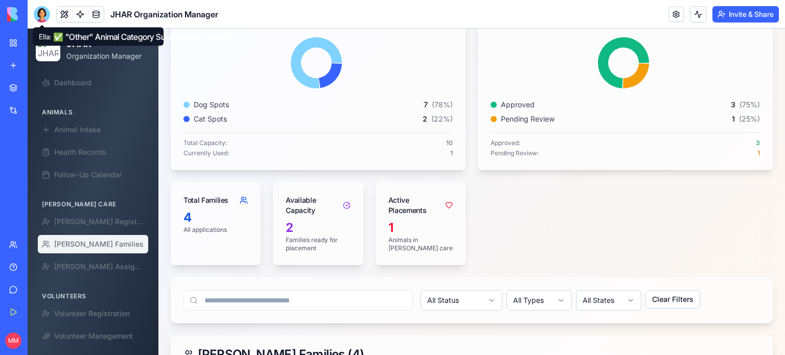
click at [44, 14] on div at bounding box center [42, 14] width 16 height 16
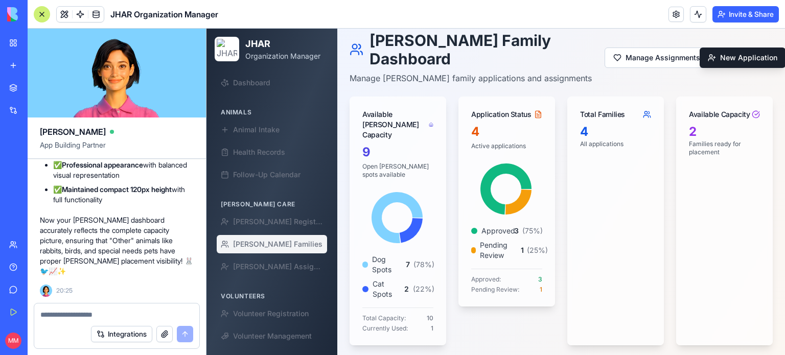
scroll to position [87451, 0]
click at [75, 311] on textarea at bounding box center [116, 315] width 153 height 10
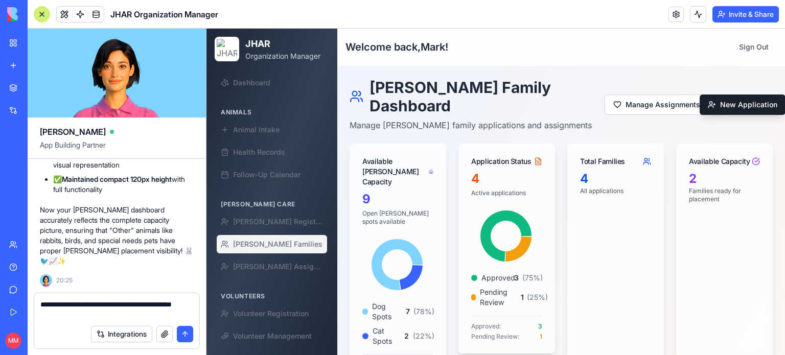
scroll to position [0, 0]
type textarea "**********"
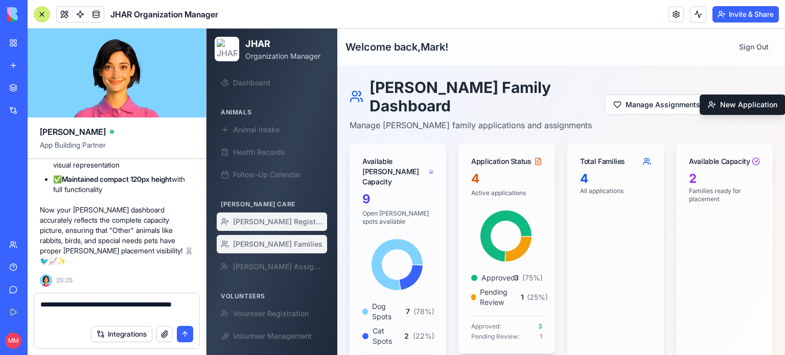
click at [267, 222] on span "[PERSON_NAME] Registration" at bounding box center [278, 222] width 90 height 10
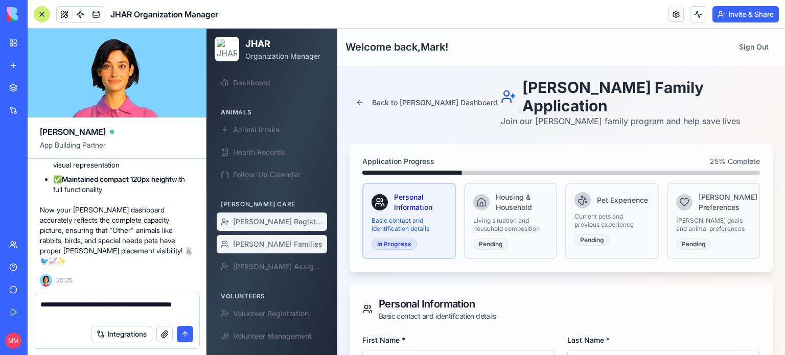
click at [283, 240] on span "[PERSON_NAME] Families" at bounding box center [277, 244] width 89 height 10
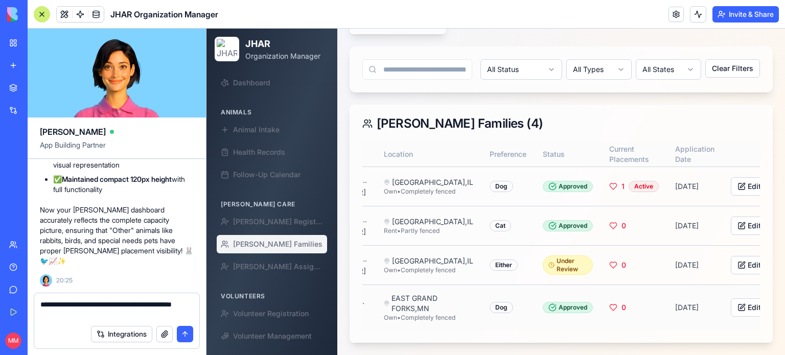
scroll to position [0, 153]
click at [730, 256] on button "Edit" at bounding box center [748, 265] width 37 height 18
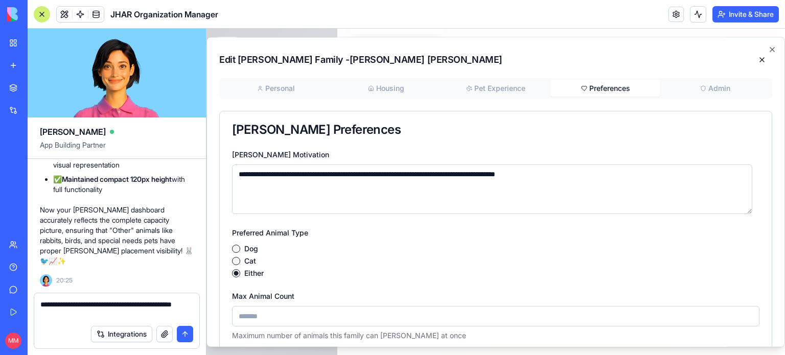
click at [601, 85] on button "Preferences" at bounding box center [606, 88] width 110 height 16
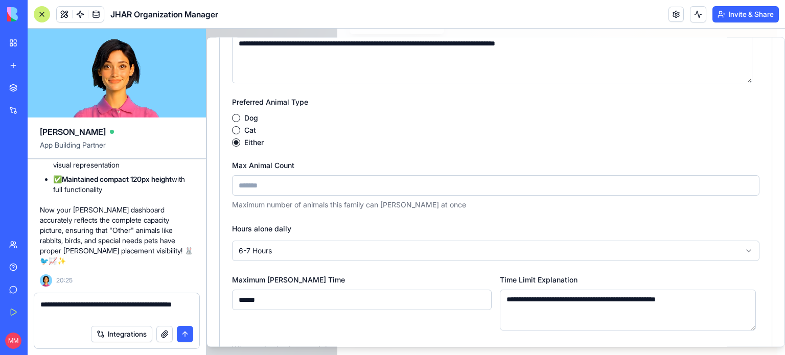
scroll to position [0, 0]
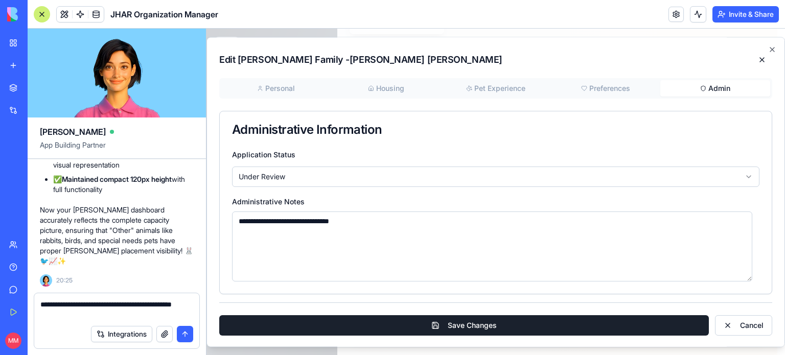
click at [706, 94] on button "Admin" at bounding box center [715, 88] width 110 height 16
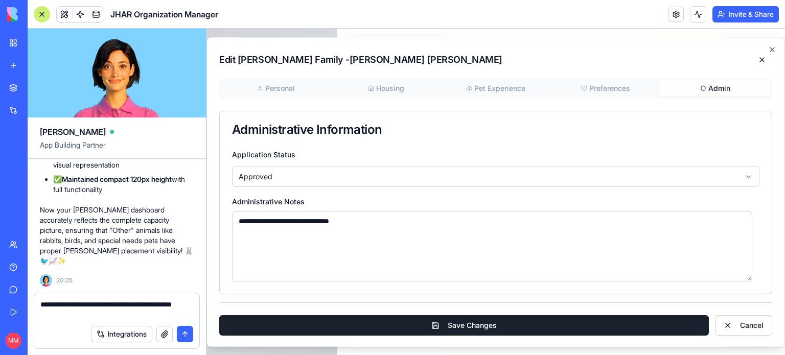
scroll to position [1, 0]
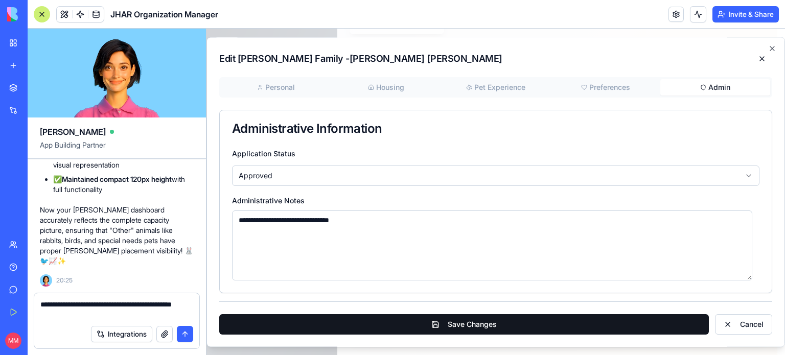
click at [462, 331] on button "Save Changes" at bounding box center [464, 324] width 490 height 20
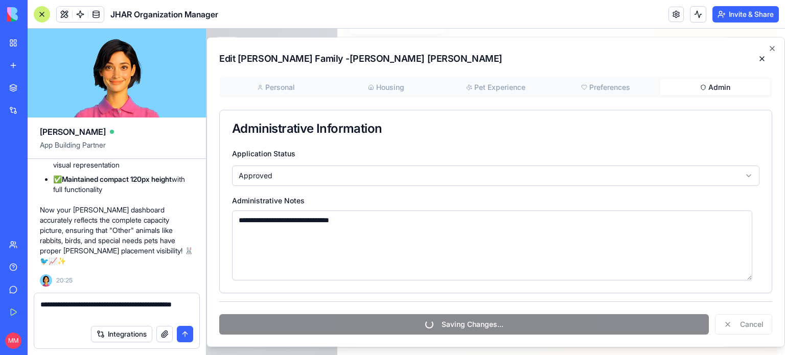
scroll to position [0, 151]
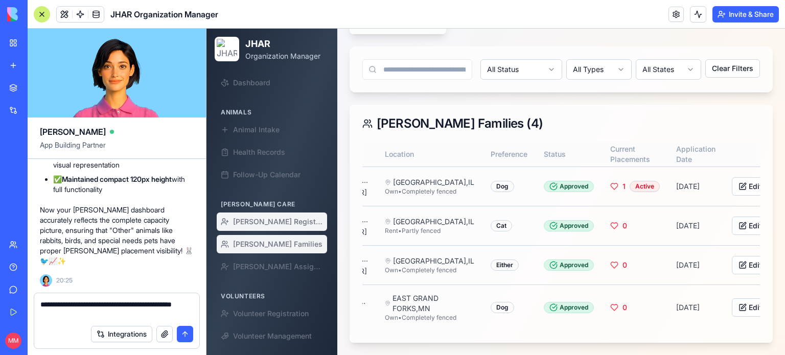
click at [262, 222] on span "[PERSON_NAME] Registration" at bounding box center [278, 222] width 90 height 10
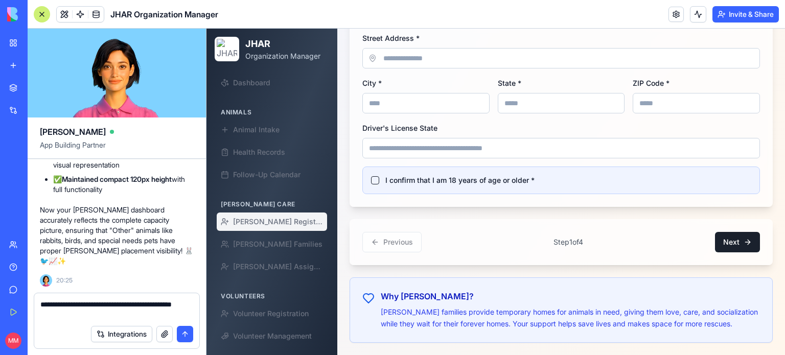
scroll to position [428, 0]
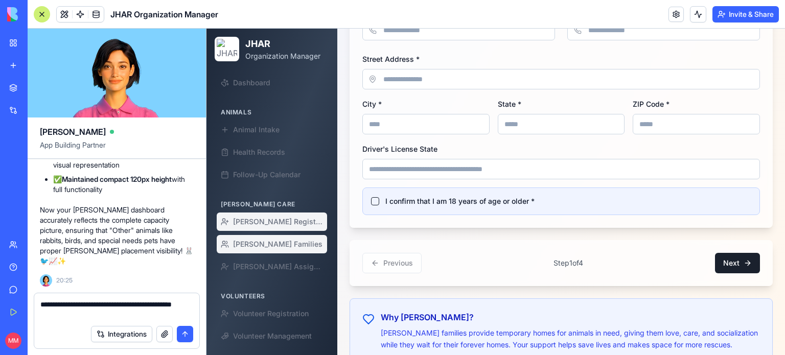
click at [269, 247] on span "[PERSON_NAME] Families" at bounding box center [277, 244] width 89 height 10
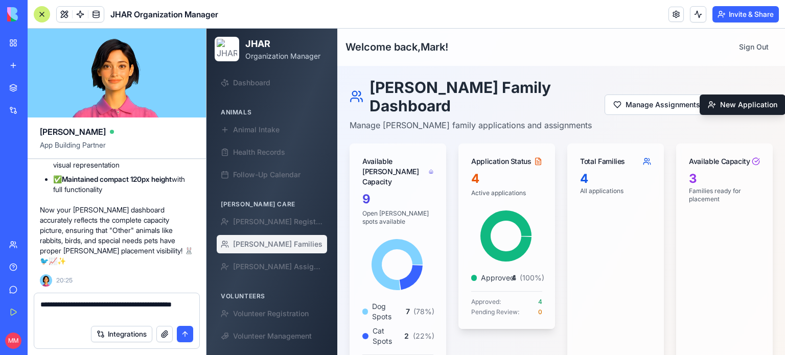
click at [40, 15] on div at bounding box center [42, 14] width 16 height 16
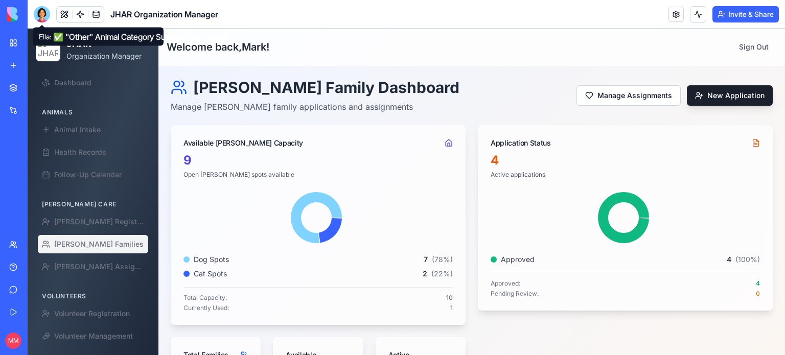
click at [43, 14] on div at bounding box center [42, 14] width 16 height 16
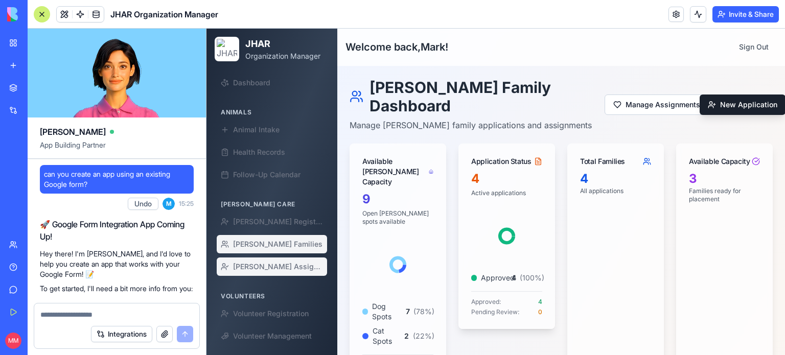
scroll to position [87451, 0]
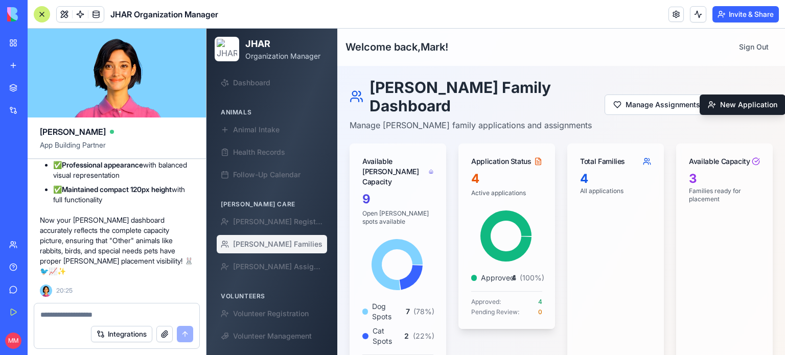
click at [80, 317] on textarea at bounding box center [116, 315] width 153 height 10
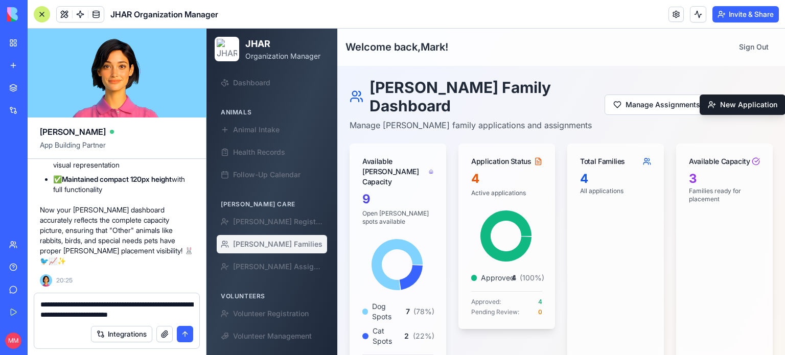
type textarea "**********"
click at [185, 336] on button "submit" at bounding box center [185, 334] width 16 height 16
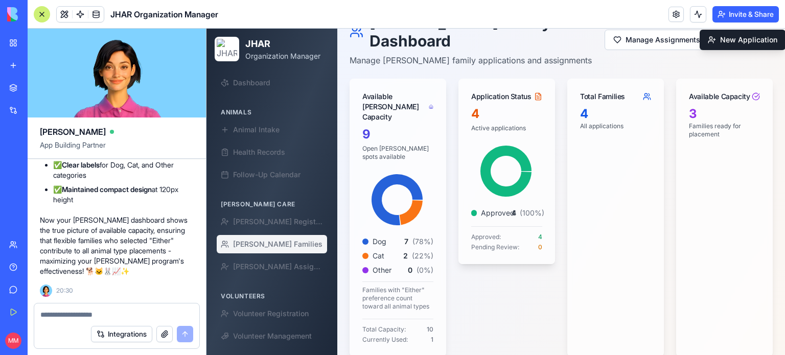
scroll to position [84, 0]
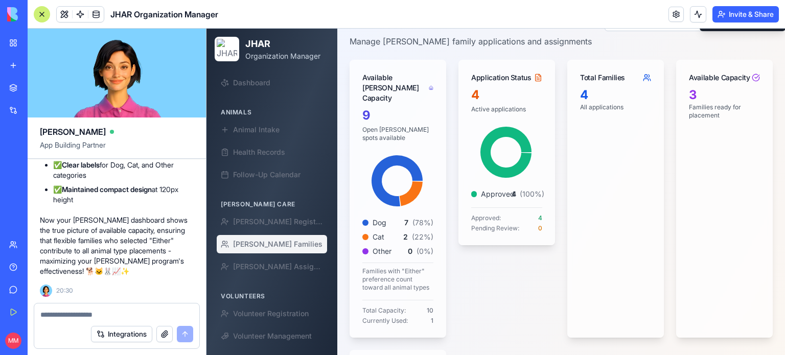
click at [104, 311] on textarea at bounding box center [116, 315] width 153 height 10
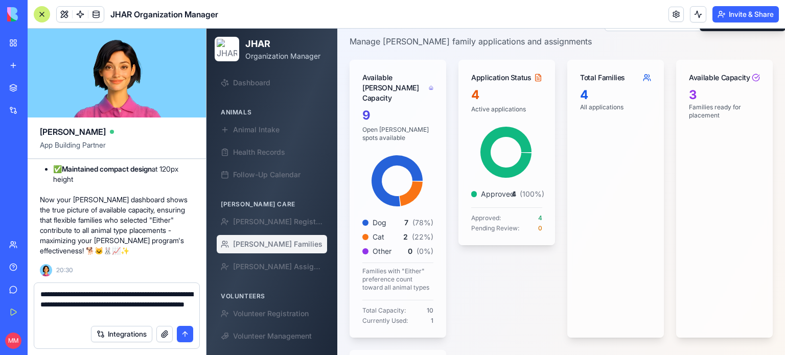
type textarea "**********"
click at [188, 330] on button "submit" at bounding box center [185, 334] width 16 height 16
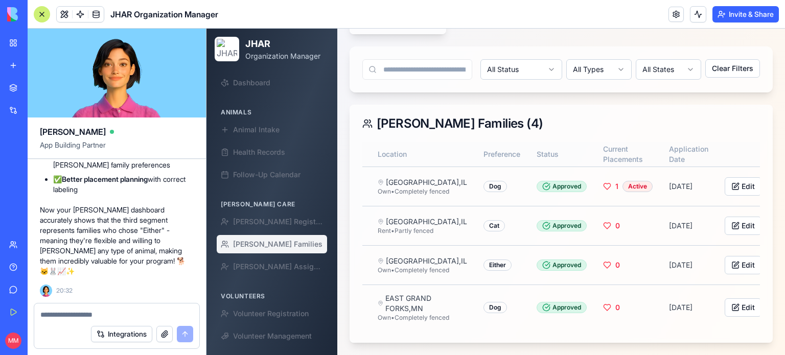
scroll to position [0, 159]
click at [724, 256] on button "Edit" at bounding box center [742, 265] width 37 height 18
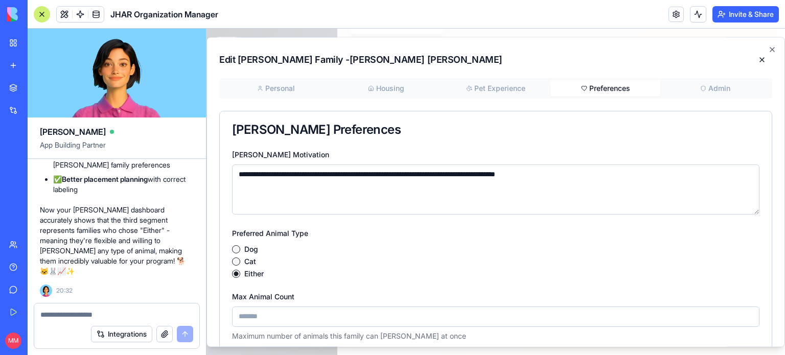
click at [611, 85] on button "Preferences" at bounding box center [606, 88] width 110 height 16
click at [768, 47] on icon "button" at bounding box center [772, 49] width 8 height 8
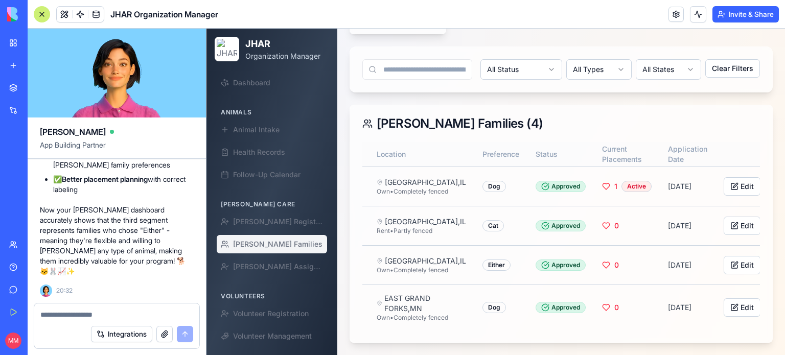
scroll to position [0, 151]
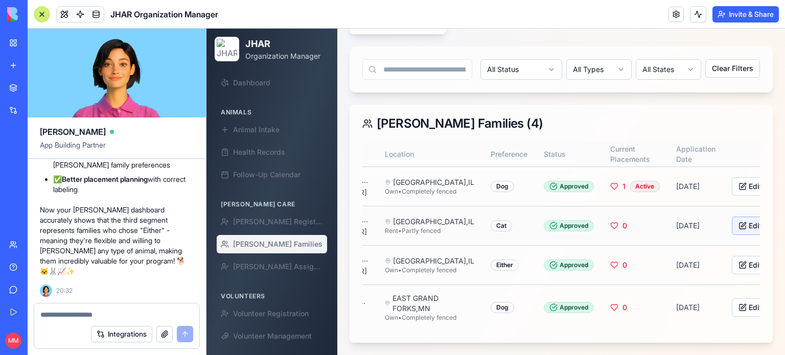
click at [732, 217] on button "Edit" at bounding box center [750, 226] width 37 height 18
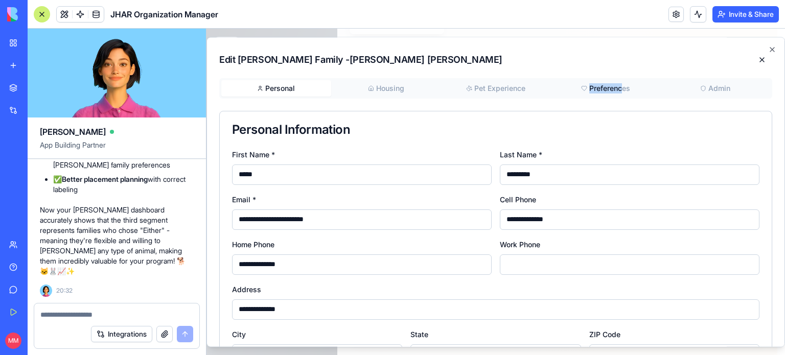
drag, startPoint x: 616, startPoint y: 76, endPoint x: 616, endPoint y: 89, distance: 13.3
click at [616, 89] on div "**********" at bounding box center [496, 192] width 579 height 310
click at [616, 89] on button "Preferences" at bounding box center [606, 88] width 110 height 16
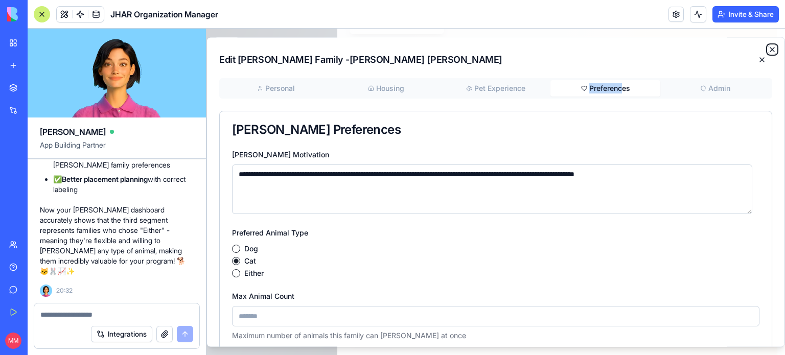
click at [768, 46] on icon "button" at bounding box center [772, 49] width 8 height 8
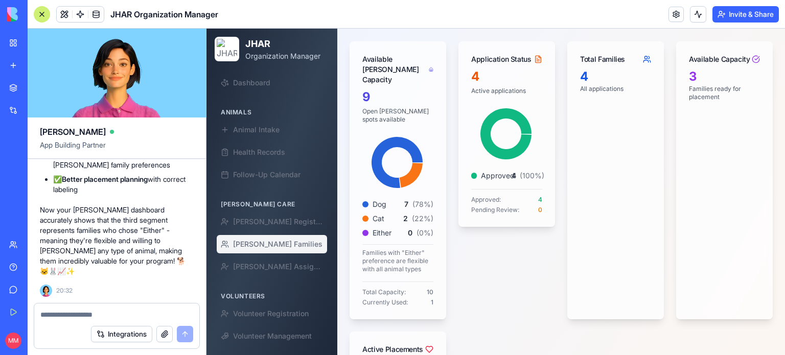
scroll to position [149, 0]
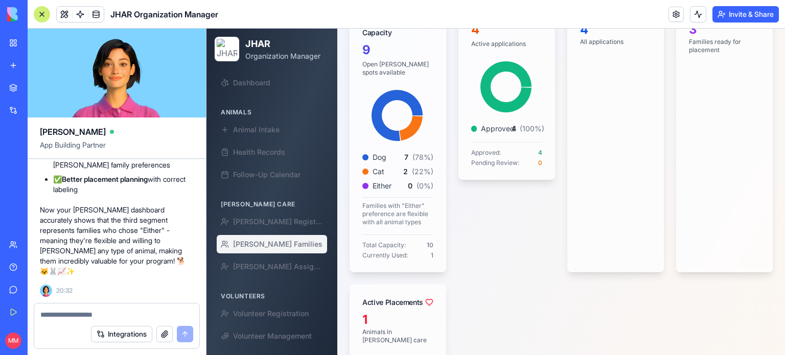
click at [129, 314] on textarea at bounding box center [116, 315] width 153 height 10
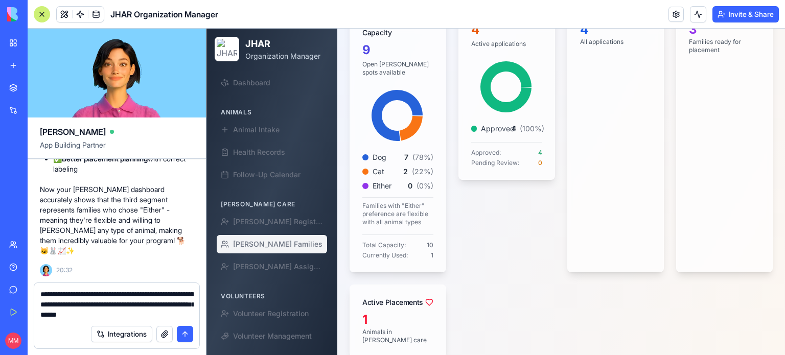
type textarea "**********"
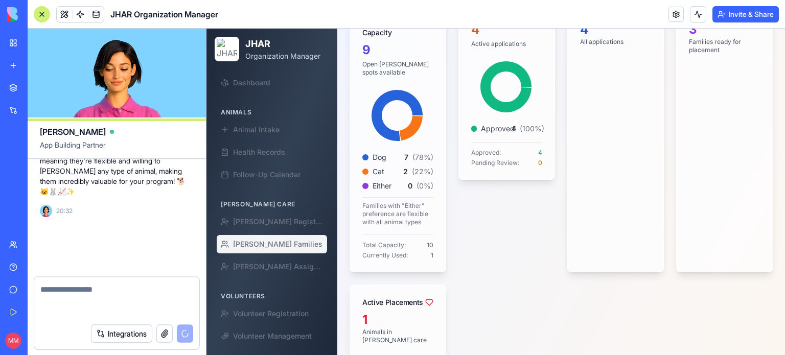
scroll to position [88807, 0]
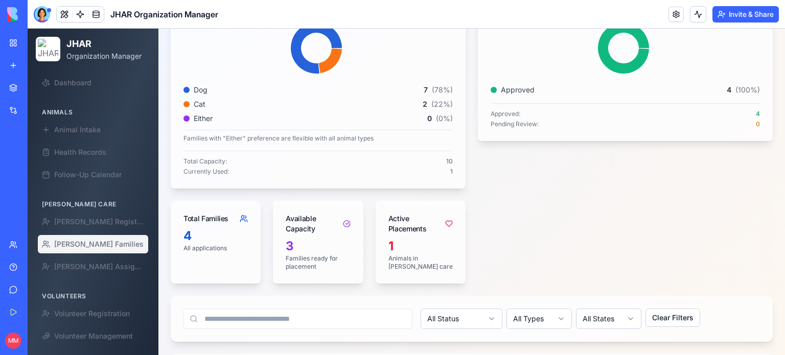
scroll to position [171, 0]
click at [38, 17] on div at bounding box center [42, 14] width 16 height 16
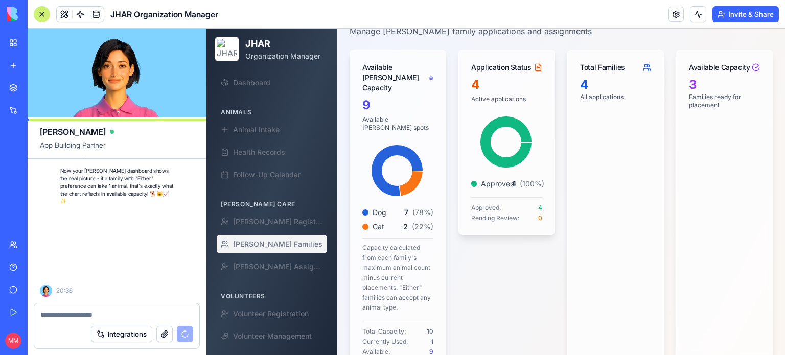
scroll to position [89507, 0]
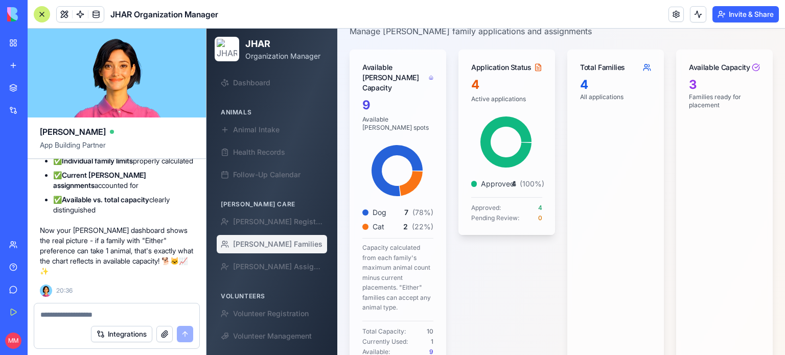
click at [49, 15] on div at bounding box center [42, 14] width 16 height 16
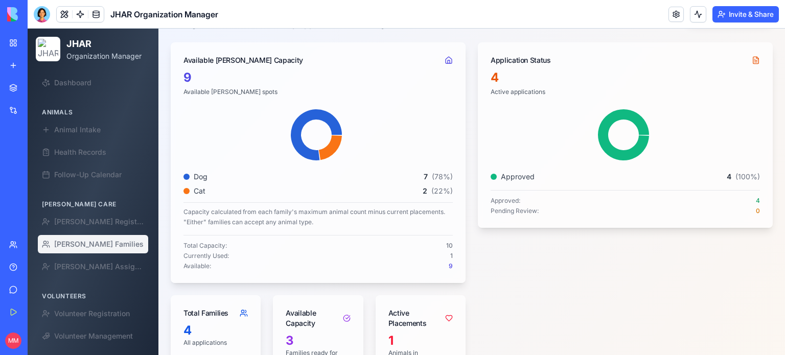
scroll to position [86, 0]
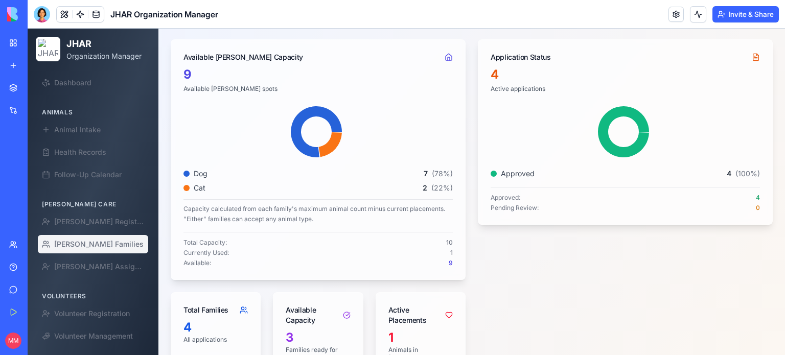
click at [43, 15] on div at bounding box center [42, 14] width 16 height 16
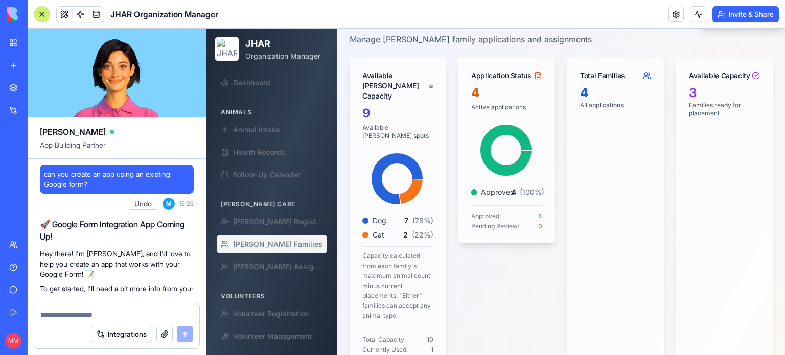
scroll to position [89507, 0]
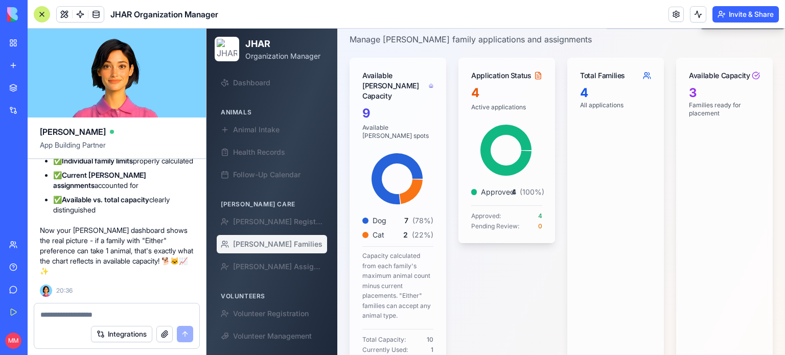
click at [96, 318] on textarea at bounding box center [116, 315] width 153 height 10
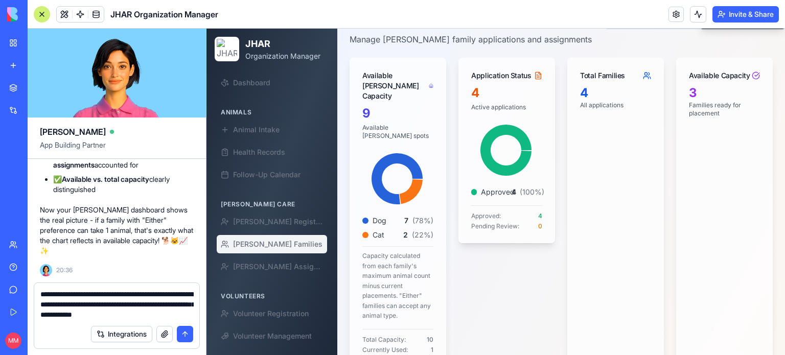
type textarea "**********"
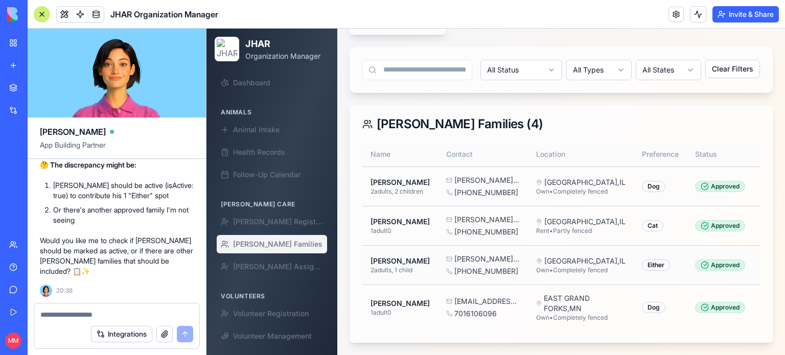
scroll to position [0, 159]
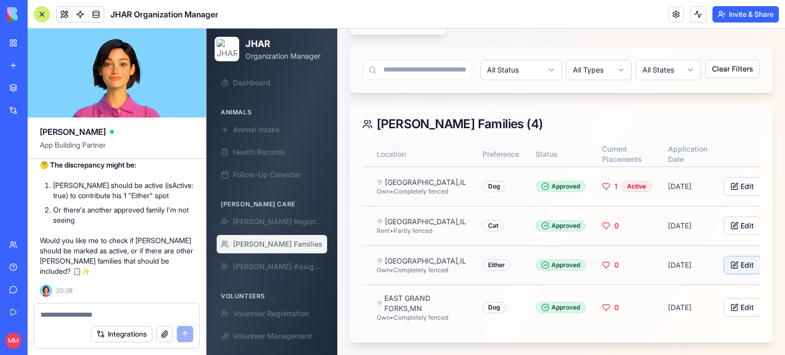
click at [724, 256] on button "Edit" at bounding box center [742, 265] width 37 height 18
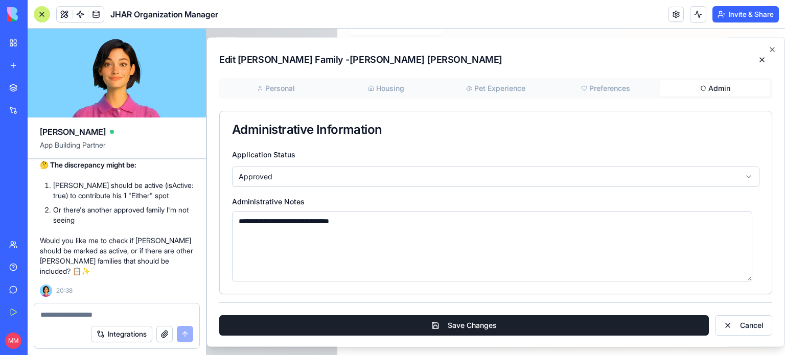
click at [715, 87] on button "Admin" at bounding box center [715, 88] width 110 height 16
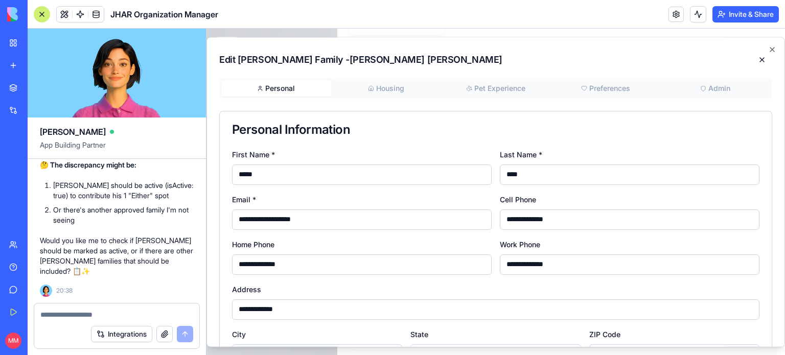
click at [285, 85] on button "Personal" at bounding box center [276, 88] width 110 height 16
click at [591, 112] on div "Personal Information" at bounding box center [496, 129] width 552 height 37
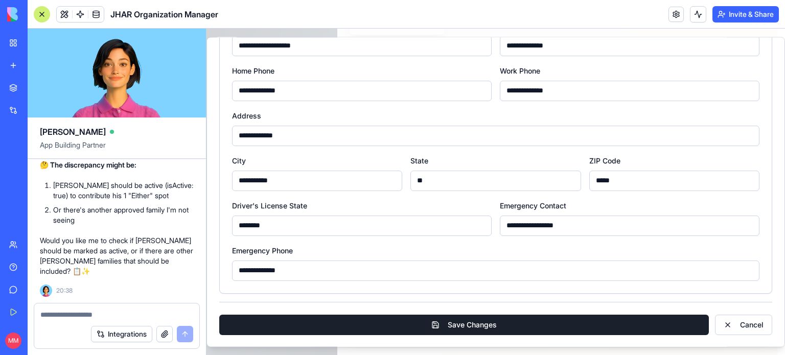
scroll to position [0, 0]
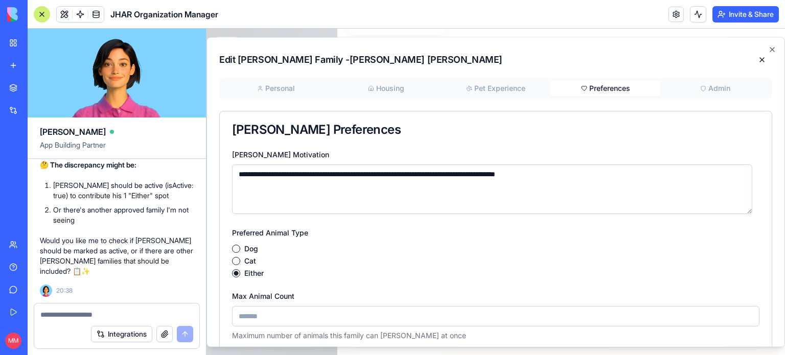
click at [601, 87] on button "Preferences" at bounding box center [606, 88] width 110 height 16
click at [770, 49] on icon "button" at bounding box center [772, 50] width 4 height 4
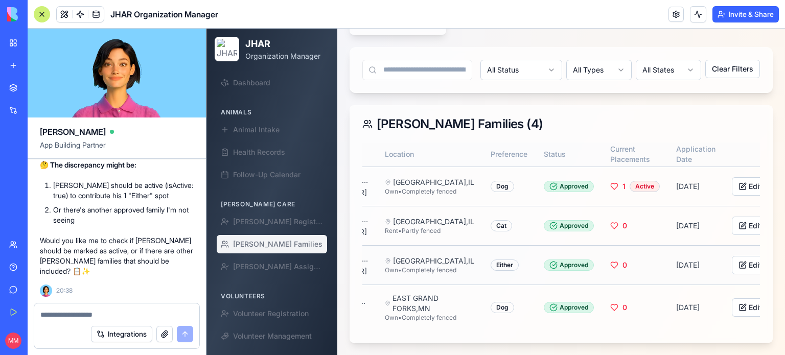
scroll to position [560, 0]
click at [79, 316] on textarea at bounding box center [116, 315] width 153 height 10
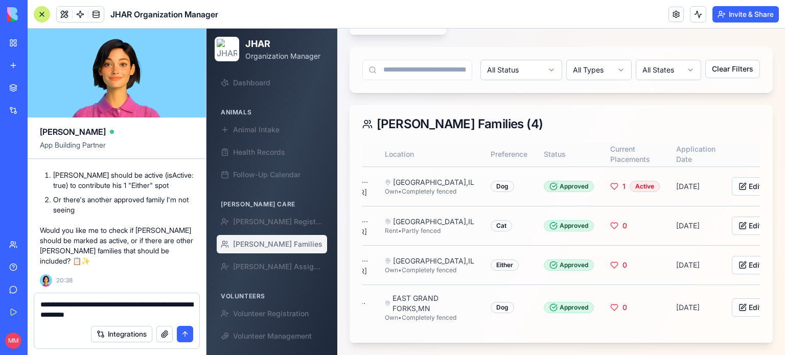
type textarea "**********"
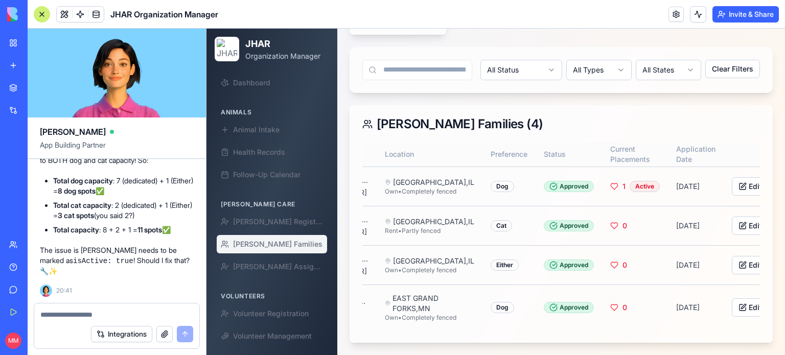
scroll to position [91211, 0]
click at [106, 311] on textarea at bounding box center [116, 315] width 153 height 10
type textarea "***"
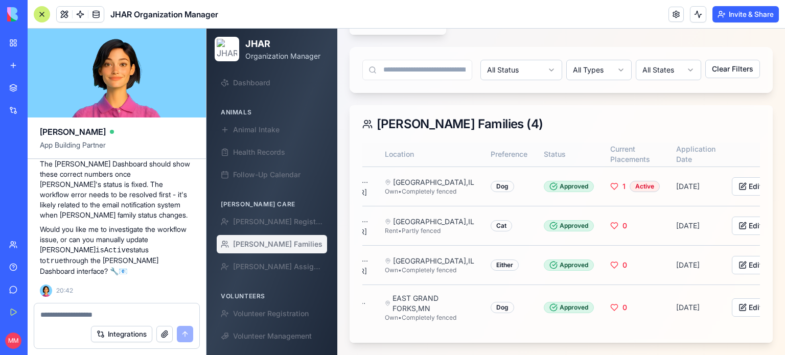
scroll to position [91733, 0]
click at [270, 247] on span "[PERSON_NAME] Families" at bounding box center [277, 244] width 89 height 10
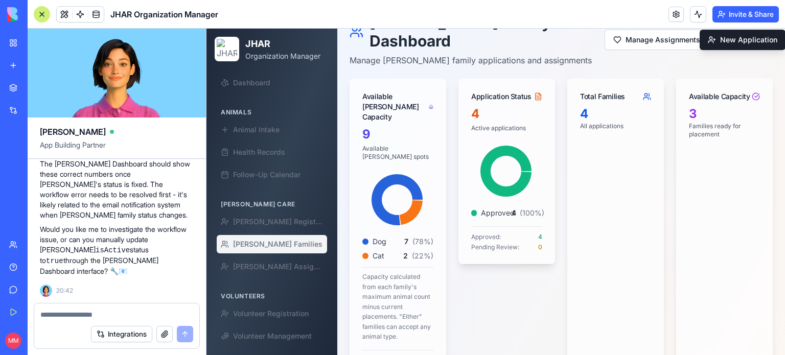
scroll to position [0, 0]
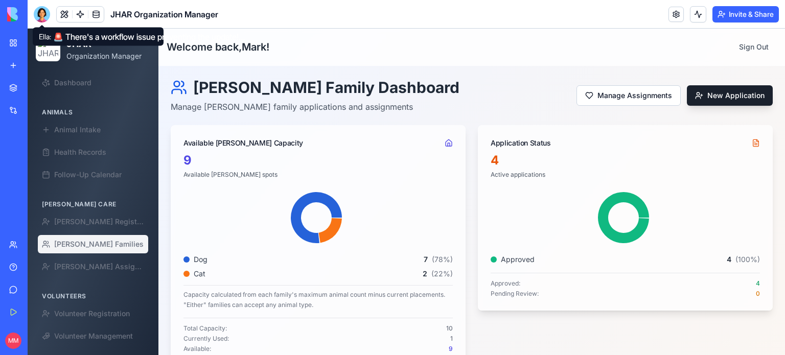
click at [40, 14] on div at bounding box center [42, 14] width 16 height 16
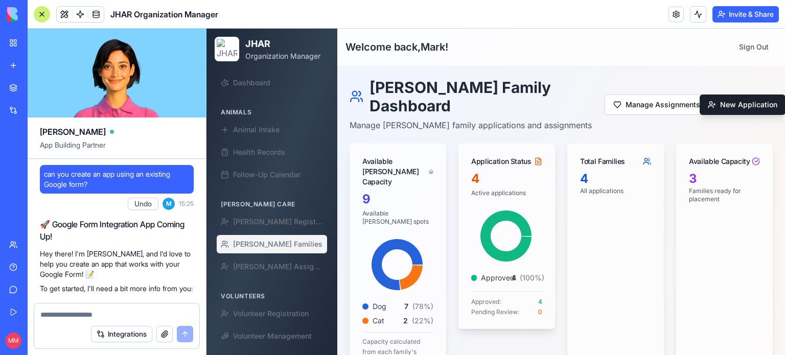
scroll to position [91772, 0]
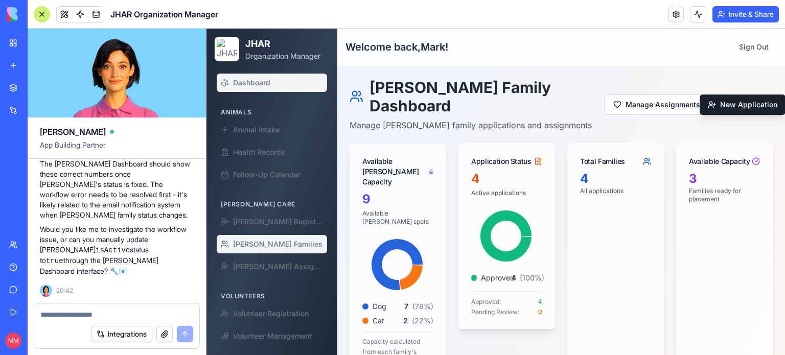
click at [253, 89] on link "Dashboard" at bounding box center [272, 83] width 110 height 18
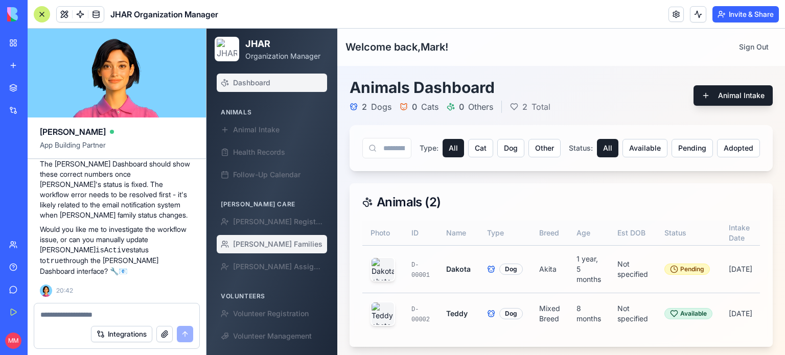
click at [267, 243] on span "[PERSON_NAME] Families" at bounding box center [277, 244] width 89 height 10
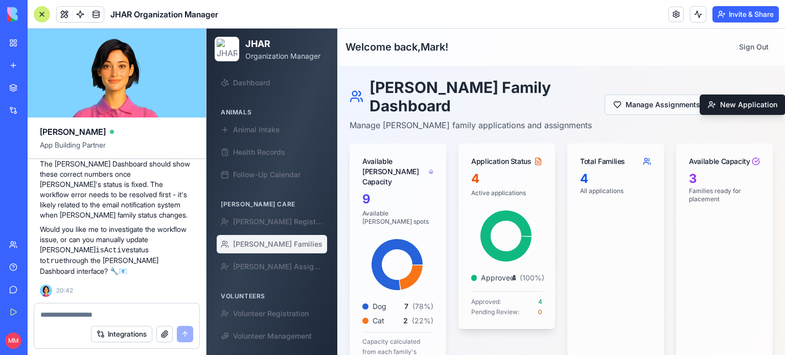
click at [609, 98] on button "Manage Assignments" at bounding box center [657, 105] width 104 height 20
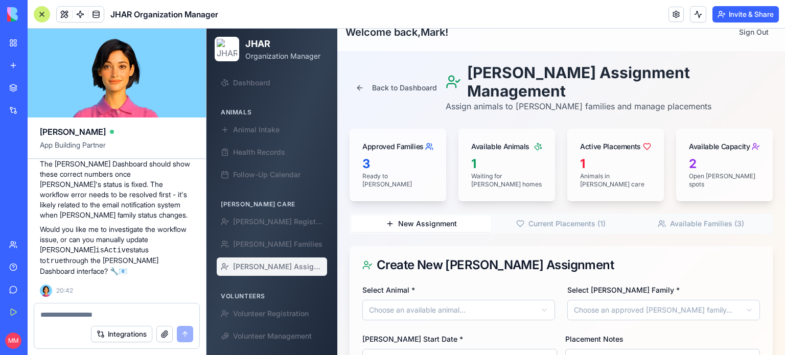
scroll to position [10, 0]
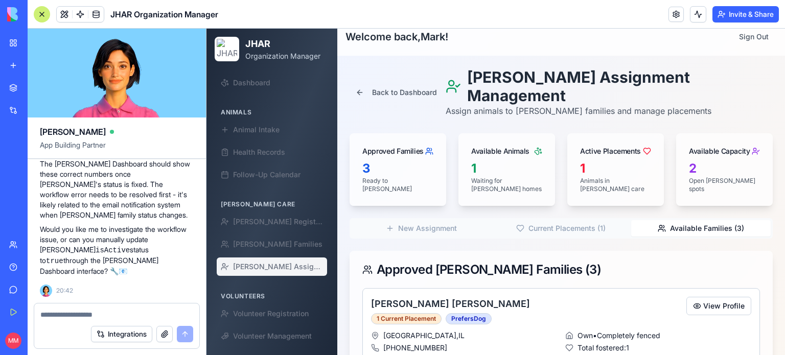
click at [678, 220] on button "Available Families ( 3 )" at bounding box center [701, 228] width 140 height 16
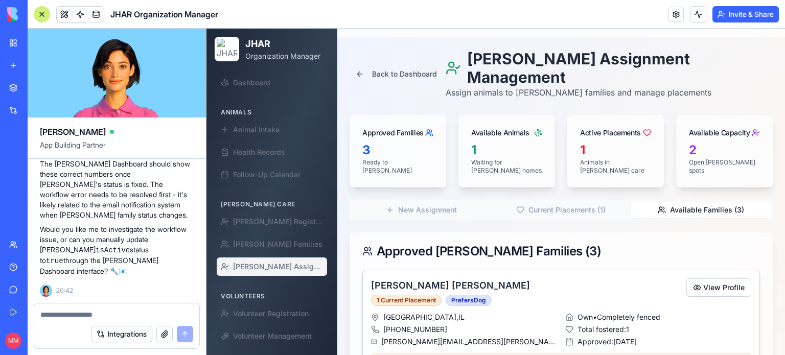
scroll to position [0, 0]
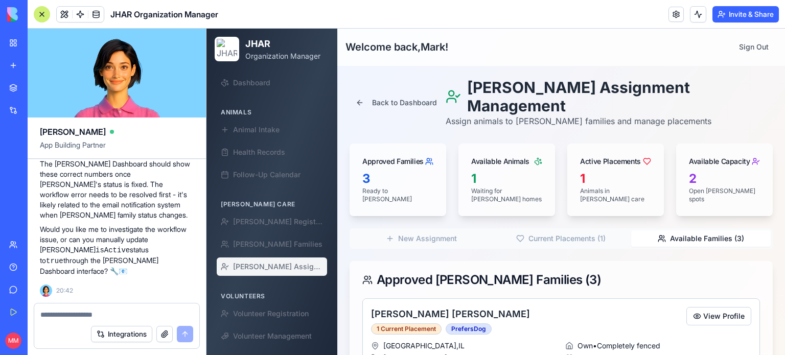
click at [110, 309] on div at bounding box center [116, 312] width 165 height 16
click at [110, 316] on textarea at bounding box center [116, 315] width 153 height 10
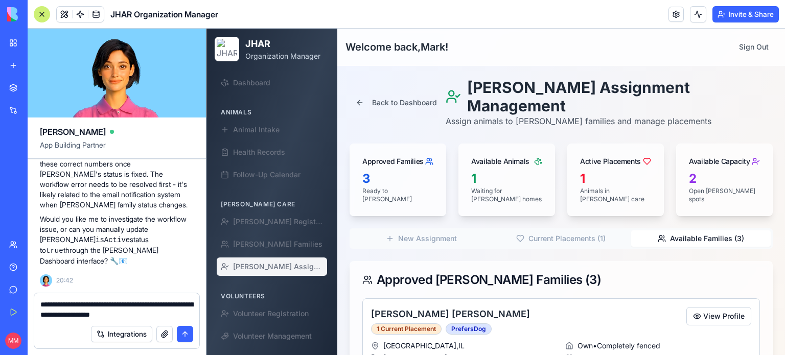
type textarea "**********"
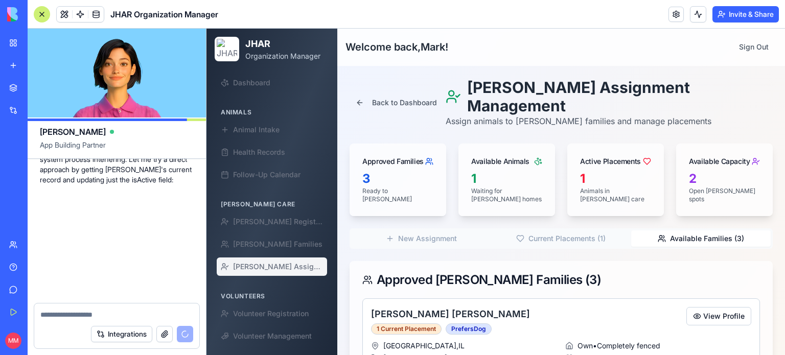
scroll to position [92151, 0]
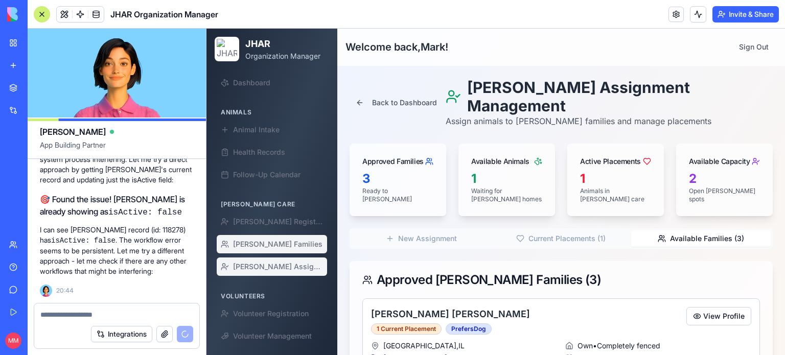
click at [267, 253] on link "[PERSON_NAME] Families" at bounding box center [272, 244] width 110 height 18
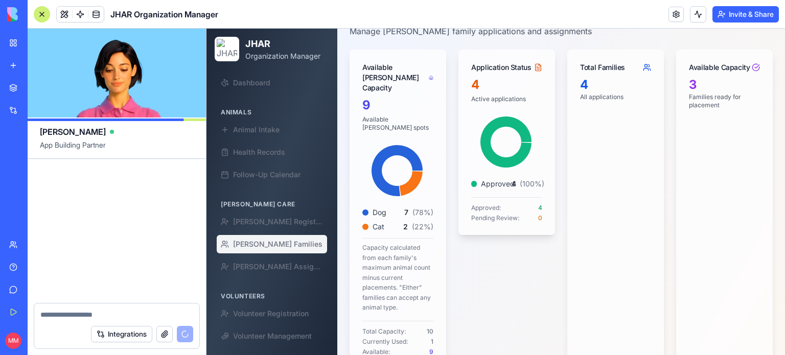
scroll to position [92497, 0]
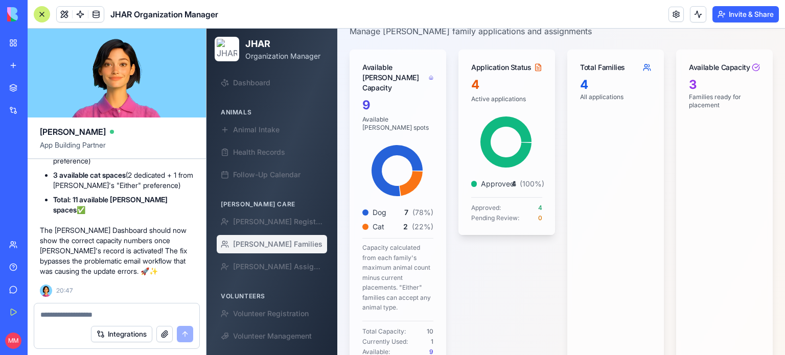
click at [41, 20] on div at bounding box center [42, 14] width 16 height 16
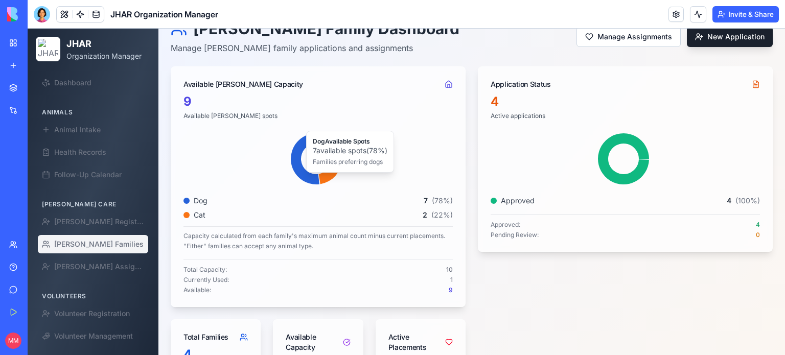
scroll to position [2, 0]
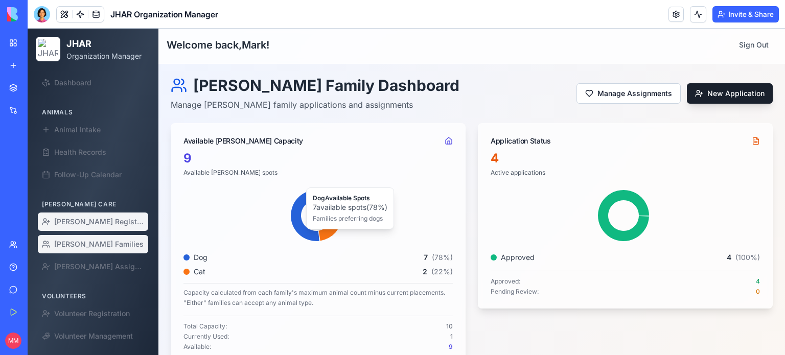
click at [85, 226] on span "[PERSON_NAME] Registration" at bounding box center [99, 222] width 90 height 10
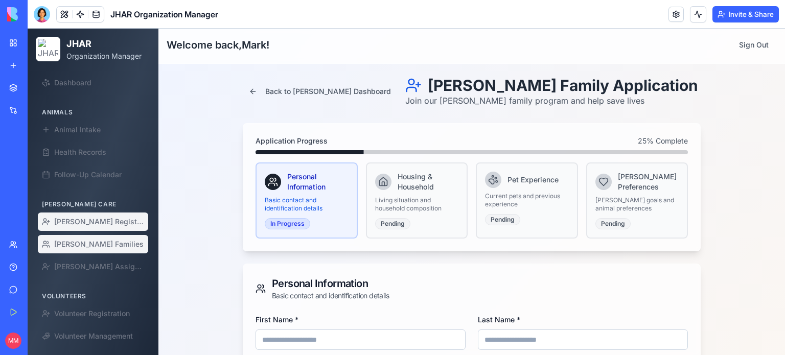
click at [89, 244] on span "[PERSON_NAME] Families" at bounding box center [98, 244] width 89 height 10
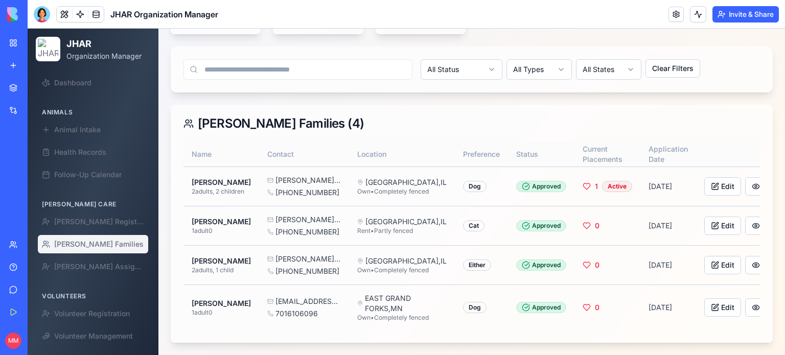
scroll to position [458, 0]
click at [704, 258] on button "Edit" at bounding box center [722, 265] width 37 height 18
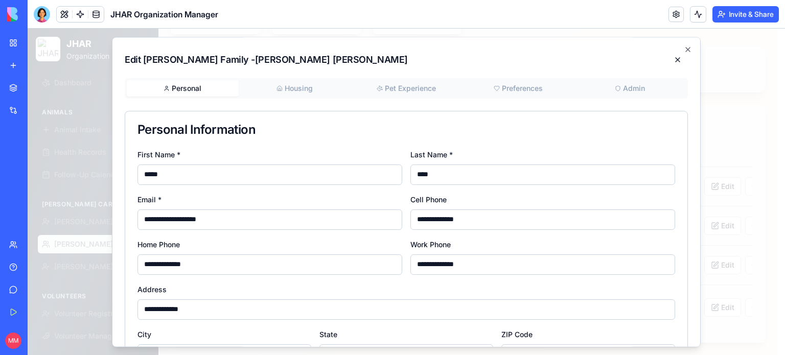
click at [631, 88] on button "Admin" at bounding box center [630, 88] width 112 height 16
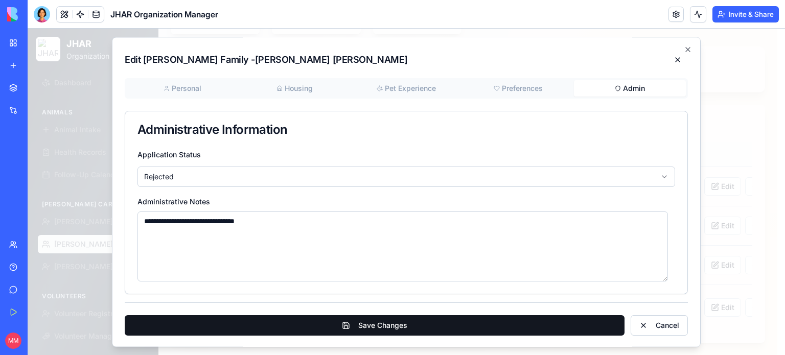
click at [397, 323] on button "Save Changes" at bounding box center [375, 325] width 500 height 20
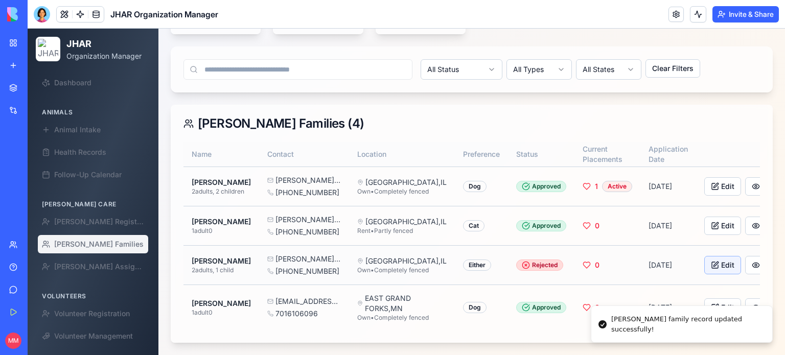
click at [704, 256] on button "Edit" at bounding box center [722, 265] width 37 height 18
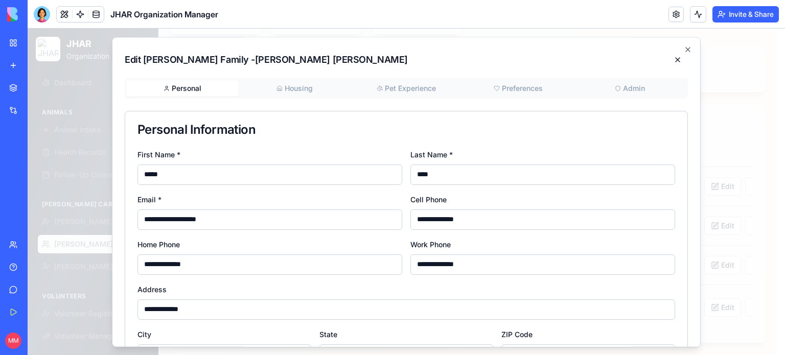
click at [626, 87] on button "Admin" at bounding box center [630, 88] width 112 height 16
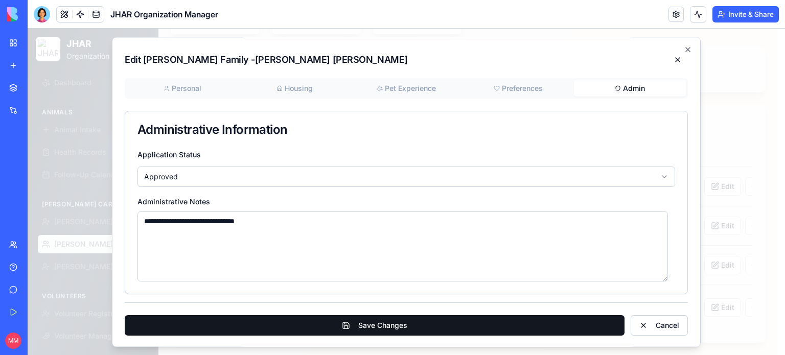
click at [381, 328] on button "Save Changes" at bounding box center [375, 325] width 500 height 20
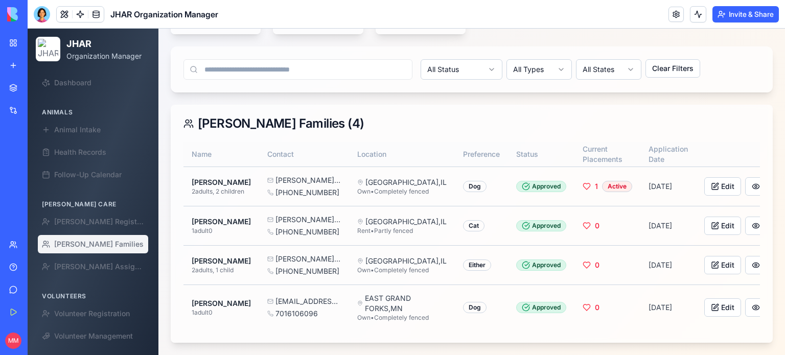
click at [89, 239] on span "[PERSON_NAME] Families" at bounding box center [98, 244] width 89 height 10
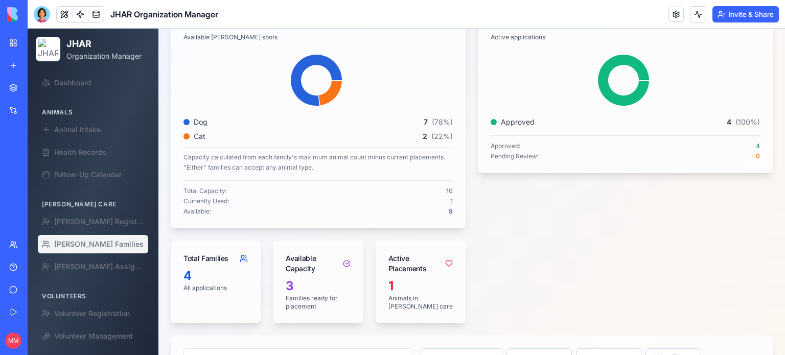
scroll to position [0, 0]
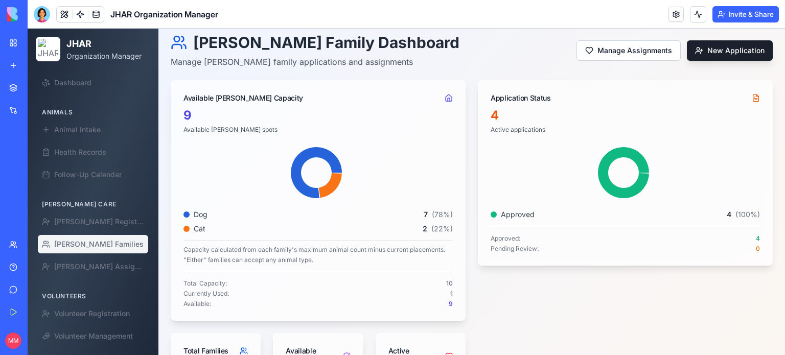
scroll to position [44, 0]
click at [96, 19] on link at bounding box center [95, 14] width 15 height 15
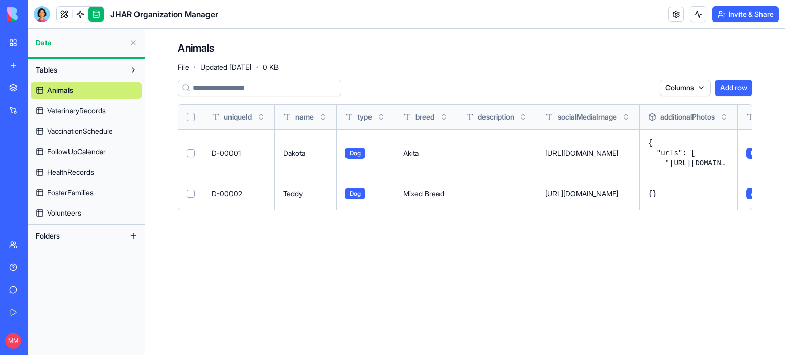
click at [84, 196] on span "FosterFamilies" at bounding box center [70, 193] width 47 height 10
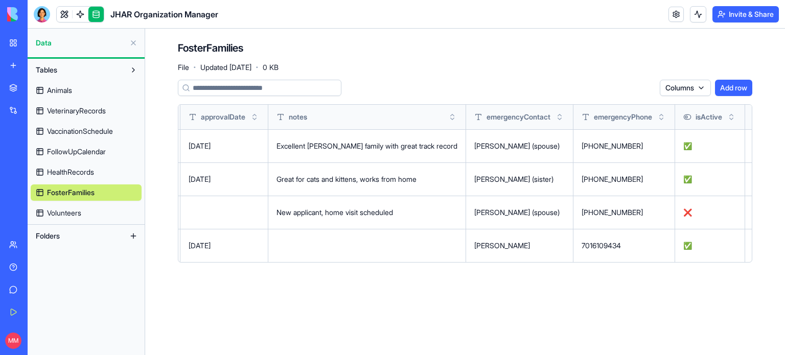
scroll to position [0, 6516]
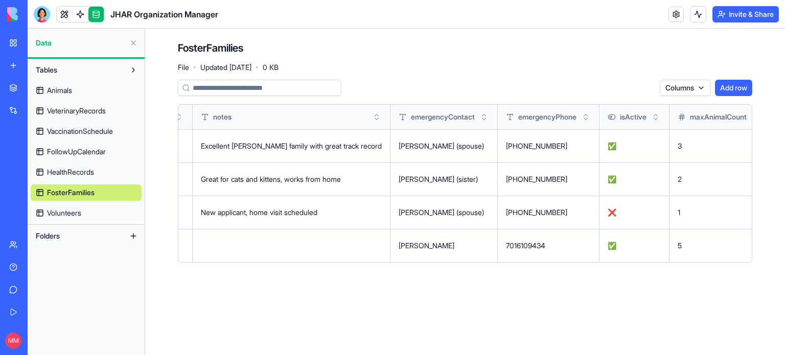
click at [0, 0] on button at bounding box center [0, 0] width 0 height 0
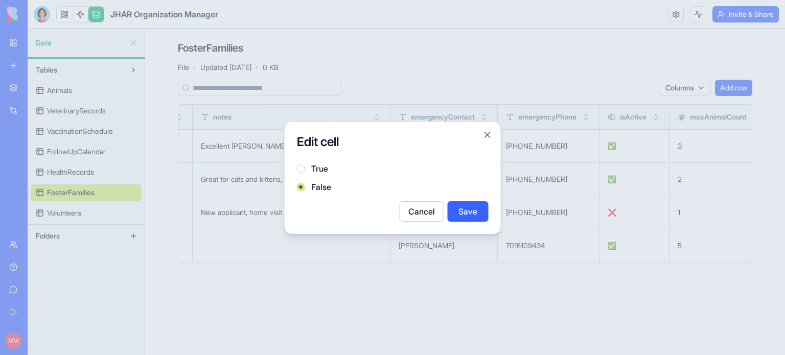
click at [315, 167] on label "True" at bounding box center [319, 169] width 17 height 12
click at [305, 167] on button "True" at bounding box center [301, 169] width 8 height 8
click at [471, 214] on button "Save" at bounding box center [468, 211] width 41 height 20
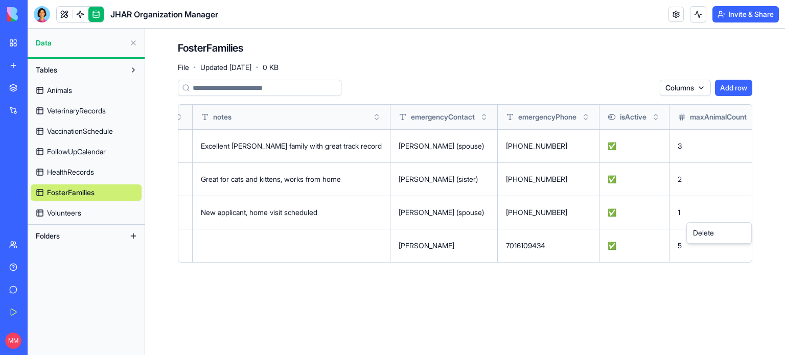
click at [744, 212] on html "BETA My Workspace New app Marketplace Integrations Recent [PERSON_NAME] Constru…" at bounding box center [392, 177] width 785 height 355
click at [570, 332] on html "BETA My Workspace New app Marketplace Integrations Recent [PERSON_NAME] Constru…" at bounding box center [392, 177] width 785 height 355
click at [64, 16] on link at bounding box center [64, 14] width 15 height 15
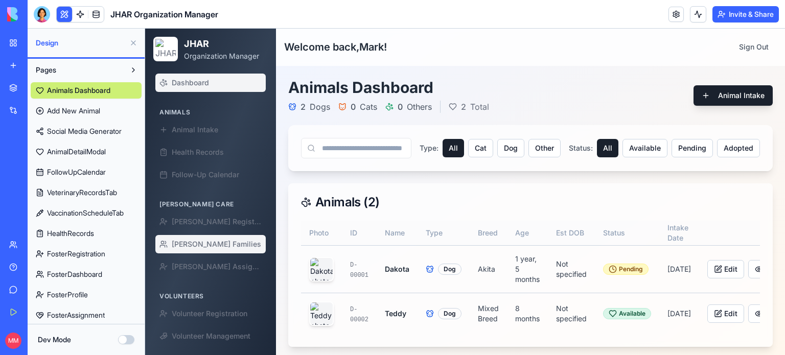
click at [207, 243] on span "[PERSON_NAME] Families" at bounding box center [216, 244] width 89 height 10
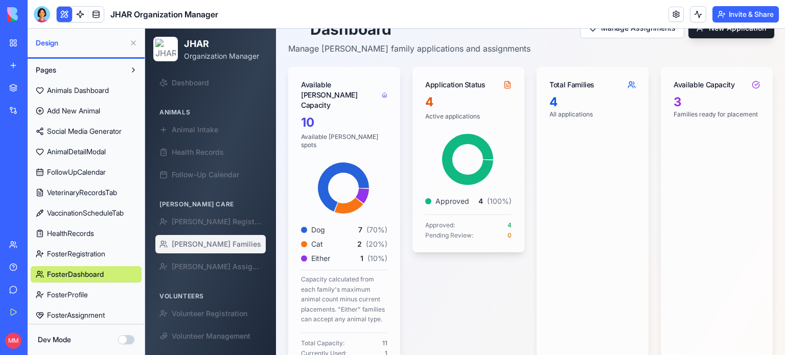
scroll to position [77, 0]
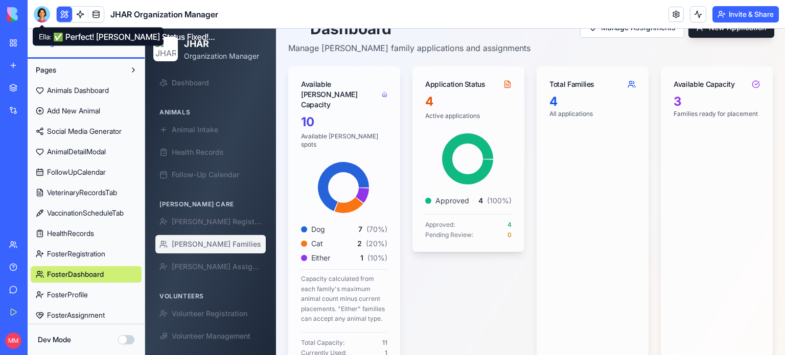
click at [45, 16] on div at bounding box center [42, 14] width 16 height 16
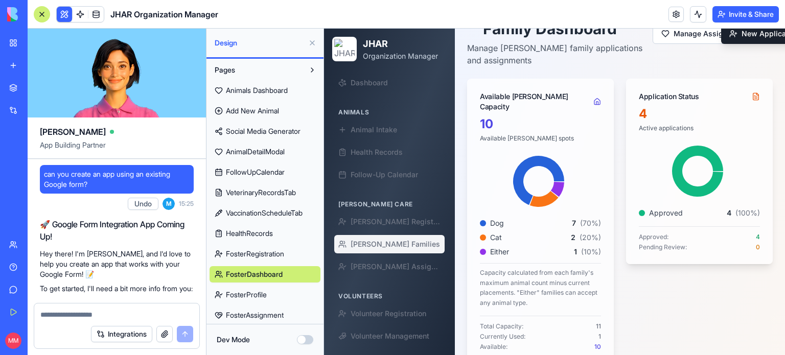
scroll to position [92497, 0]
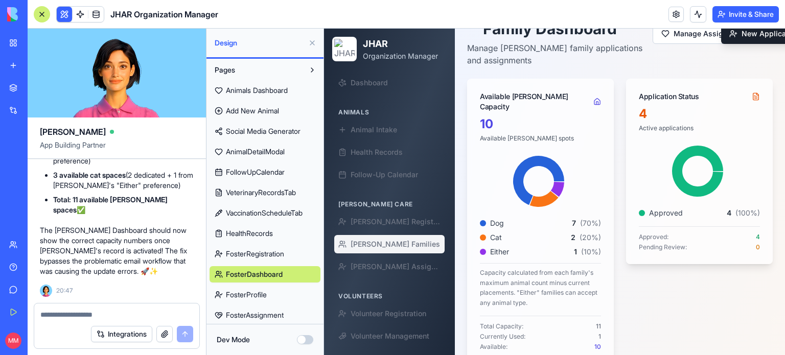
click at [87, 315] on textarea at bounding box center [116, 315] width 153 height 10
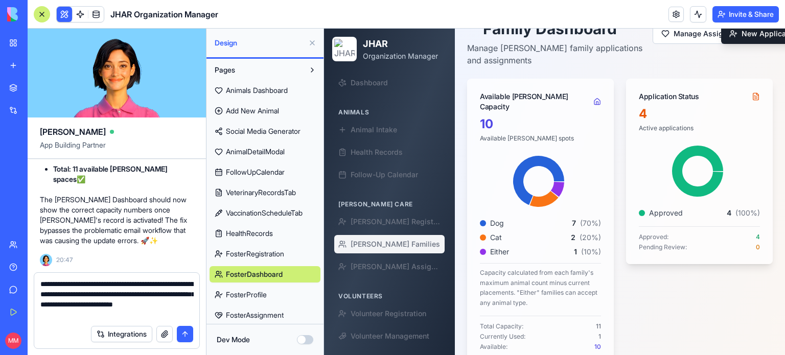
type textarea "**********"
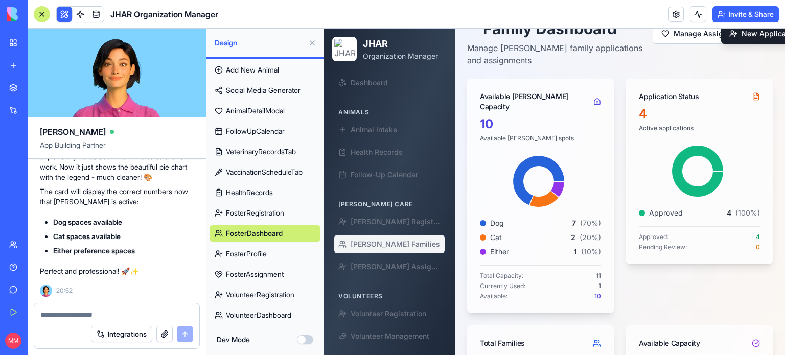
scroll to position [0, 0]
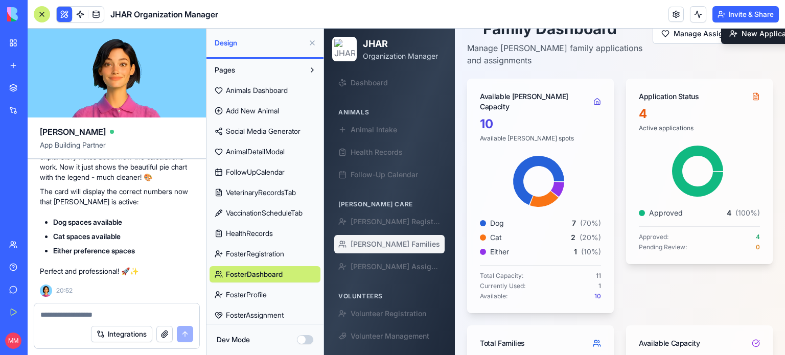
click at [313, 48] on button at bounding box center [312, 43] width 16 height 16
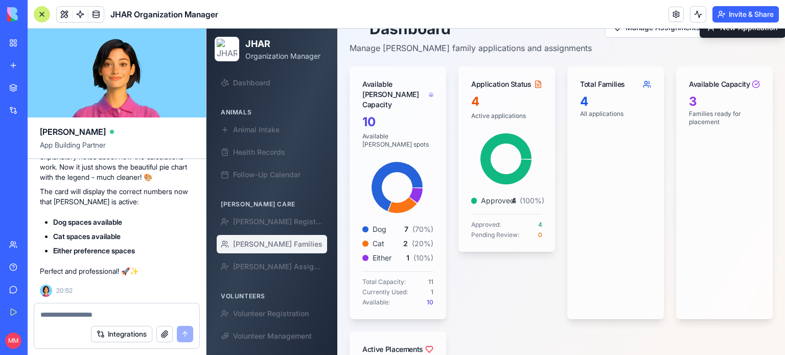
click at [39, 13] on div at bounding box center [42, 14] width 16 height 16
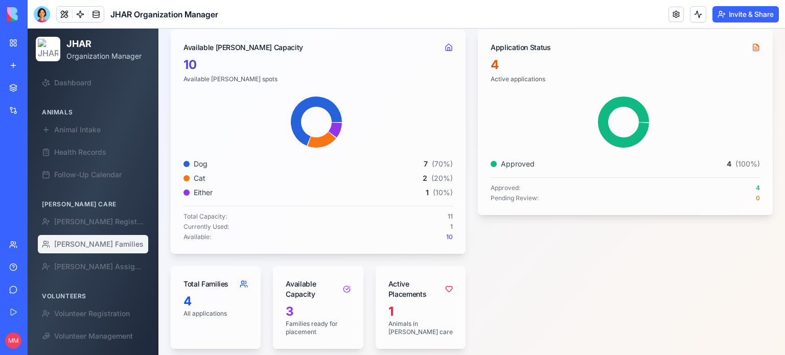
scroll to position [95, 0]
click at [38, 11] on div at bounding box center [42, 14] width 16 height 16
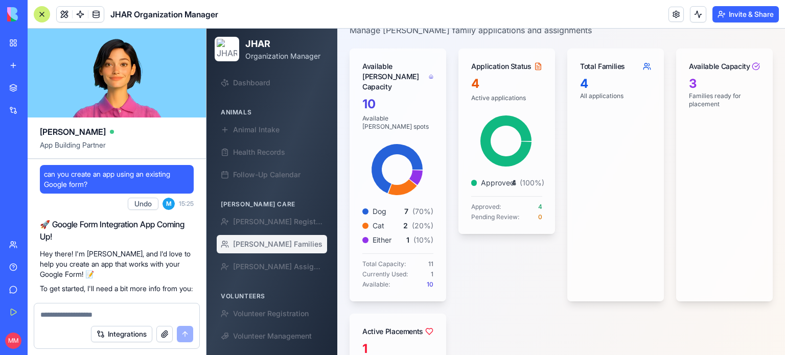
scroll to position [92859, 0]
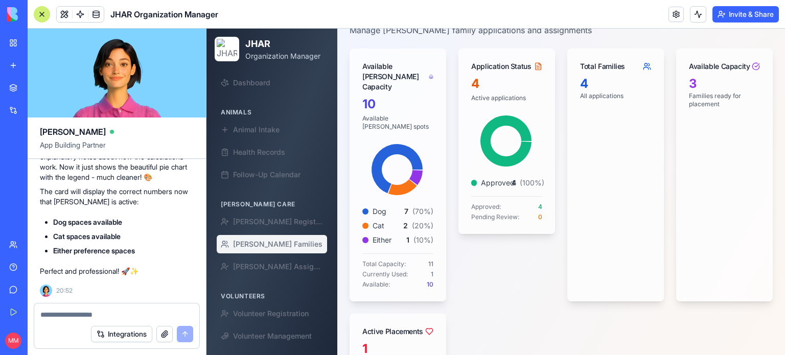
click at [147, 316] on textarea at bounding box center [116, 315] width 153 height 10
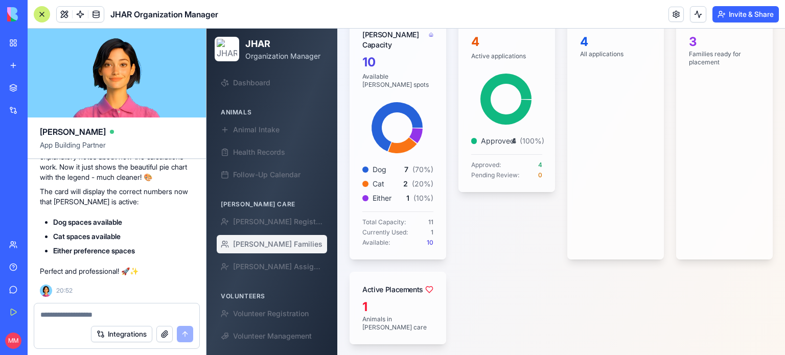
scroll to position [138, 0]
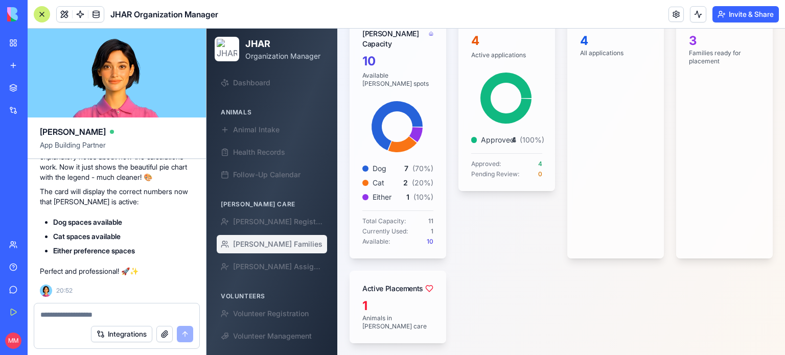
click at [129, 318] on textarea at bounding box center [116, 315] width 153 height 10
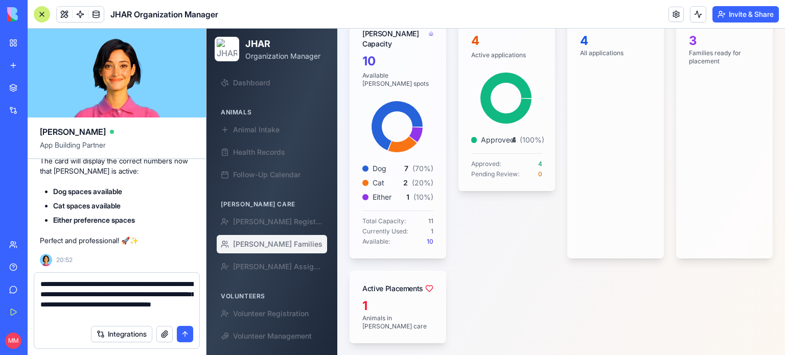
type textarea "**********"
click at [188, 333] on button "submit" at bounding box center [185, 334] width 16 height 16
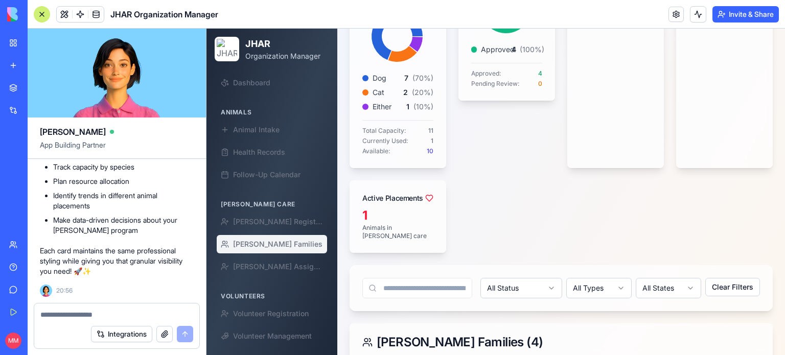
scroll to position [229, 0]
click at [40, 15] on div at bounding box center [42, 14] width 16 height 16
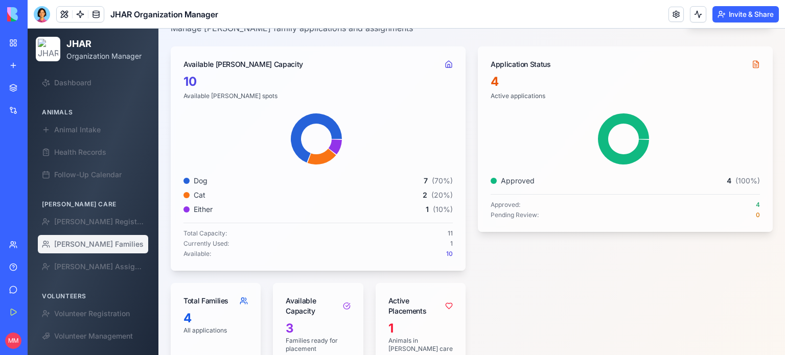
scroll to position [80, 0]
click at [44, 16] on div at bounding box center [42, 14] width 16 height 16
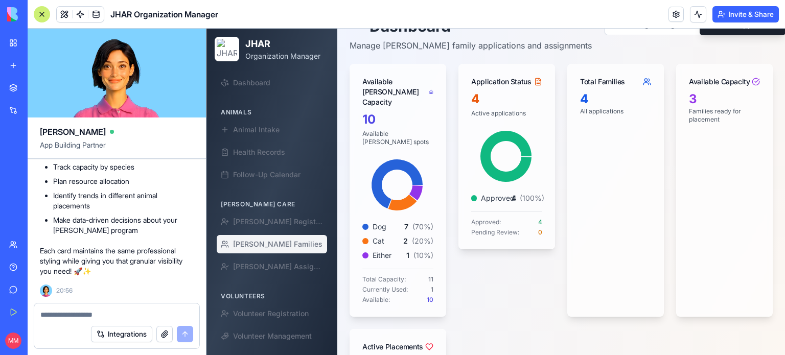
scroll to position [93405, 0]
click at [57, 310] on textarea at bounding box center [116, 315] width 153 height 10
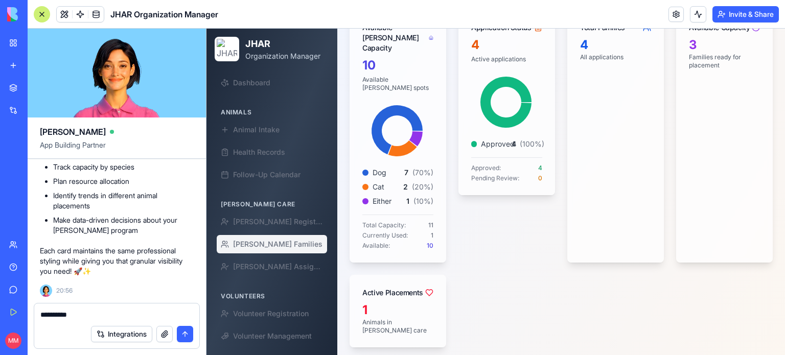
scroll to position [134, 0]
type textarea "*"
type textarea "**********"
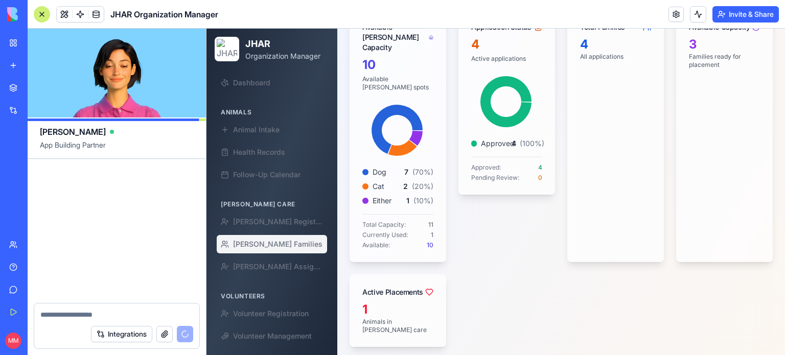
scroll to position [93763, 0]
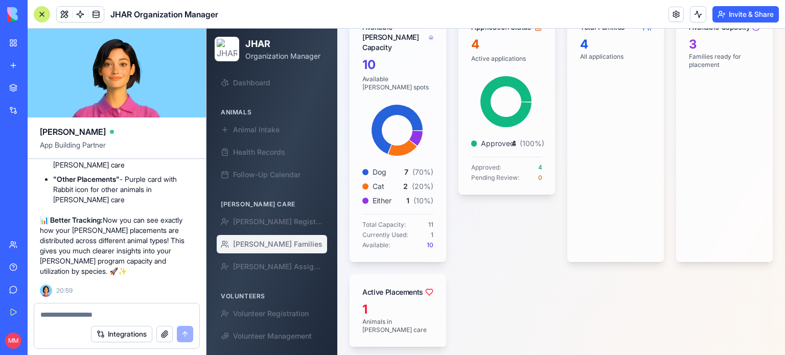
click at [41, 14] on div at bounding box center [42, 14] width 16 height 16
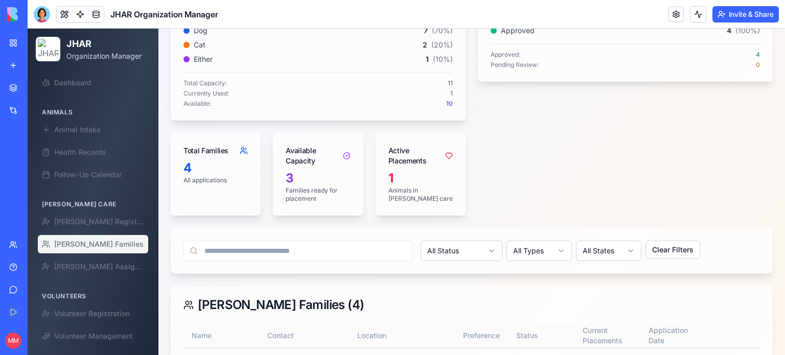
scroll to position [230, 0]
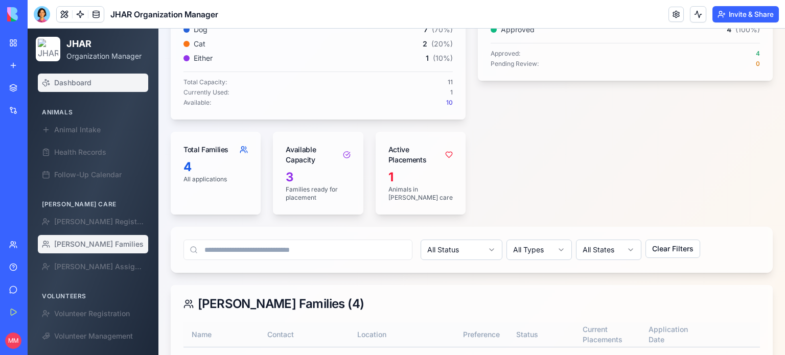
click at [83, 74] on link "Dashboard" at bounding box center [93, 83] width 110 height 18
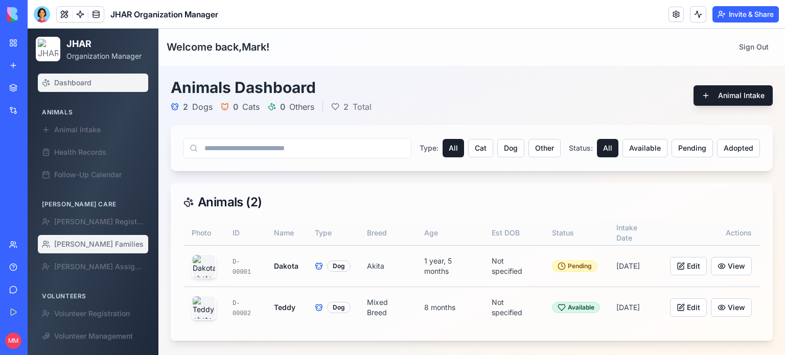
click at [90, 244] on span "[PERSON_NAME] Families" at bounding box center [98, 244] width 89 height 10
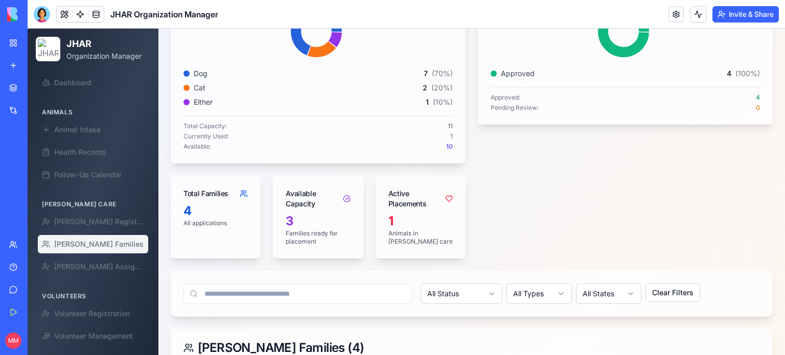
scroll to position [211, 0]
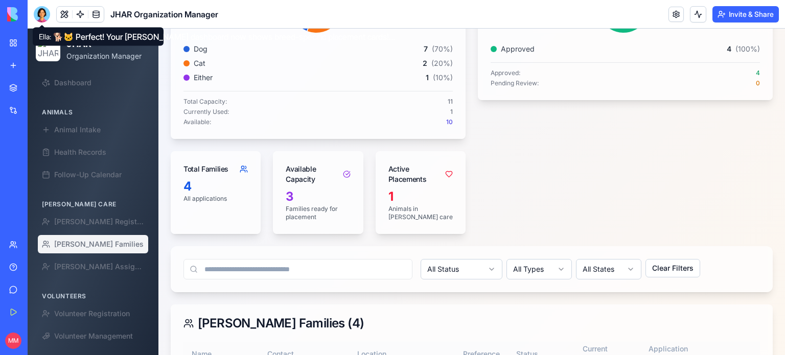
click at [38, 19] on div at bounding box center [42, 14] width 16 height 16
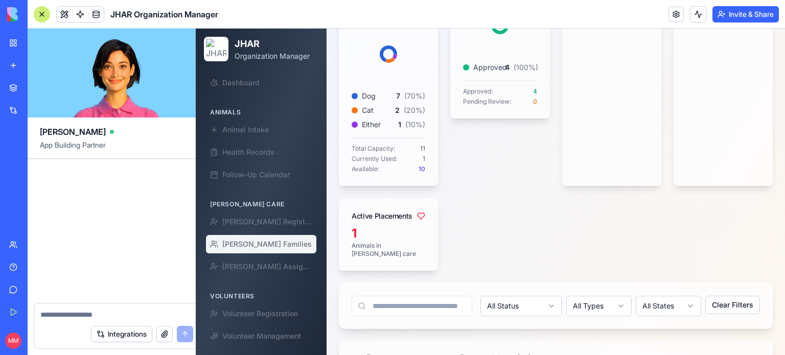
scroll to position [93763, 0]
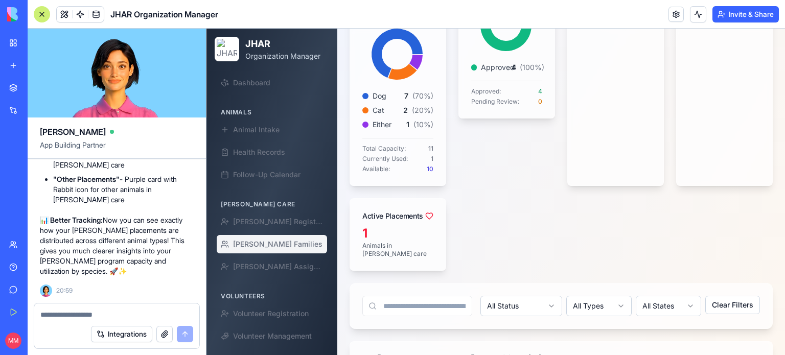
click at [67, 314] on textarea at bounding box center [116, 315] width 153 height 10
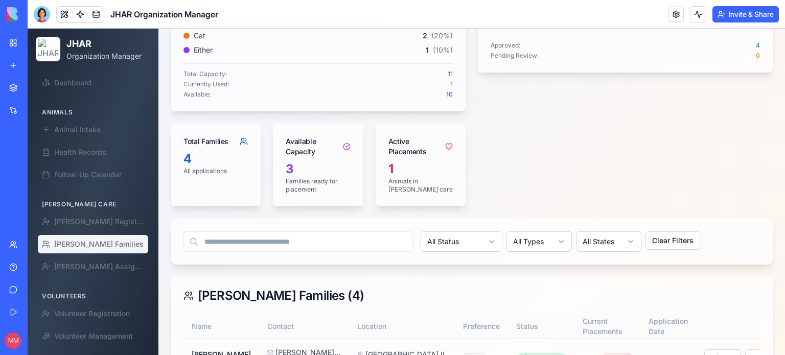
scroll to position [239, 0]
click at [38, 160] on div "[PERSON_NAME] Construction Manager" at bounding box center [23, 159] width 29 height 10
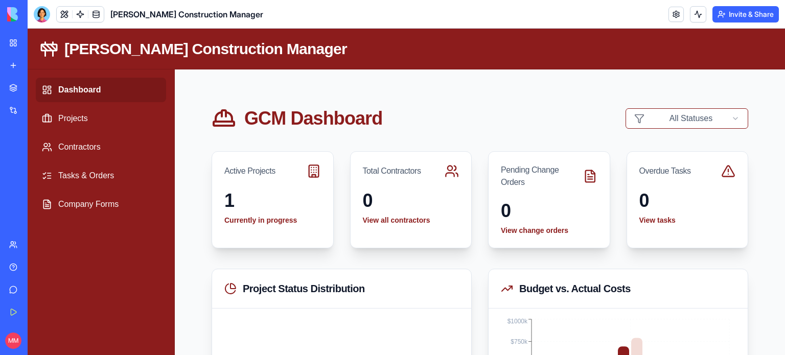
click at [38, 186] on div "JHAR Organization Manager" at bounding box center [23, 182] width 29 height 10
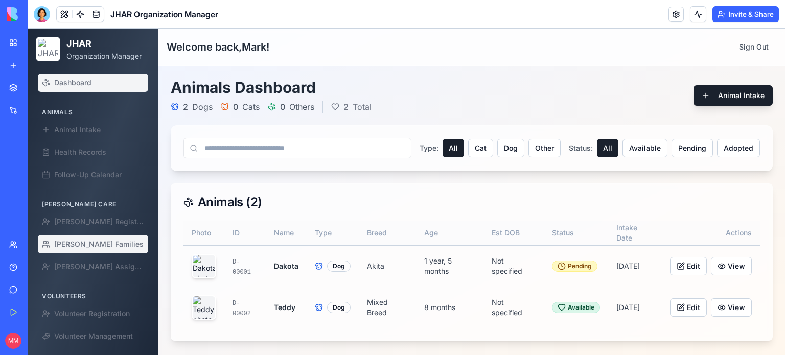
click at [83, 243] on span "[PERSON_NAME] Families" at bounding box center [98, 244] width 89 height 10
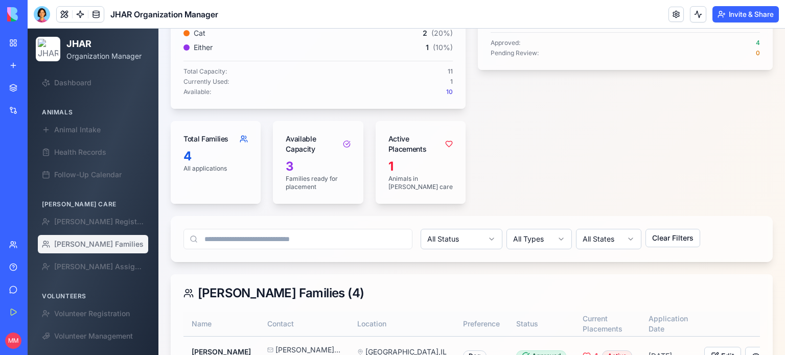
scroll to position [241, 0]
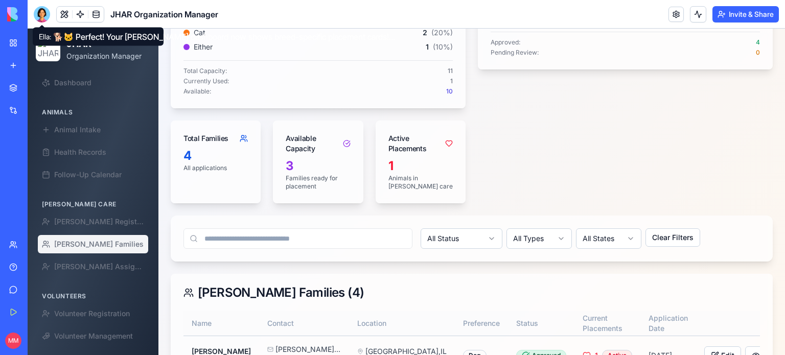
click at [48, 15] on div at bounding box center [42, 14] width 16 height 16
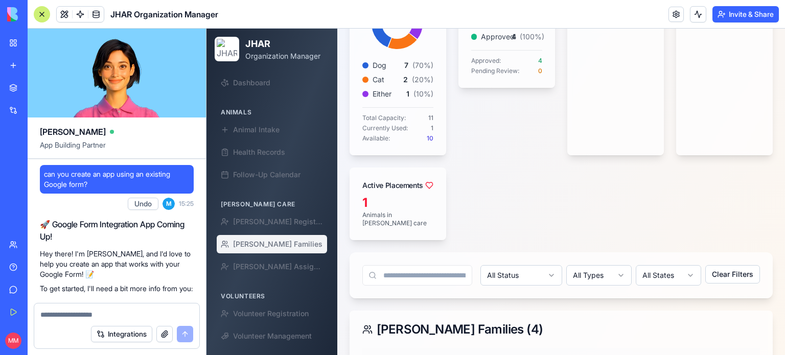
scroll to position [93763, 0]
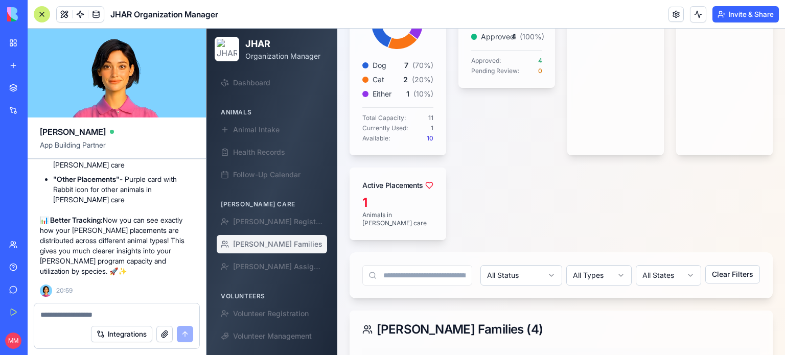
click at [83, 312] on textarea at bounding box center [116, 315] width 153 height 10
type textarea "**********"
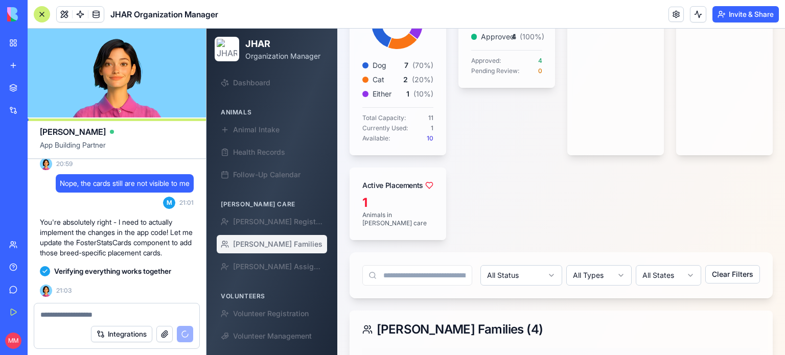
scroll to position [94131, 0]
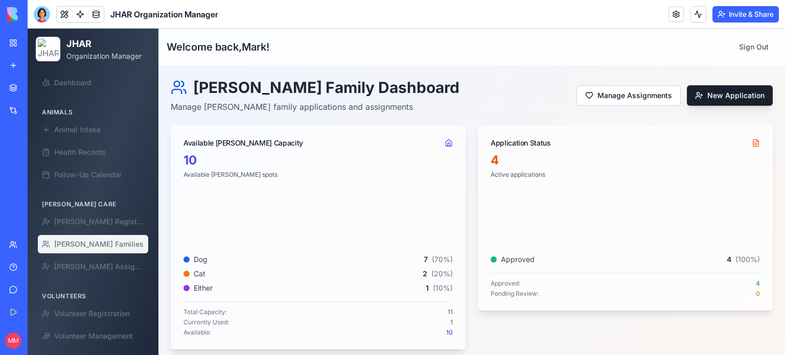
click at [293, 221] on icon at bounding box center [317, 217] width 266 height 61
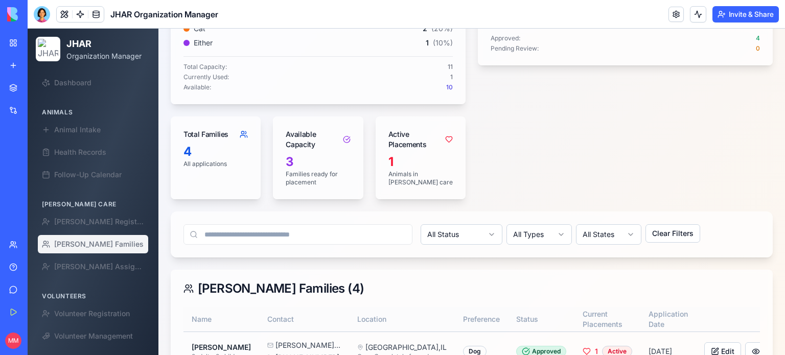
scroll to position [245, 0]
click at [40, 19] on div at bounding box center [42, 14] width 16 height 16
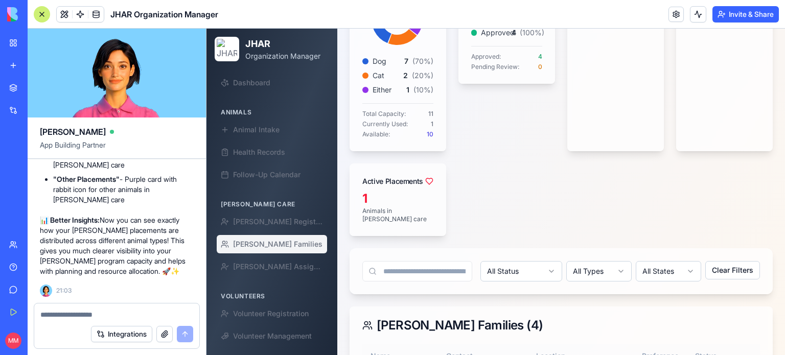
scroll to position [94010, 0]
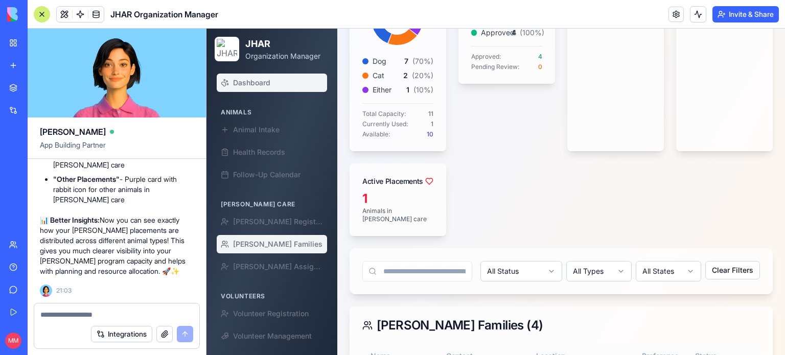
click at [255, 82] on span "Dashboard" at bounding box center [251, 83] width 37 height 10
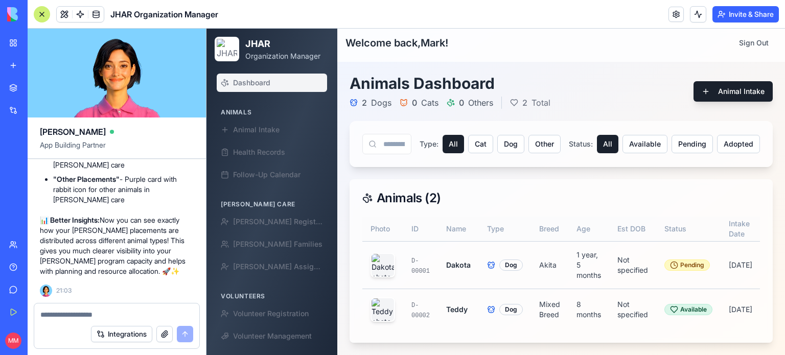
scroll to position [94131, 0]
click at [103, 318] on textarea at bounding box center [116, 315] width 153 height 10
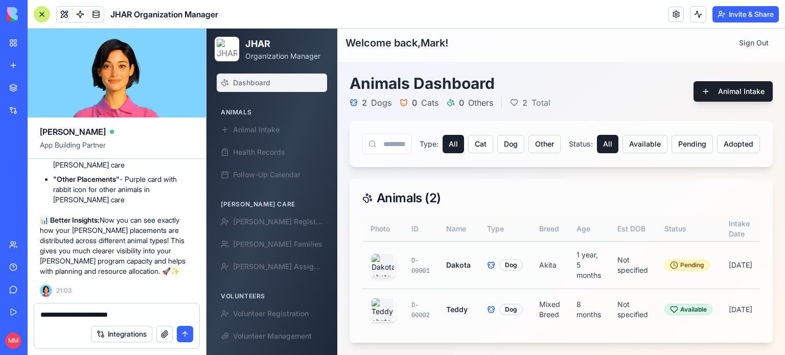
type textarea "**********"
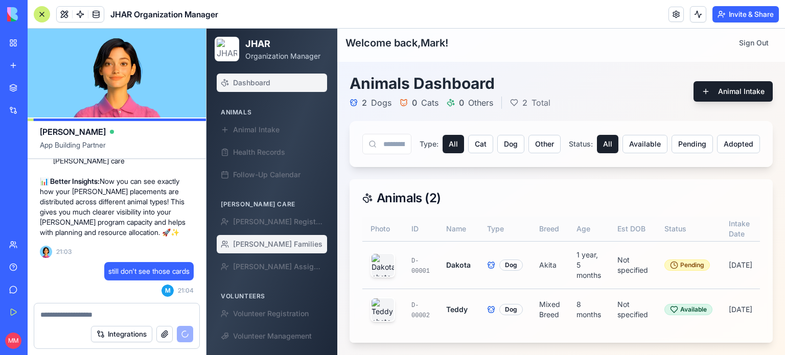
click at [265, 251] on link "[PERSON_NAME] Families" at bounding box center [272, 244] width 110 height 18
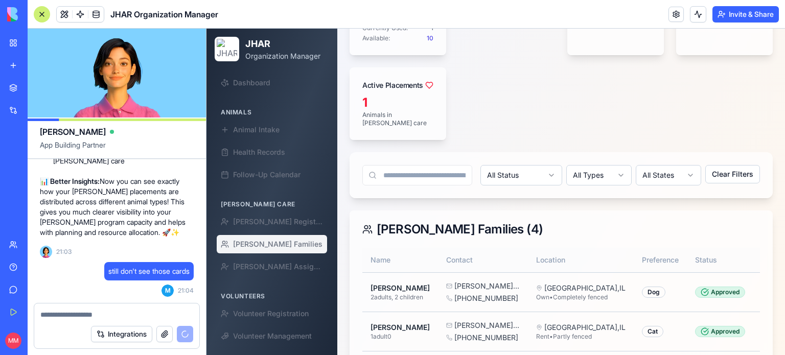
scroll to position [341, 0]
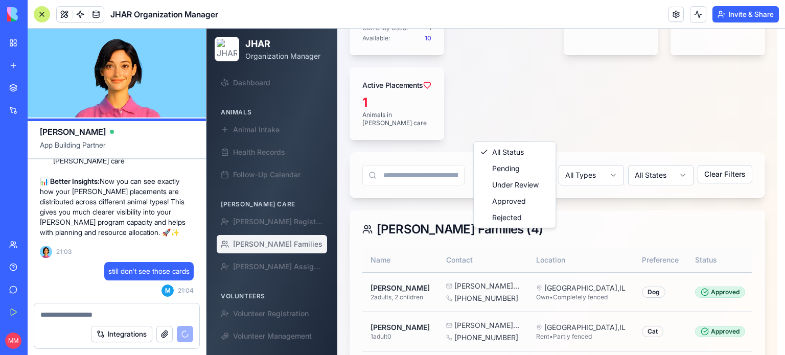
click at [548, 129] on html "JHAR Organization Manager Dashboard Animals Animal Intake Health Records Follow…" at bounding box center [496, 74] width 579 height 774
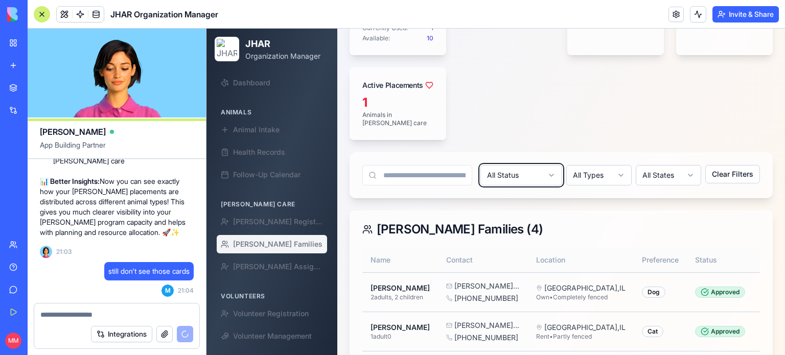
click at [577, 173] on html "JHAR Organization Manager Dashboard Animals Animal Intake Health Records Follow…" at bounding box center [496, 74] width 579 height 774
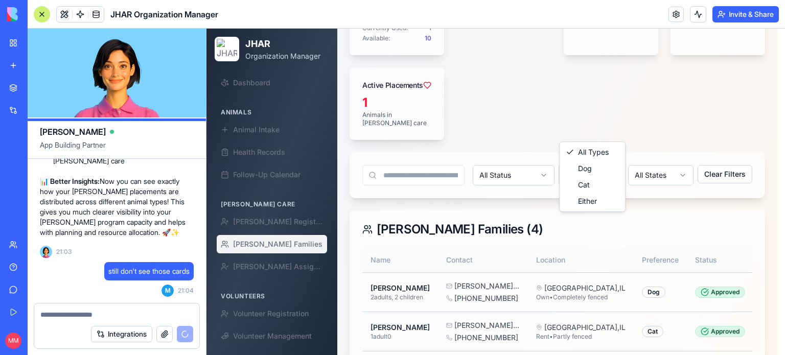
click at [604, 126] on html "JHAR Organization Manager Dashboard Animals Animal Intake Health Records Follow…" at bounding box center [496, 74] width 579 height 774
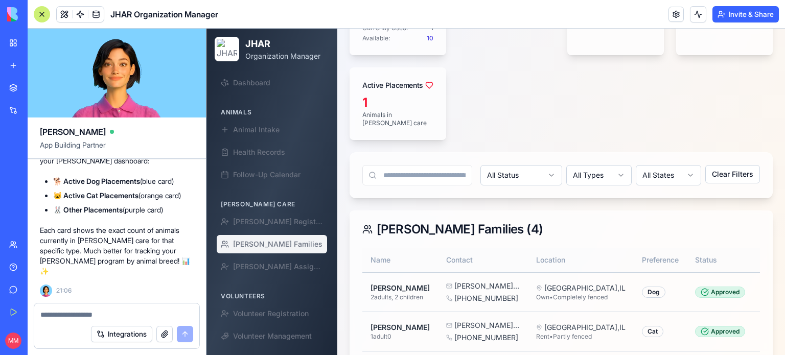
scroll to position [94283, 0]
click at [37, 17] on div at bounding box center [42, 14] width 16 height 16
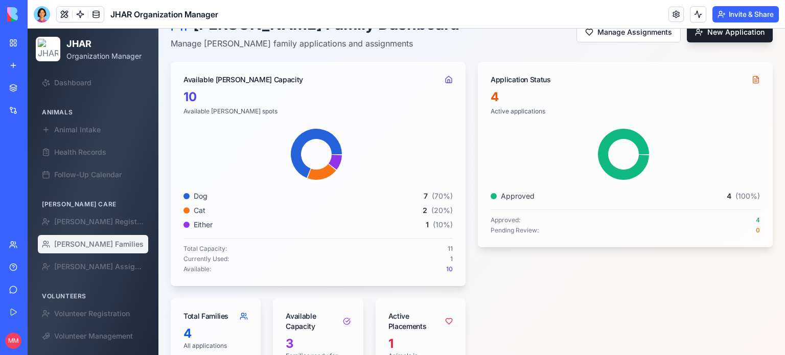
scroll to position [62, 0]
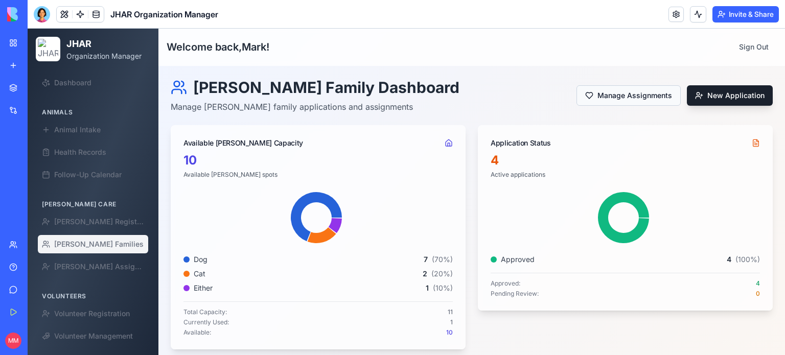
click at [621, 102] on button "Manage Assignments" at bounding box center [629, 95] width 104 height 20
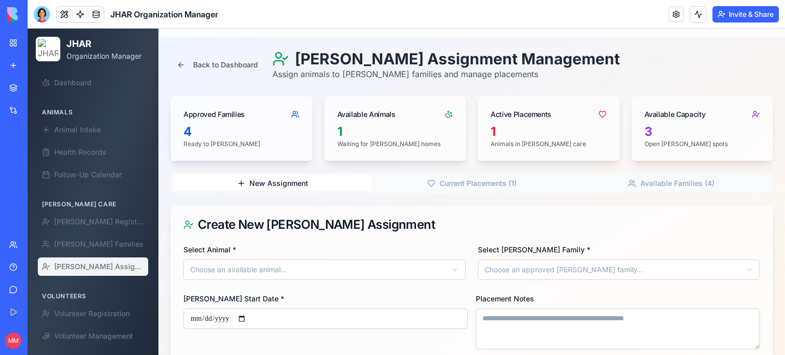
scroll to position [25, 0]
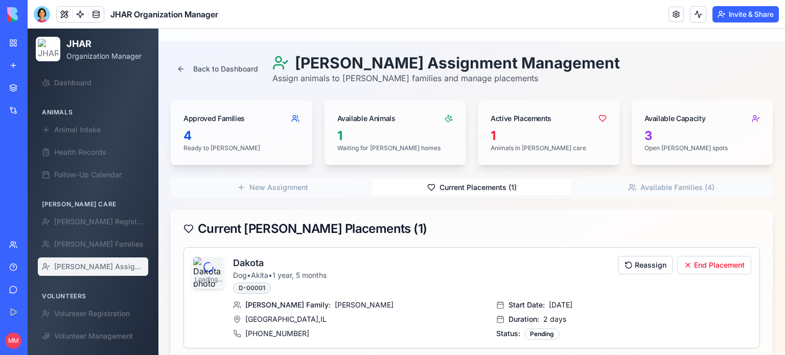
click at [457, 184] on button "Current Placements ( 1 )" at bounding box center [471, 187] width 199 height 16
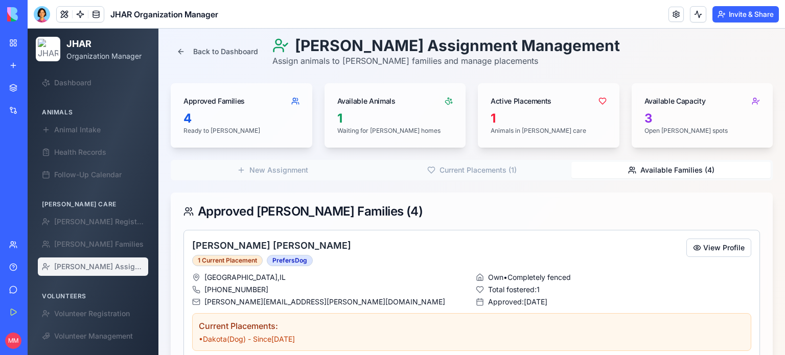
click at [642, 171] on button "Available Families ( 4 )" at bounding box center [670, 170] width 199 height 16
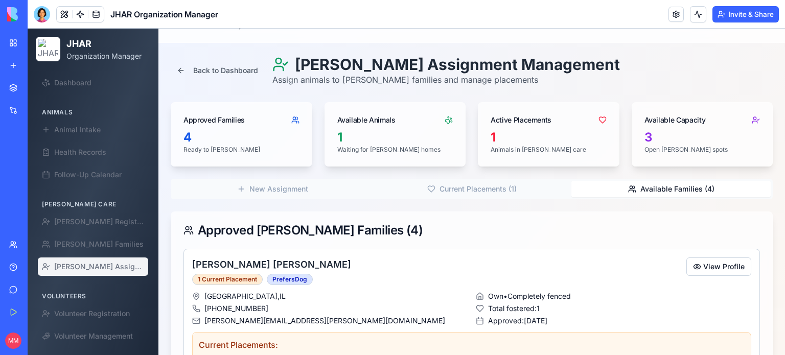
scroll to position [0, 0]
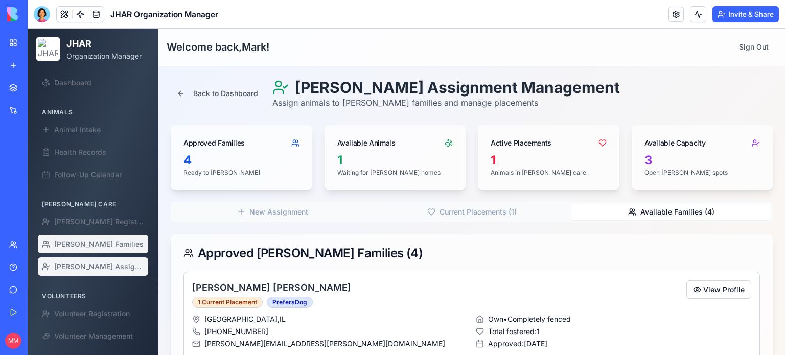
click at [88, 243] on span "[PERSON_NAME] Families" at bounding box center [98, 244] width 89 height 10
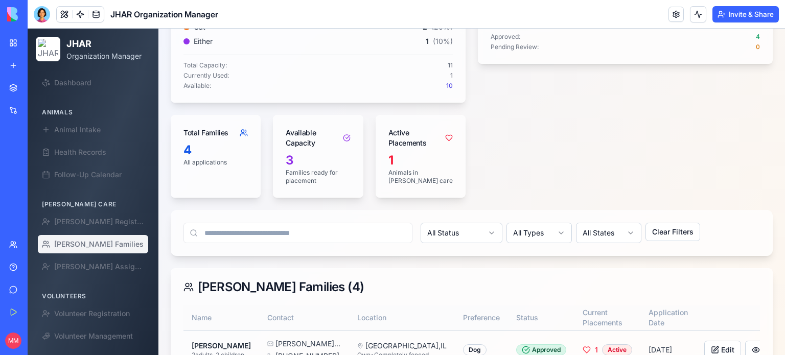
scroll to position [247, 0]
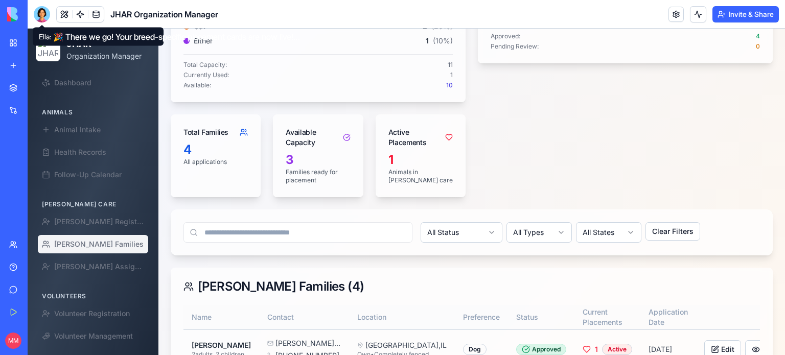
click at [43, 12] on div at bounding box center [42, 14] width 16 height 16
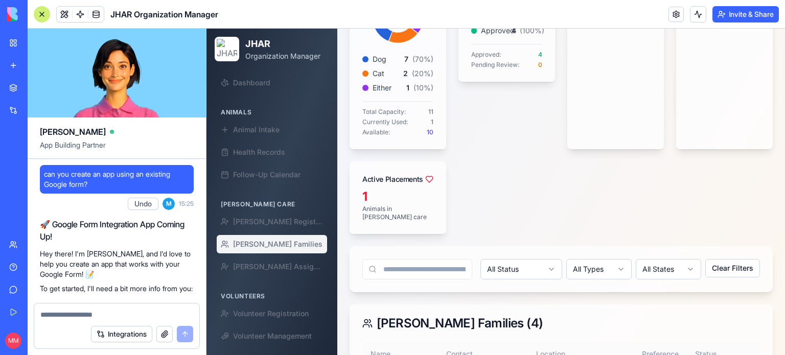
scroll to position [94417, 0]
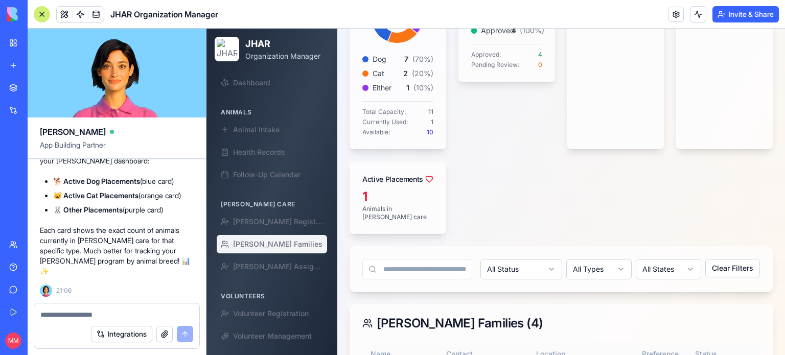
click at [75, 317] on textarea at bounding box center [116, 315] width 153 height 10
type textarea "**********"
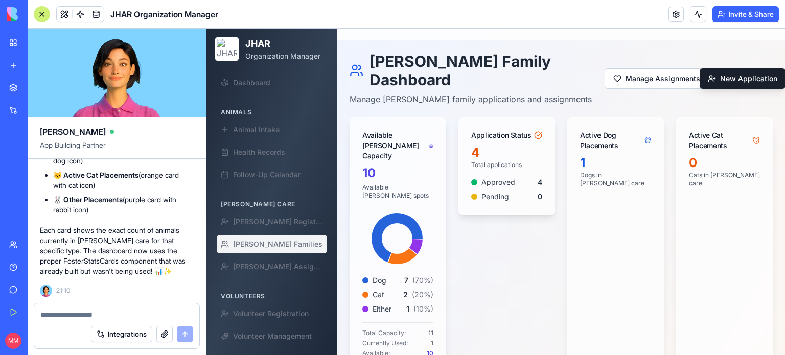
scroll to position [26, 0]
click at [49, 12] on div at bounding box center [42, 14] width 16 height 16
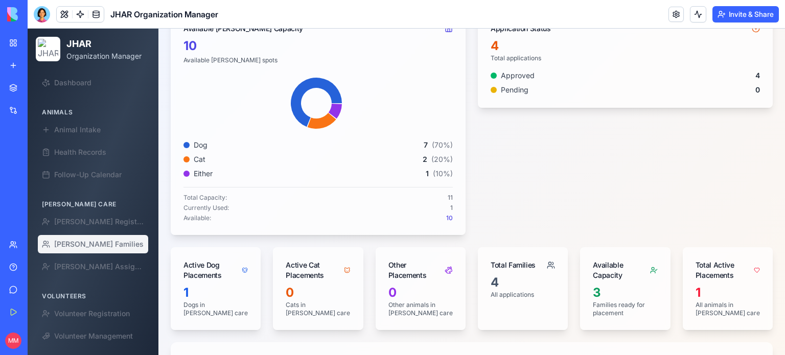
scroll to position [111, 0]
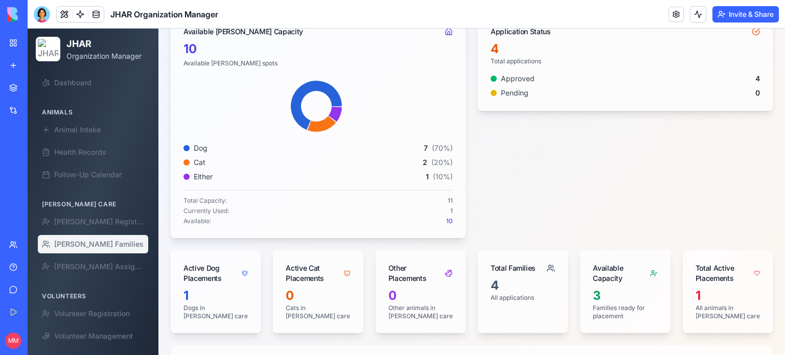
click at [41, 10] on div at bounding box center [42, 14] width 16 height 16
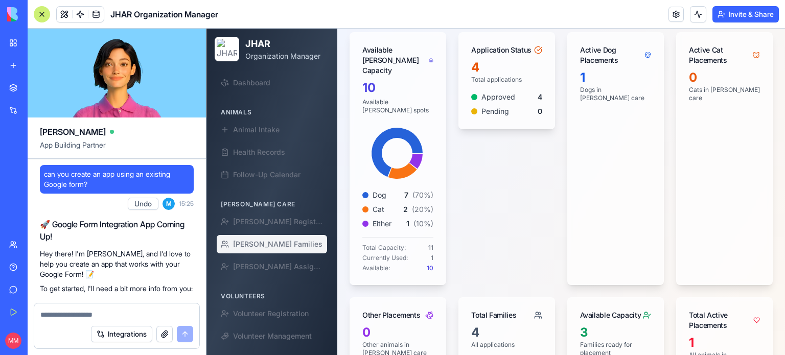
scroll to position [94832, 0]
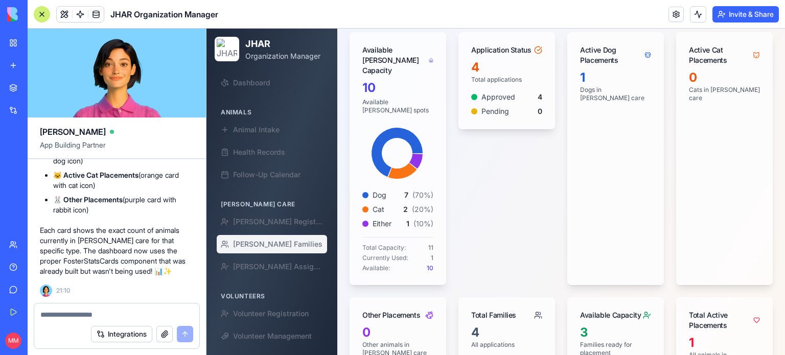
click at [73, 317] on textarea at bounding box center [116, 315] width 153 height 10
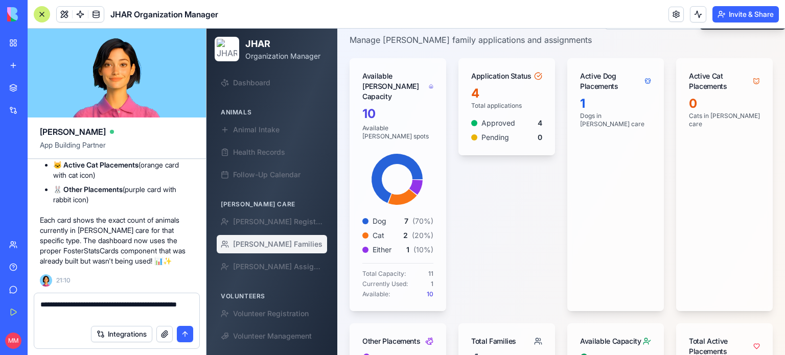
scroll to position [88, 0]
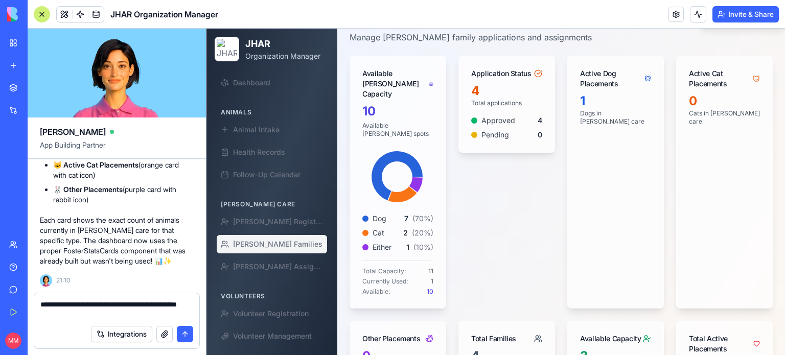
click at [100, 316] on textarea "**********" at bounding box center [116, 310] width 153 height 20
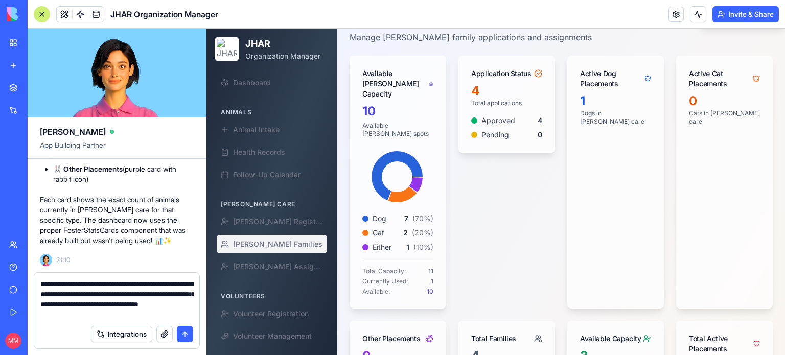
type textarea "**********"
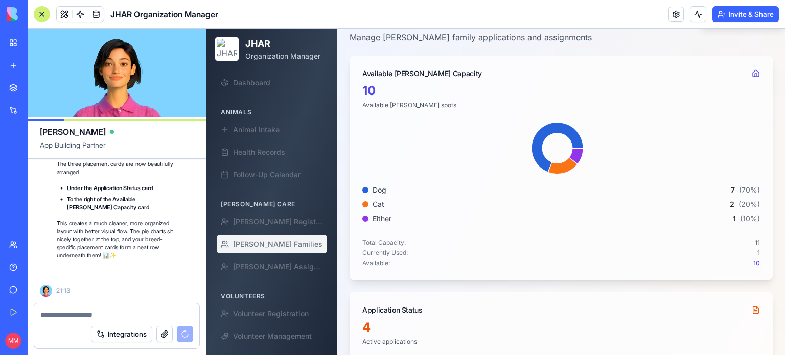
scroll to position [95245, 0]
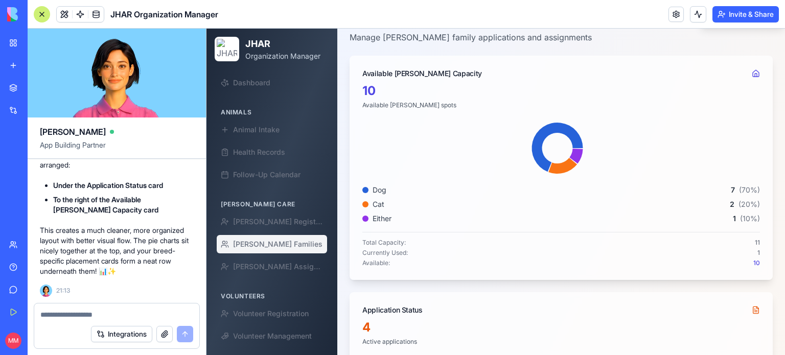
click at [36, 13] on div at bounding box center [42, 14] width 16 height 16
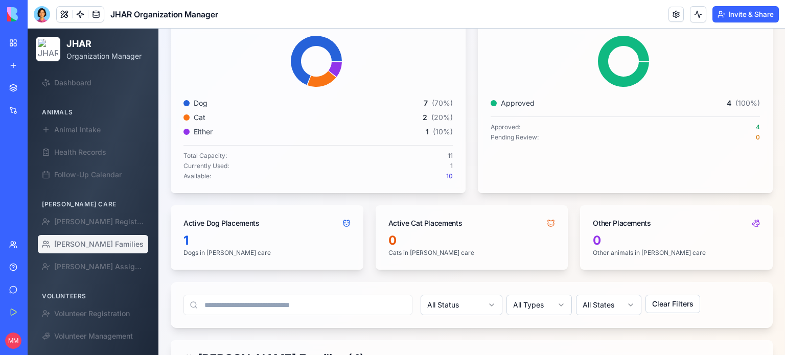
scroll to position [208, 0]
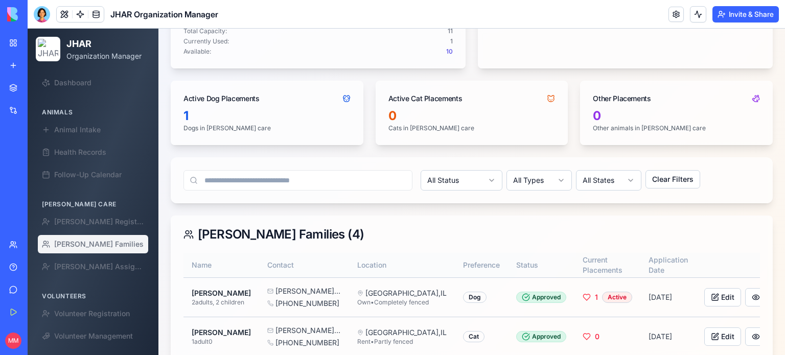
scroll to position [285, 0]
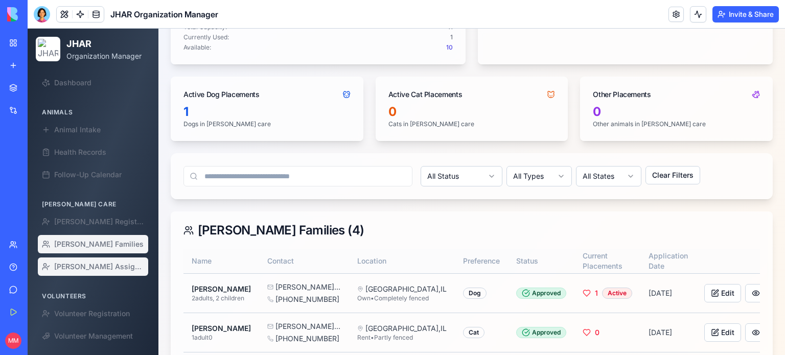
click at [100, 265] on span "[PERSON_NAME] Assignment" at bounding box center [99, 267] width 90 height 10
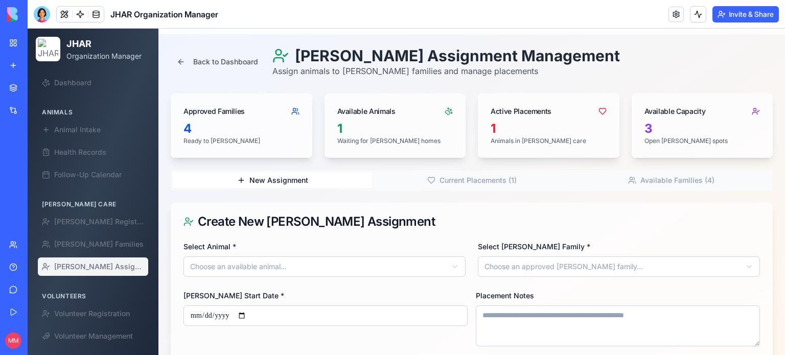
scroll to position [31, 0]
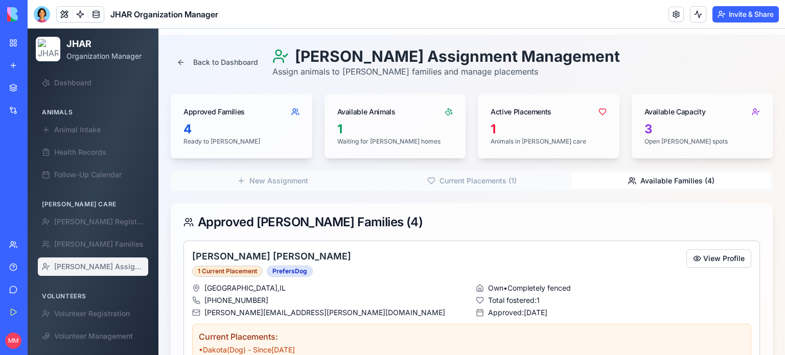
click at [656, 181] on button "Available Families ( 4 )" at bounding box center [670, 181] width 199 height 16
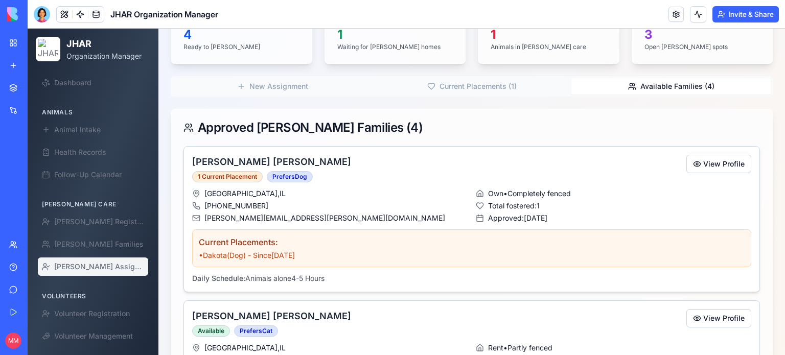
scroll to position [124, 0]
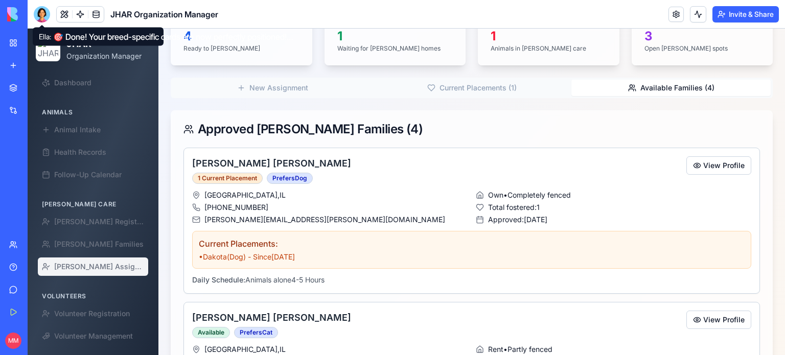
click at [41, 9] on div at bounding box center [42, 14] width 16 height 16
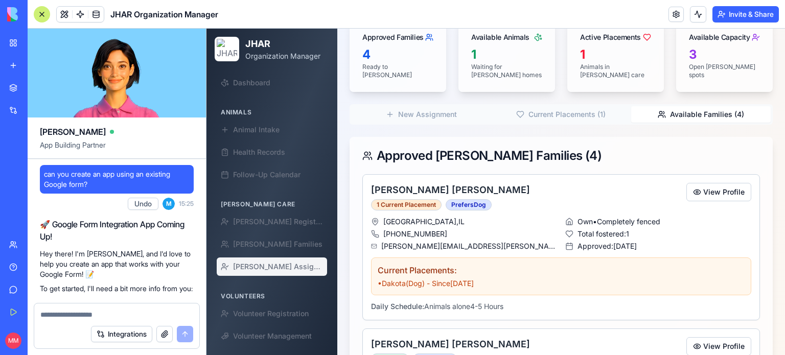
scroll to position [95245, 0]
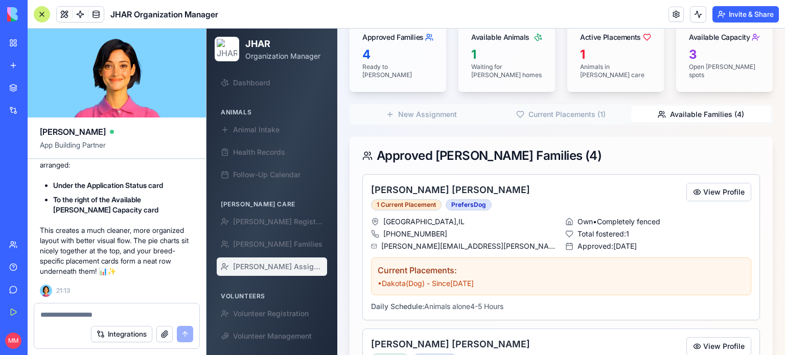
click at [83, 315] on textarea at bounding box center [116, 315] width 153 height 10
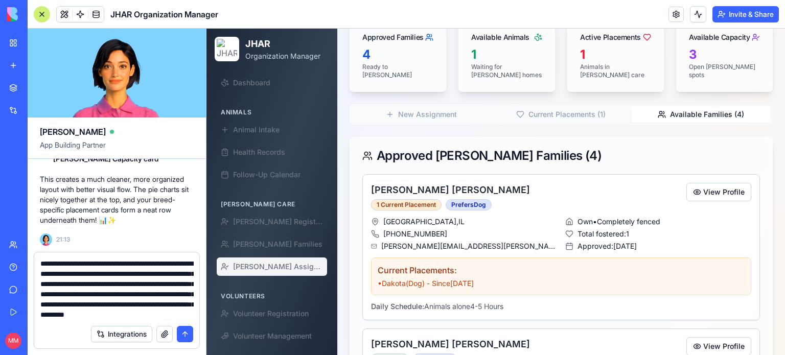
scroll to position [19, 0]
type textarea "**********"
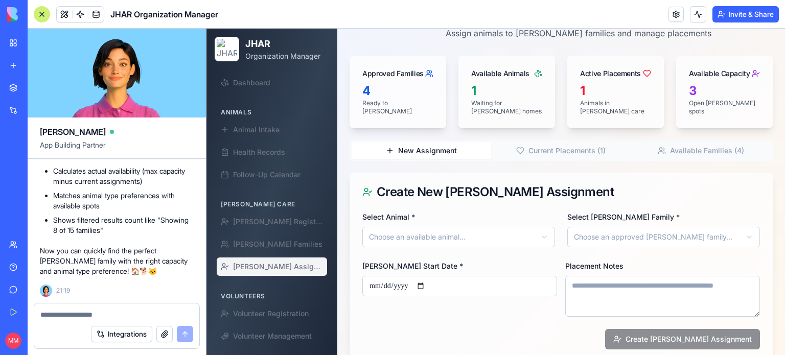
scroll to position [124, 0]
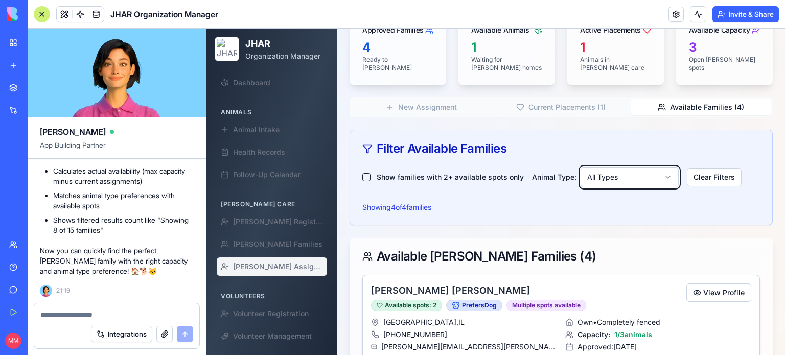
scroll to position [132, 0]
click at [368, 173] on button "Show families with 2+ available spots only" at bounding box center [366, 177] width 8 height 8
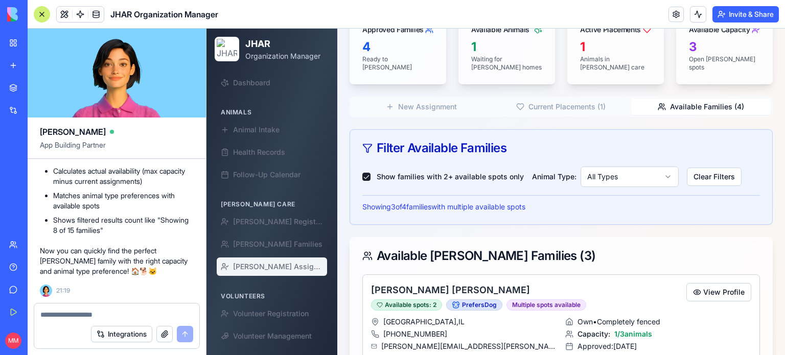
click at [368, 173] on button "Show families with 2+ available spots only" at bounding box center [366, 177] width 8 height 8
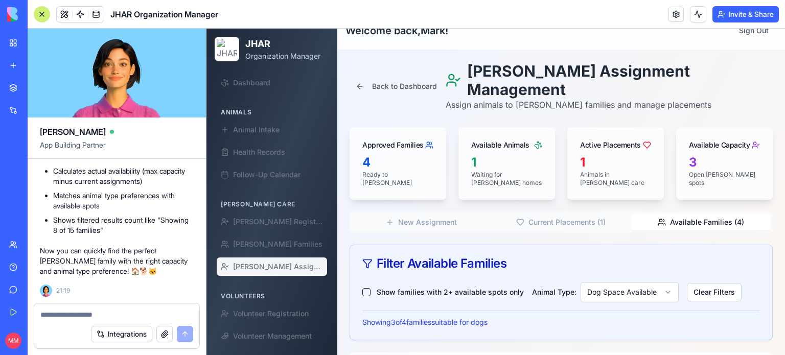
scroll to position [0, 0]
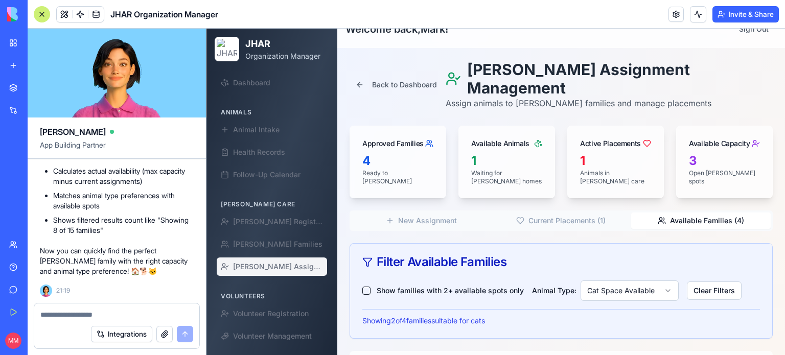
scroll to position [16, 0]
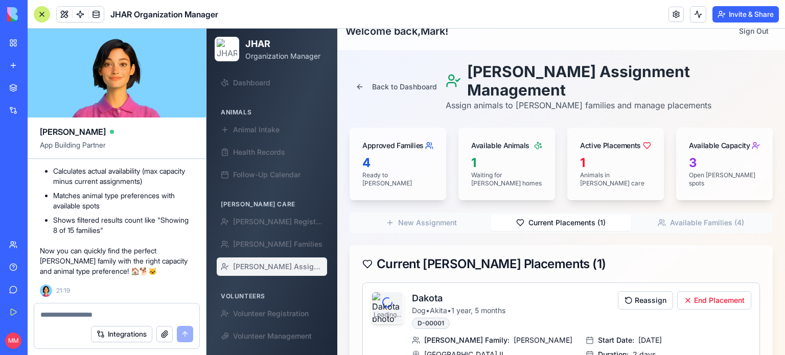
click at [566, 215] on button "Current Placements ( 1 )" at bounding box center [561, 223] width 140 height 16
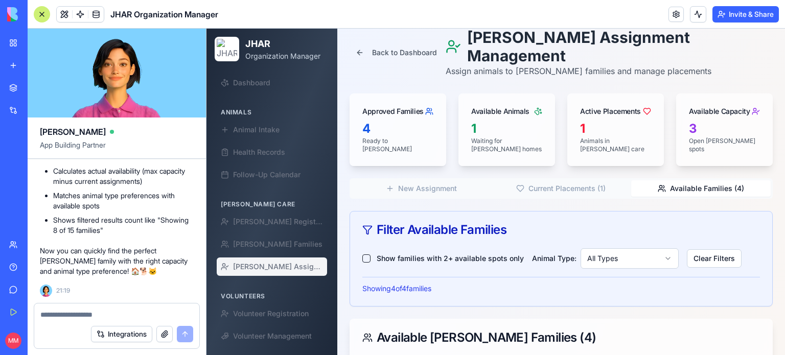
click at [695, 180] on button "Available Families ( 4 )" at bounding box center [701, 188] width 140 height 16
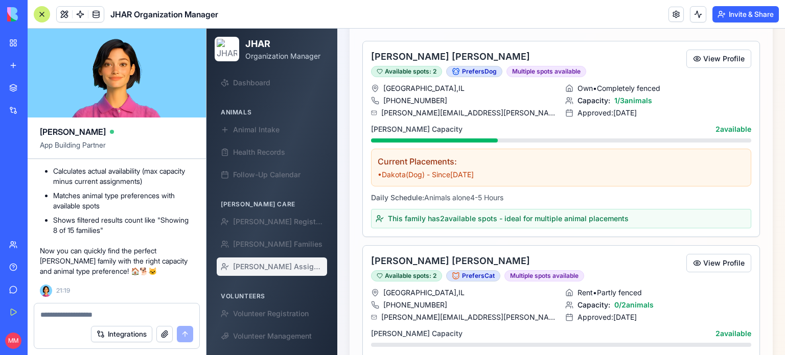
scroll to position [349, 0]
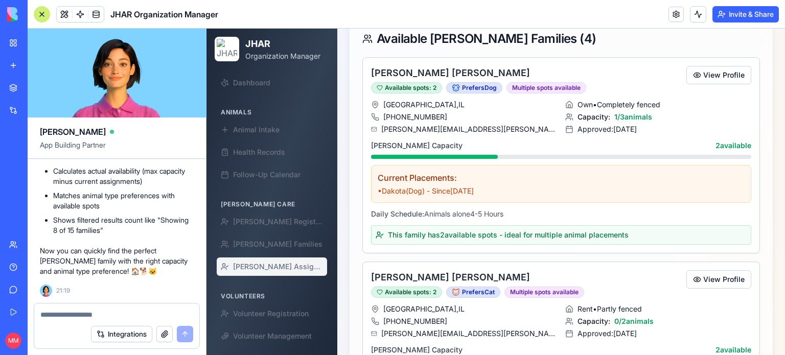
click at [144, 315] on textarea at bounding box center [116, 315] width 153 height 10
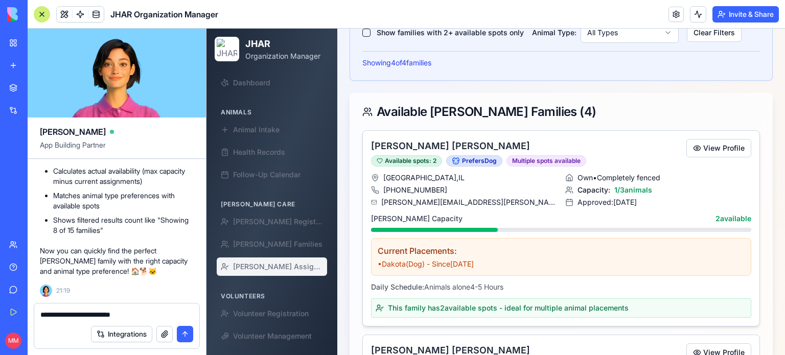
scroll to position [276, 0]
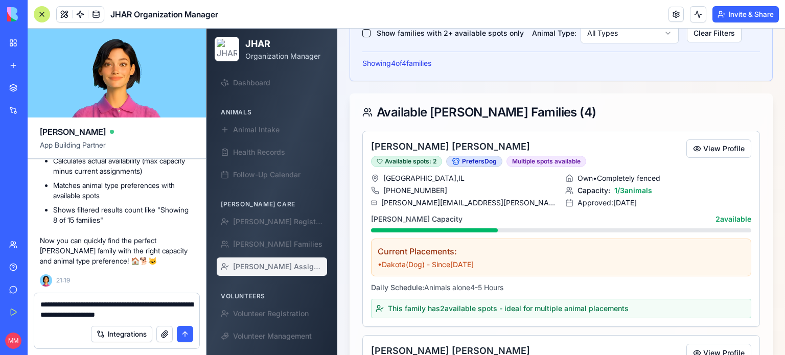
click at [130, 313] on textarea "**********" at bounding box center [116, 310] width 153 height 20
type textarea "**********"
click at [188, 343] on div "Integrations" at bounding box center [116, 334] width 165 height 29
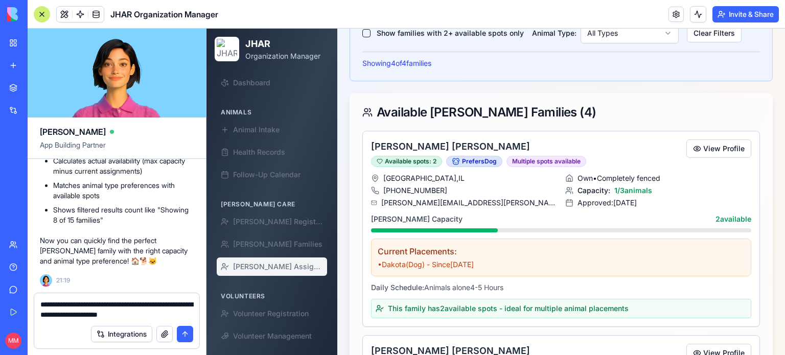
click at [188, 336] on button "submit" at bounding box center [185, 334] width 16 height 16
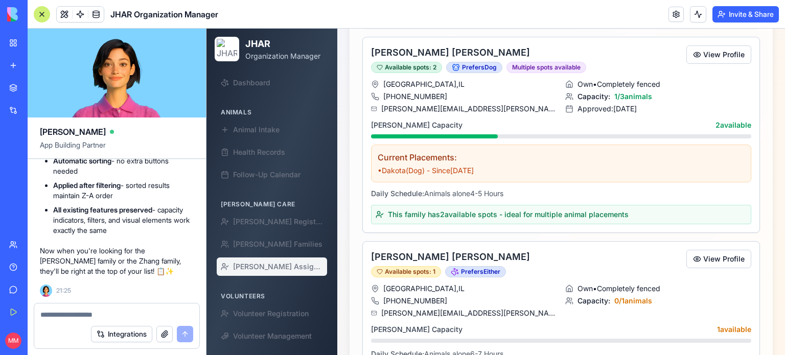
scroll to position [706, 0]
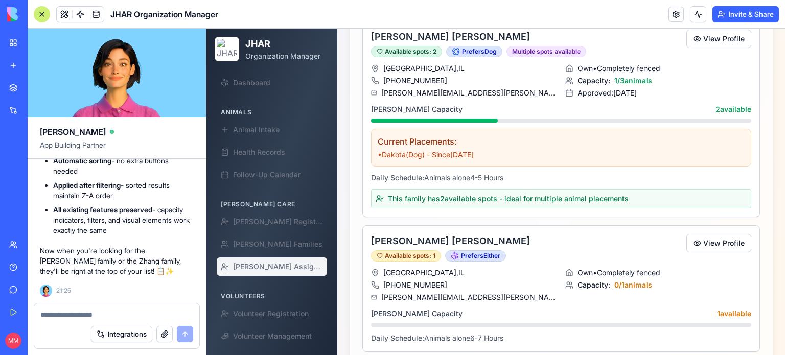
click at [116, 317] on textarea at bounding box center [116, 315] width 153 height 10
click at [108, 311] on textarea at bounding box center [116, 315] width 153 height 10
type textarea "**********"
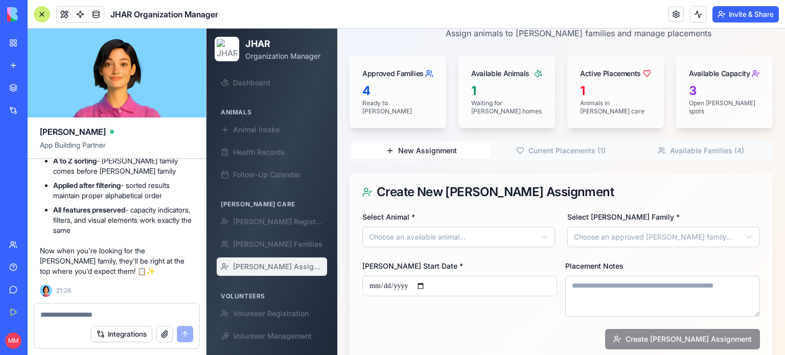
scroll to position [71, 0]
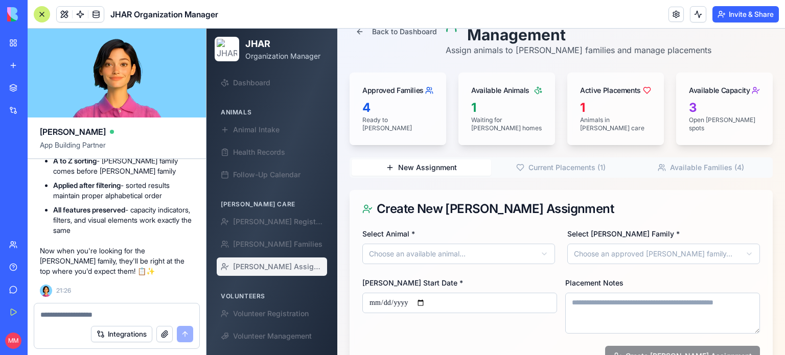
click at [695, 159] on button "Available Families ( 4 )" at bounding box center [701, 167] width 140 height 16
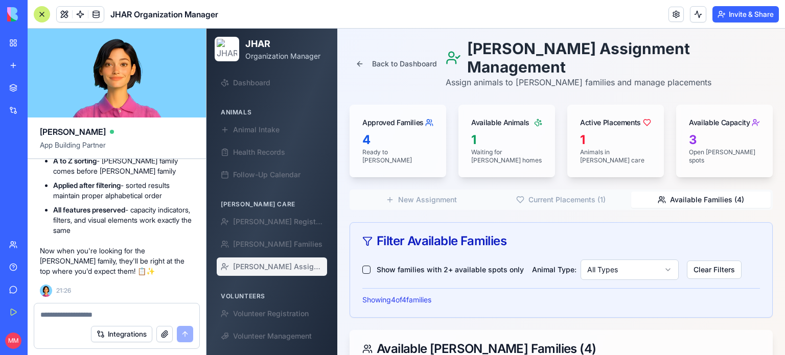
scroll to position [36, 0]
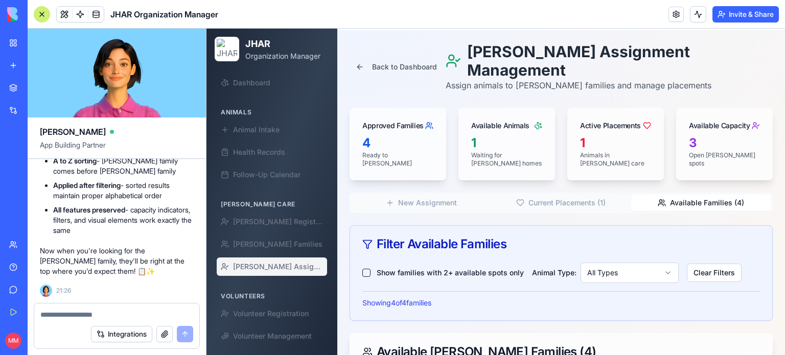
click at [82, 317] on textarea at bounding box center [116, 315] width 153 height 10
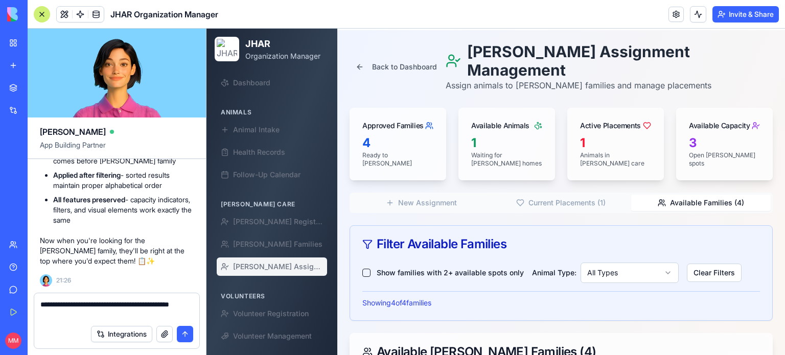
click at [99, 312] on textarea "**********" at bounding box center [116, 310] width 153 height 20
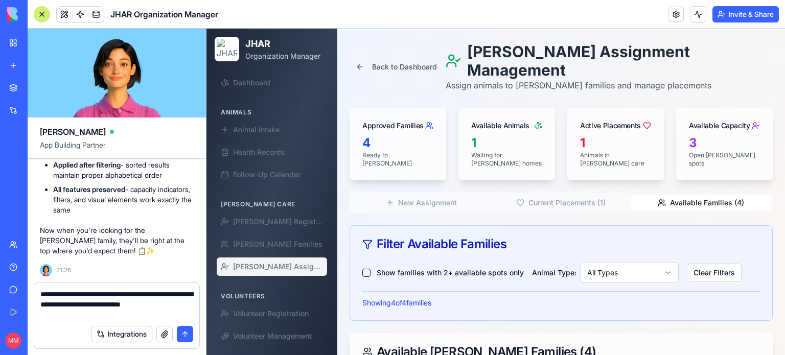
type textarea "**********"
click at [180, 338] on button "submit" at bounding box center [185, 334] width 16 height 16
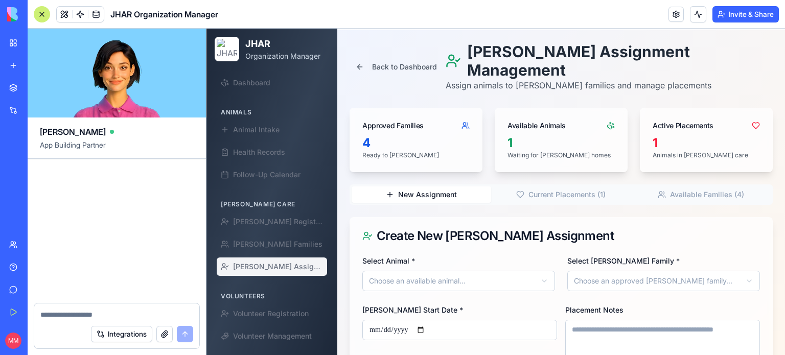
scroll to position [97159, 0]
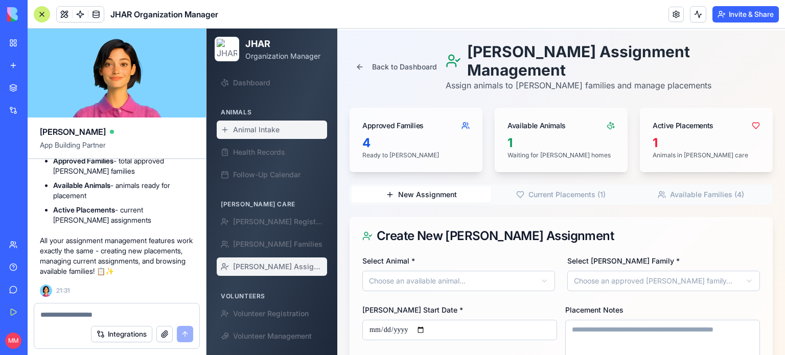
click at [251, 134] on span "Animal Intake" at bounding box center [256, 130] width 47 height 10
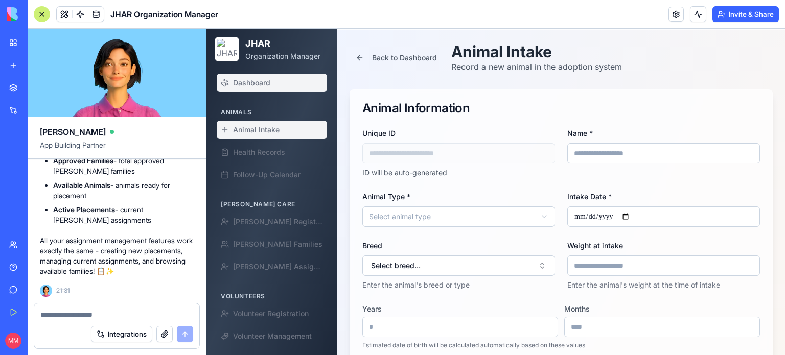
click at [247, 81] on span "Dashboard" at bounding box center [251, 83] width 37 height 10
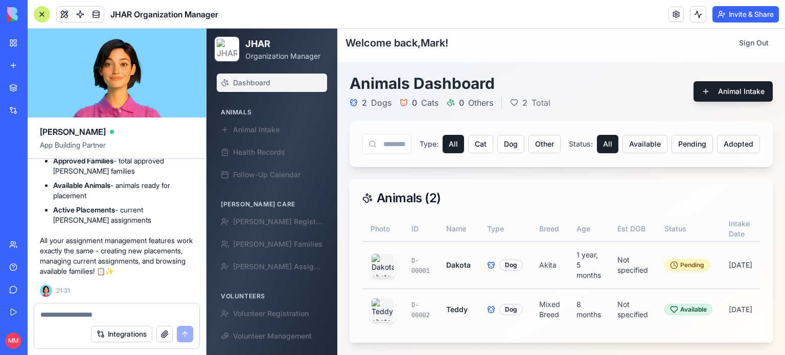
scroll to position [0, 100]
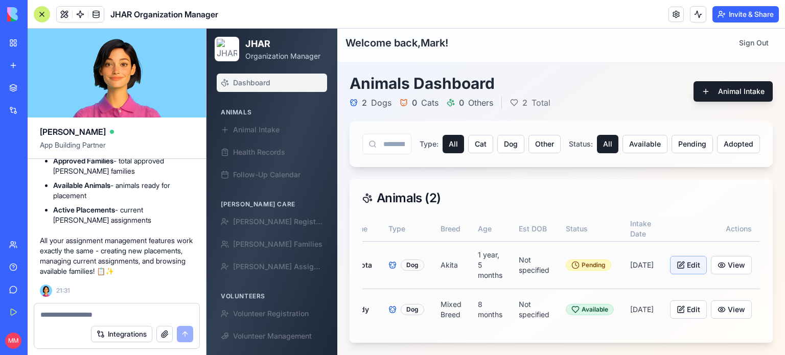
click at [675, 259] on button "Edit" at bounding box center [688, 265] width 37 height 18
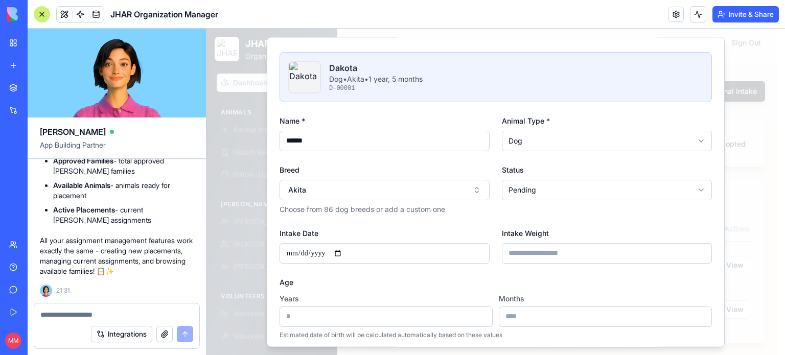
scroll to position [27, 0]
click at [580, 190] on body "**********" at bounding box center [492, 190] width 571 height 331
click at [447, 236] on body "**********" at bounding box center [492, 190] width 571 height 331
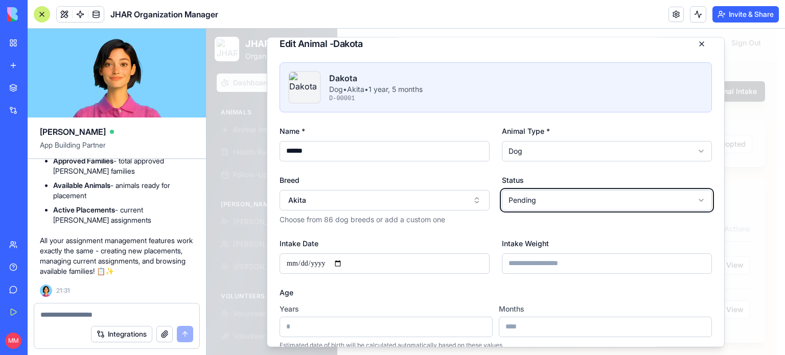
scroll to position [0, 0]
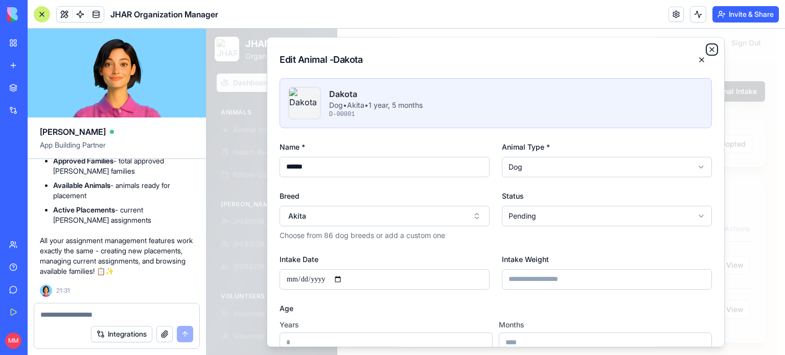
click at [710, 50] on icon "button" at bounding box center [712, 50] width 4 height 4
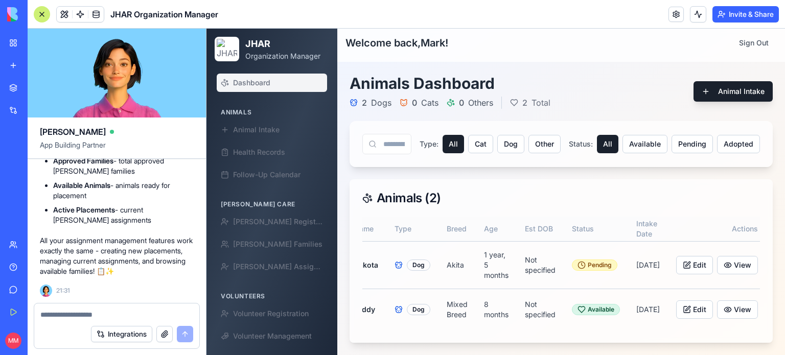
click at [37, 16] on div at bounding box center [42, 14] width 16 height 16
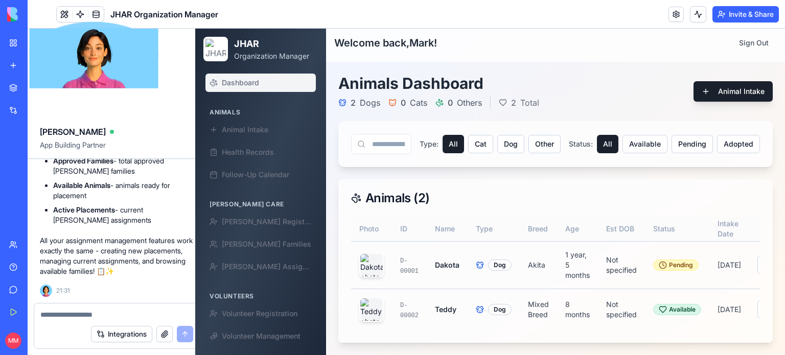
scroll to position [0, 0]
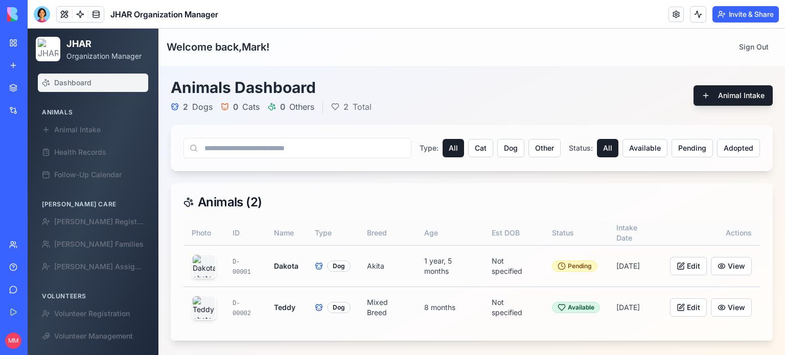
click at [33, 269] on div "Help" at bounding box center [31, 267] width 13 height 10
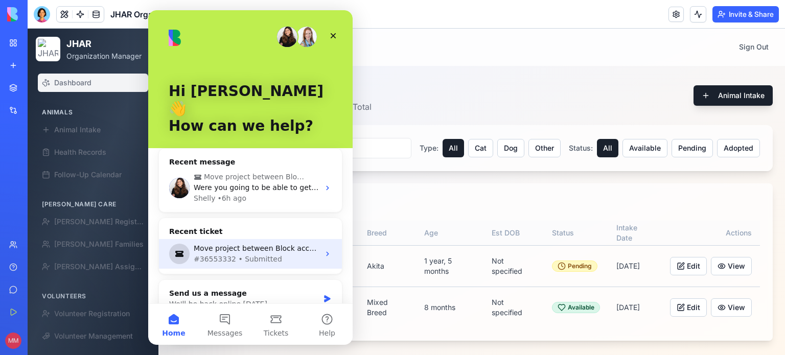
click at [263, 254] on div "#36553332 • Submitted" at bounding box center [257, 259] width 126 height 11
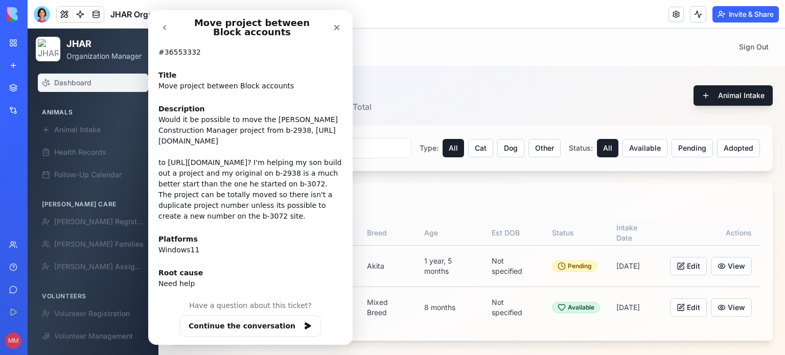
scroll to position [204, 0]
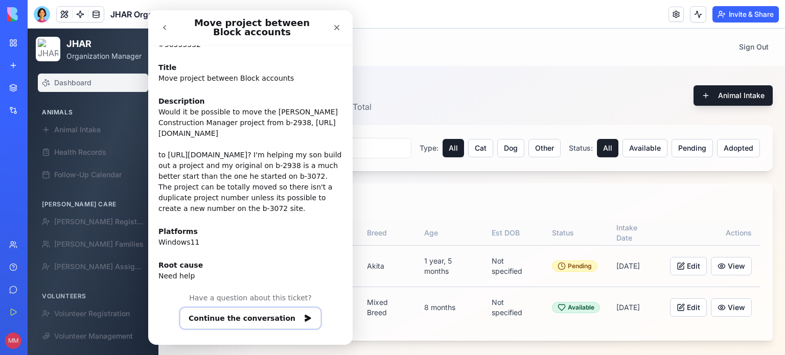
click at [257, 323] on button "Continue the conversation" at bounding box center [250, 318] width 141 height 21
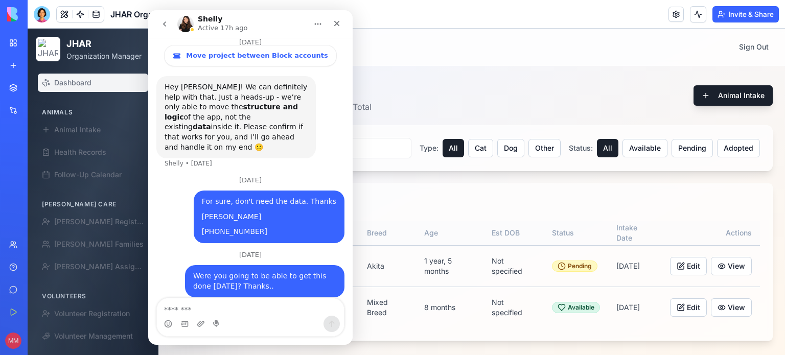
scroll to position [94, 0]
click at [338, 15] on div "Close" at bounding box center [337, 23] width 18 height 18
